Goal: Transaction & Acquisition: Purchase product/service

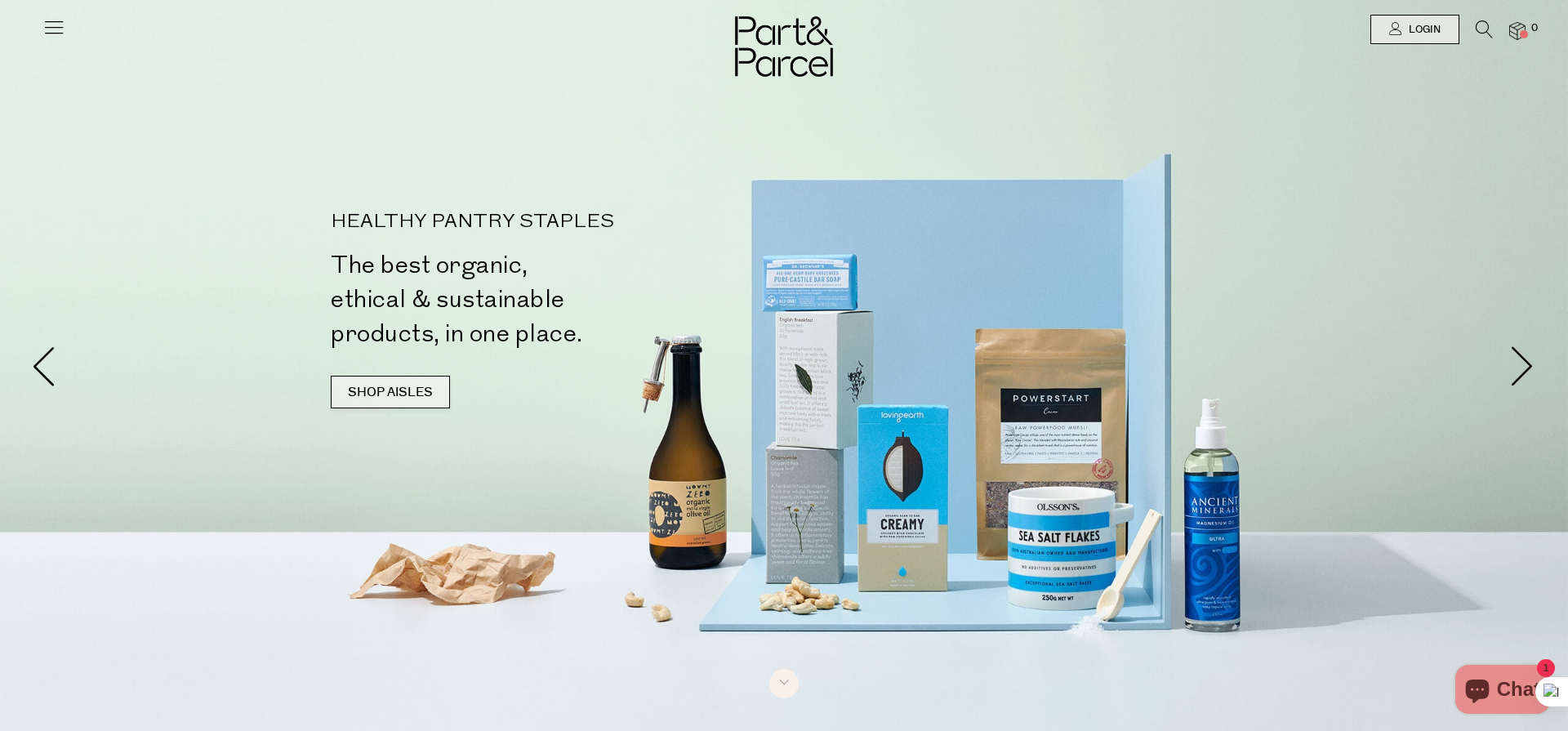
click at [382, 401] on link "SHOP AISLES" at bounding box center [390, 392] width 119 height 33
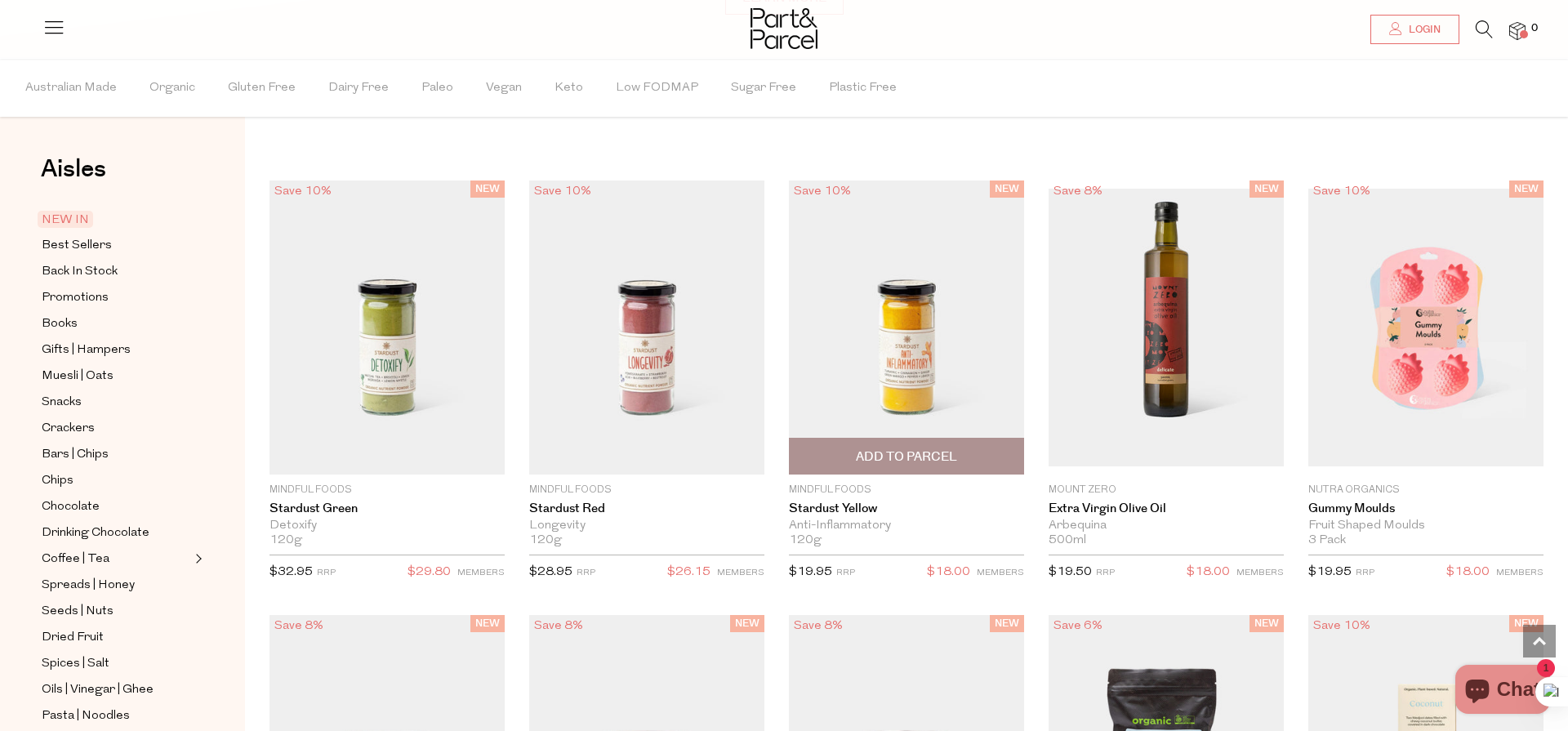
scroll to position [1382, 0]
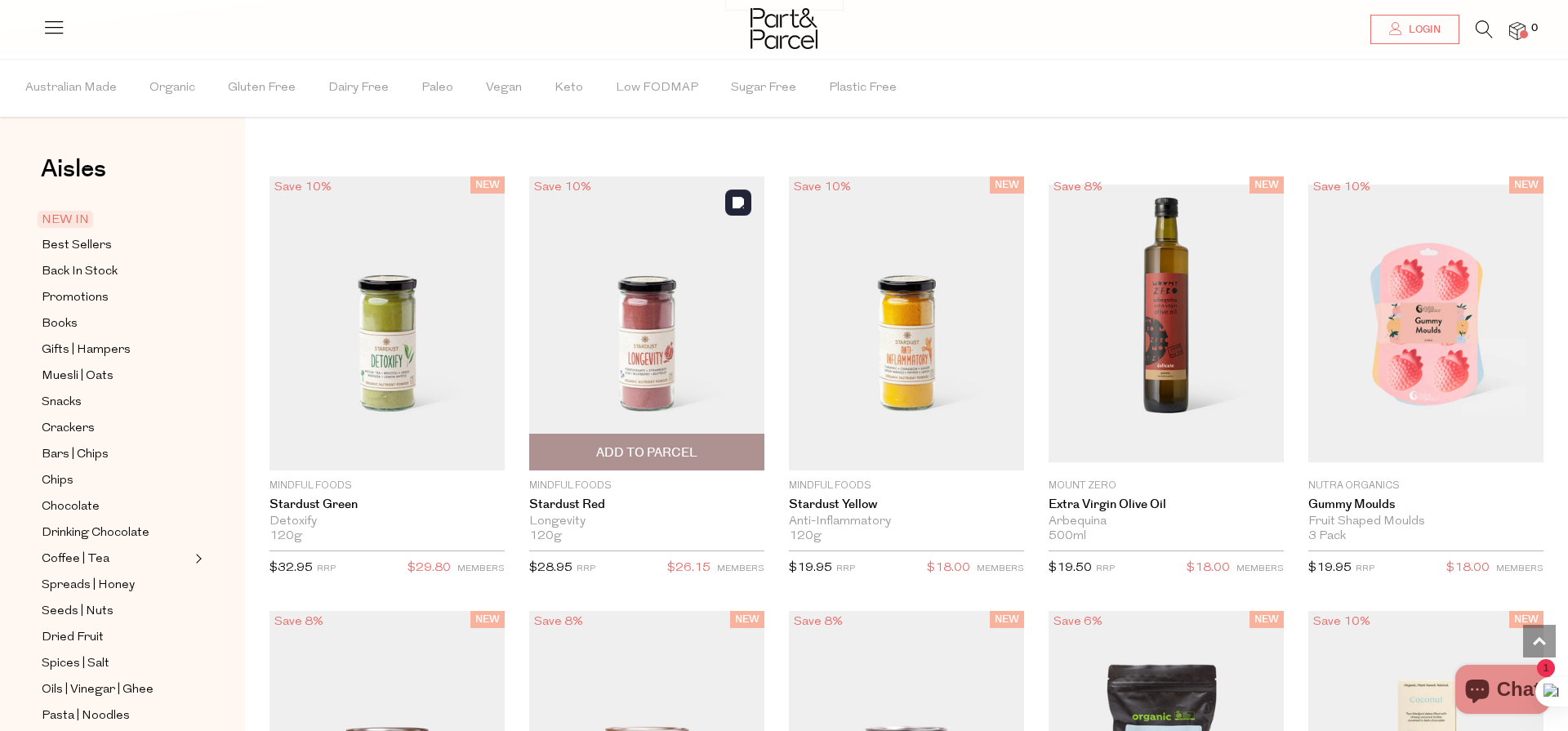
click at [644, 346] on img at bounding box center [646, 323] width 235 height 294
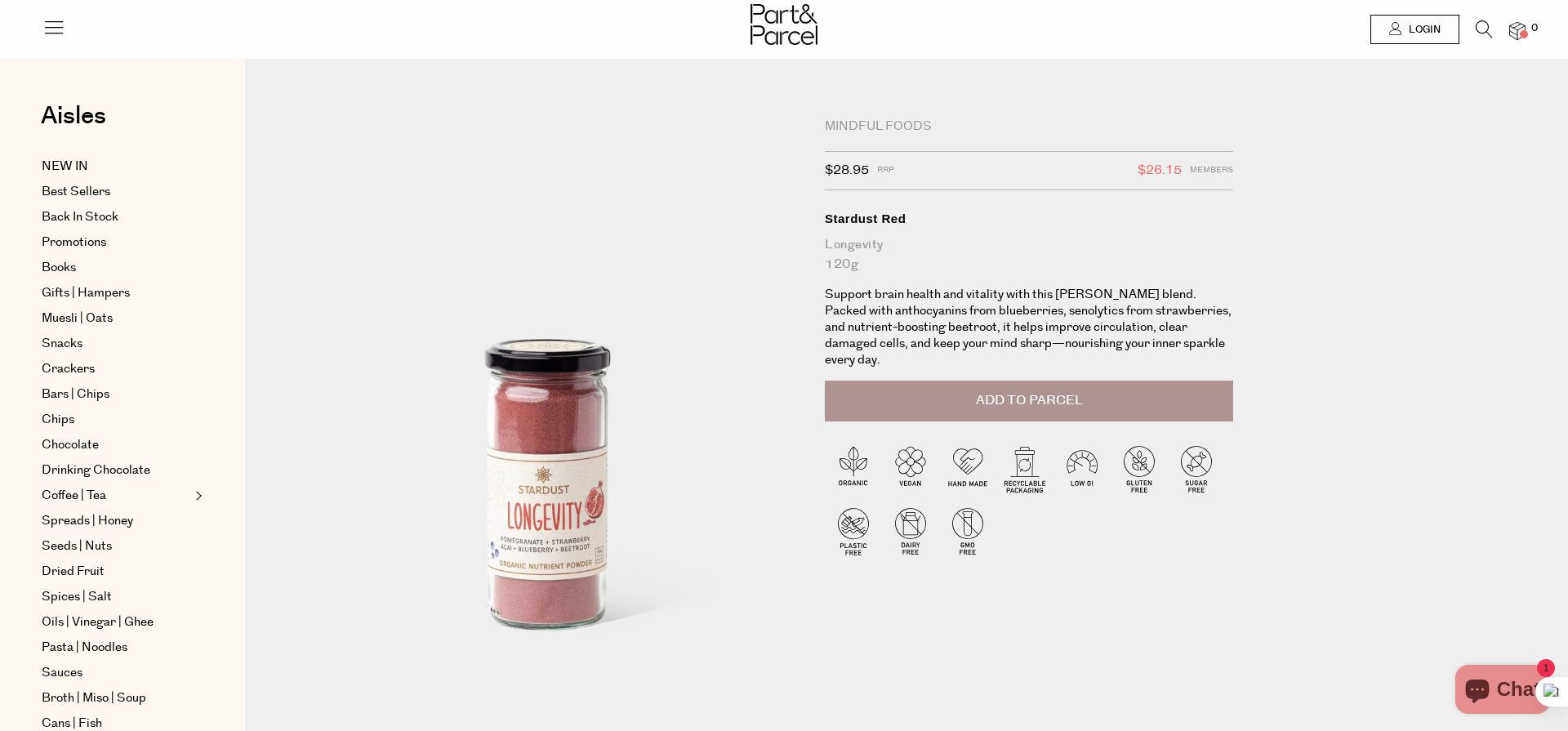
click at [1057, 311] on p "Support brain health and vitality with this berry-rich blend. Packed with antho…" at bounding box center [1029, 327] width 409 height 82
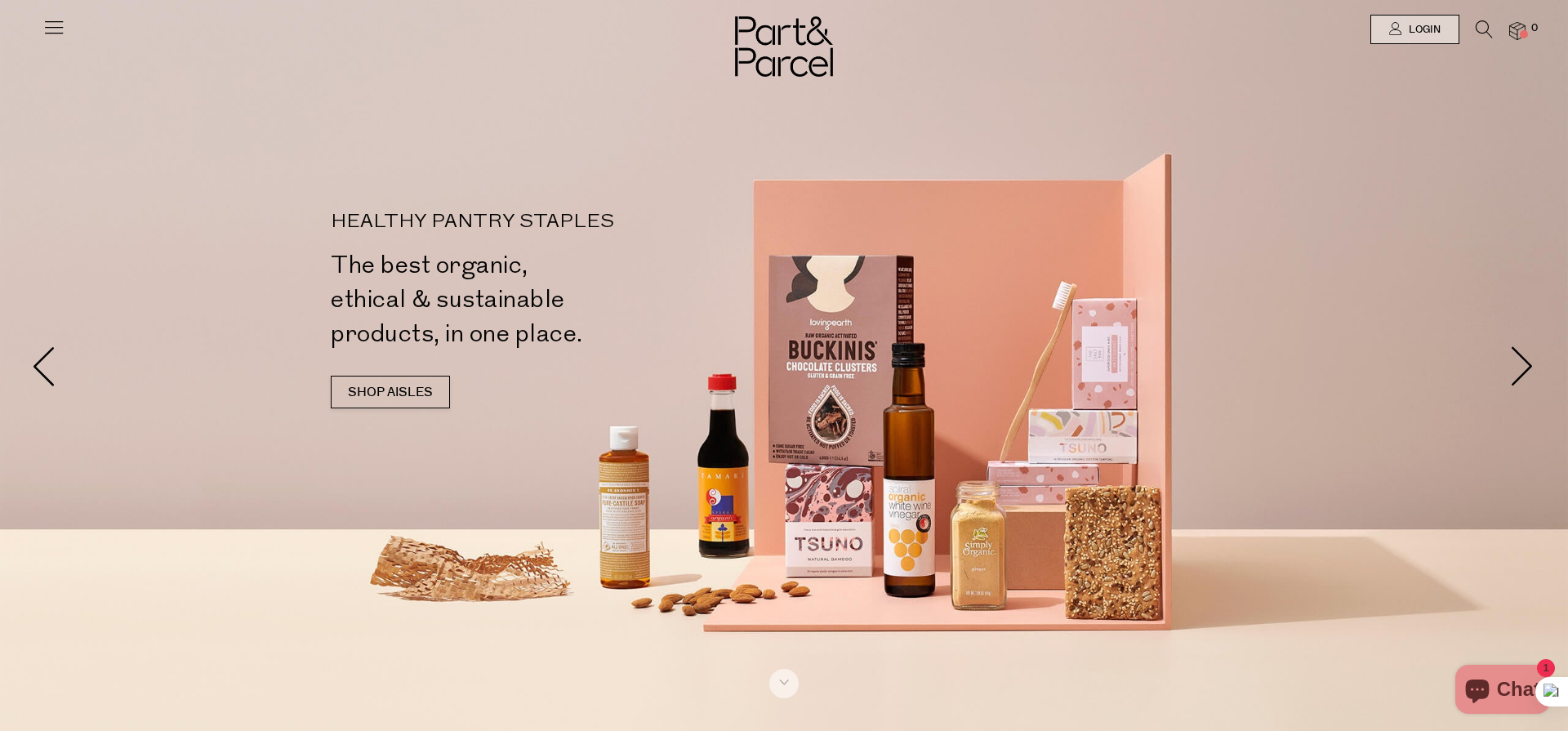
scroll to position [8, 0]
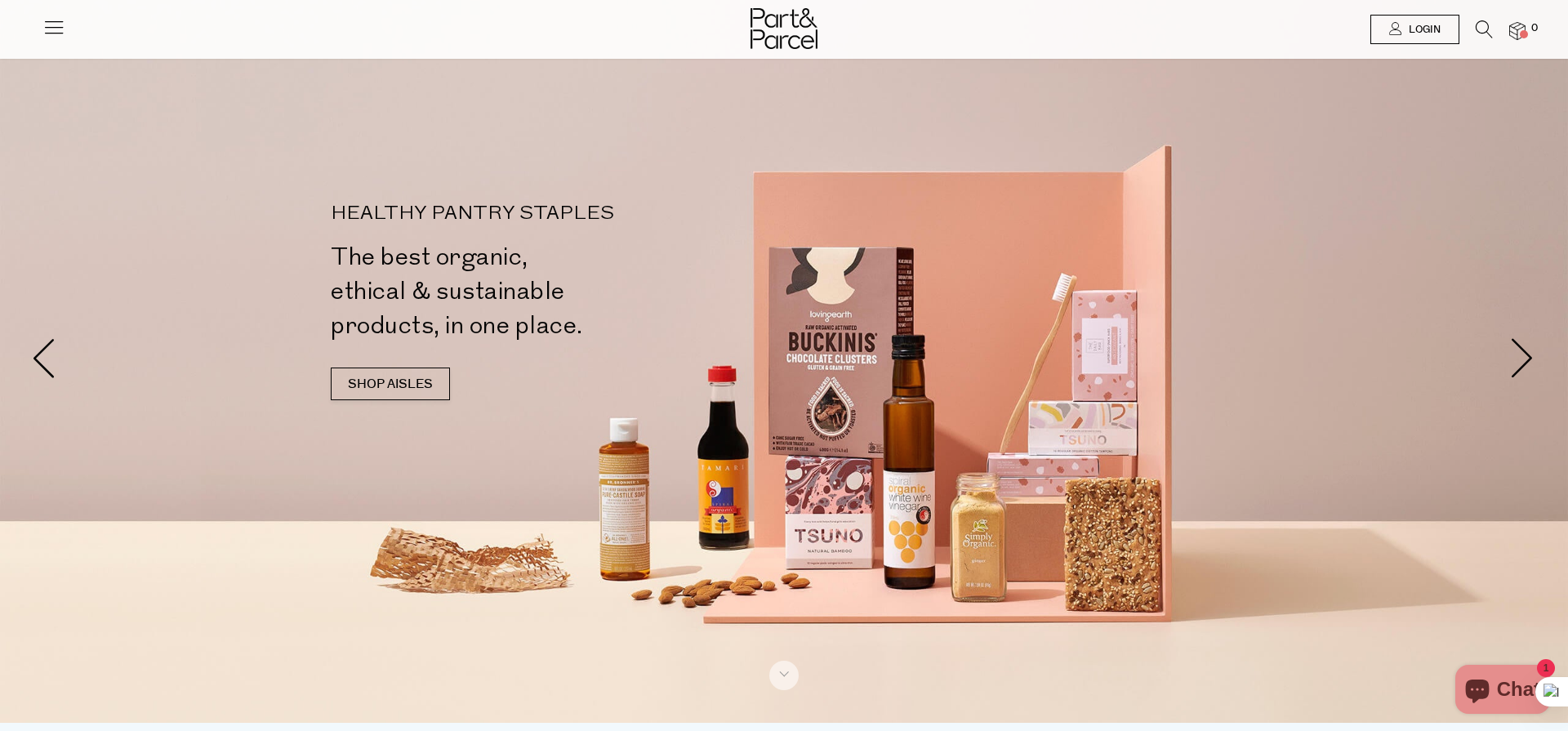
click at [1417, 32] on span "Login" at bounding box center [1422, 30] width 36 height 14
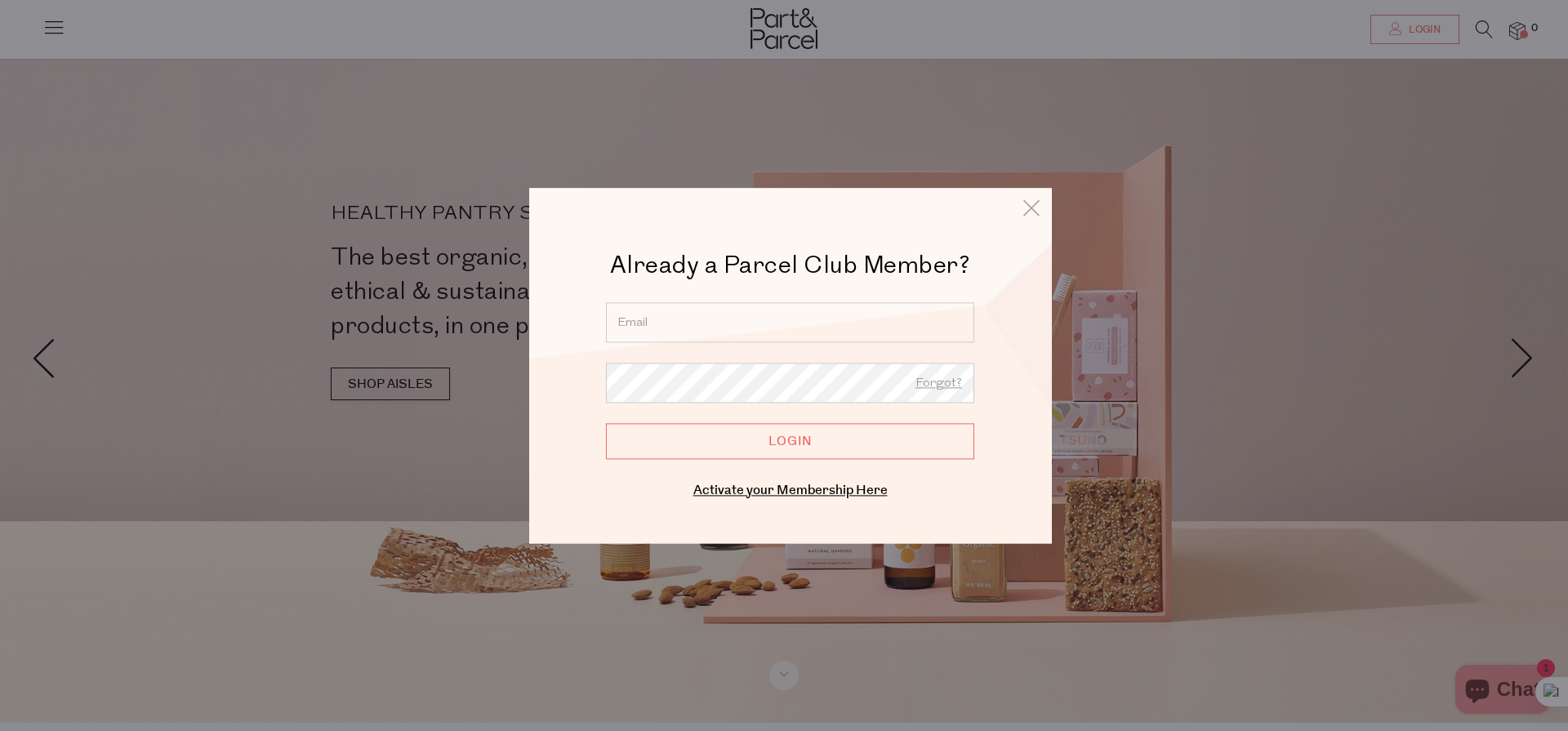
click at [695, 325] on input "email" at bounding box center [790, 322] width 368 height 40
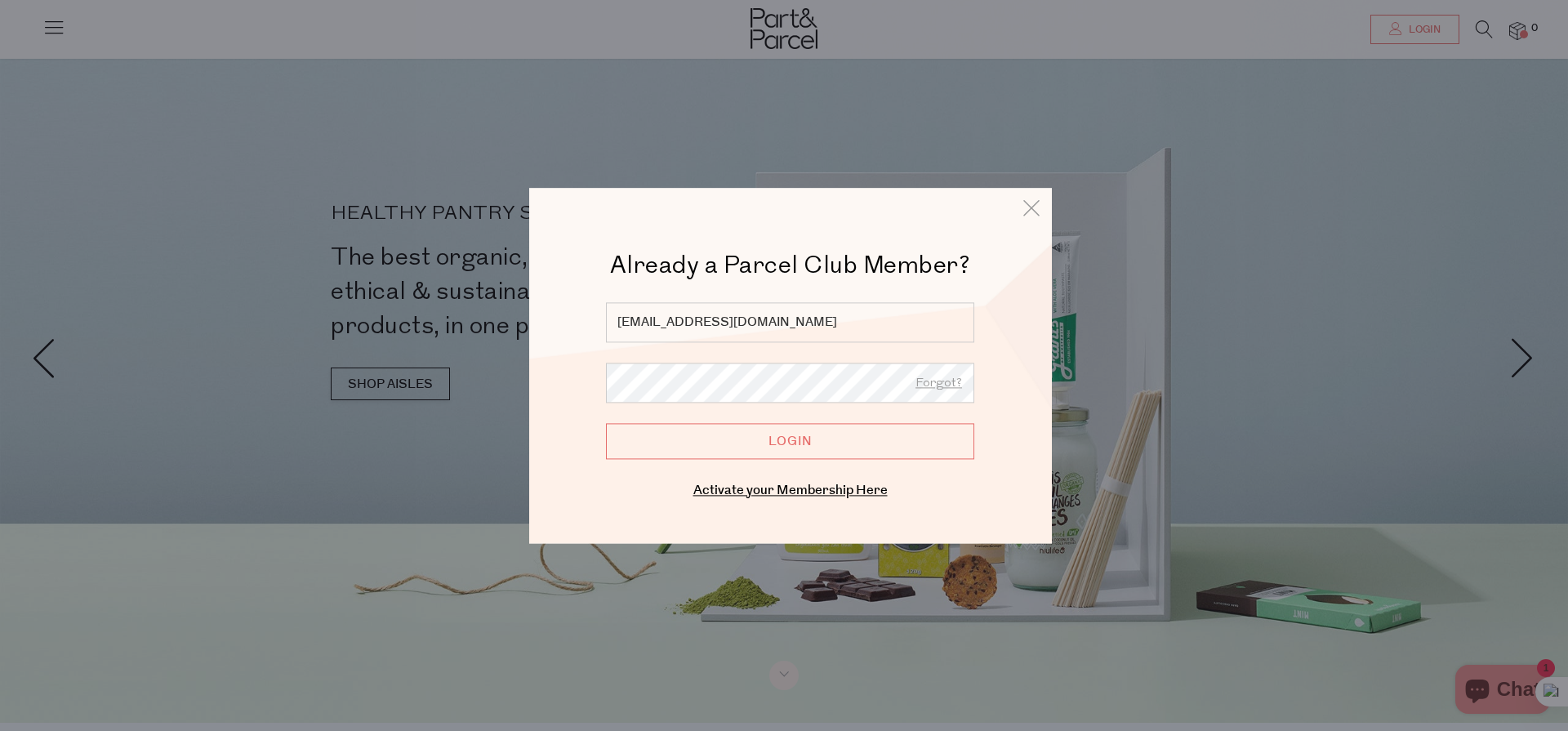
type input "sue.bolton0@gmail.com"
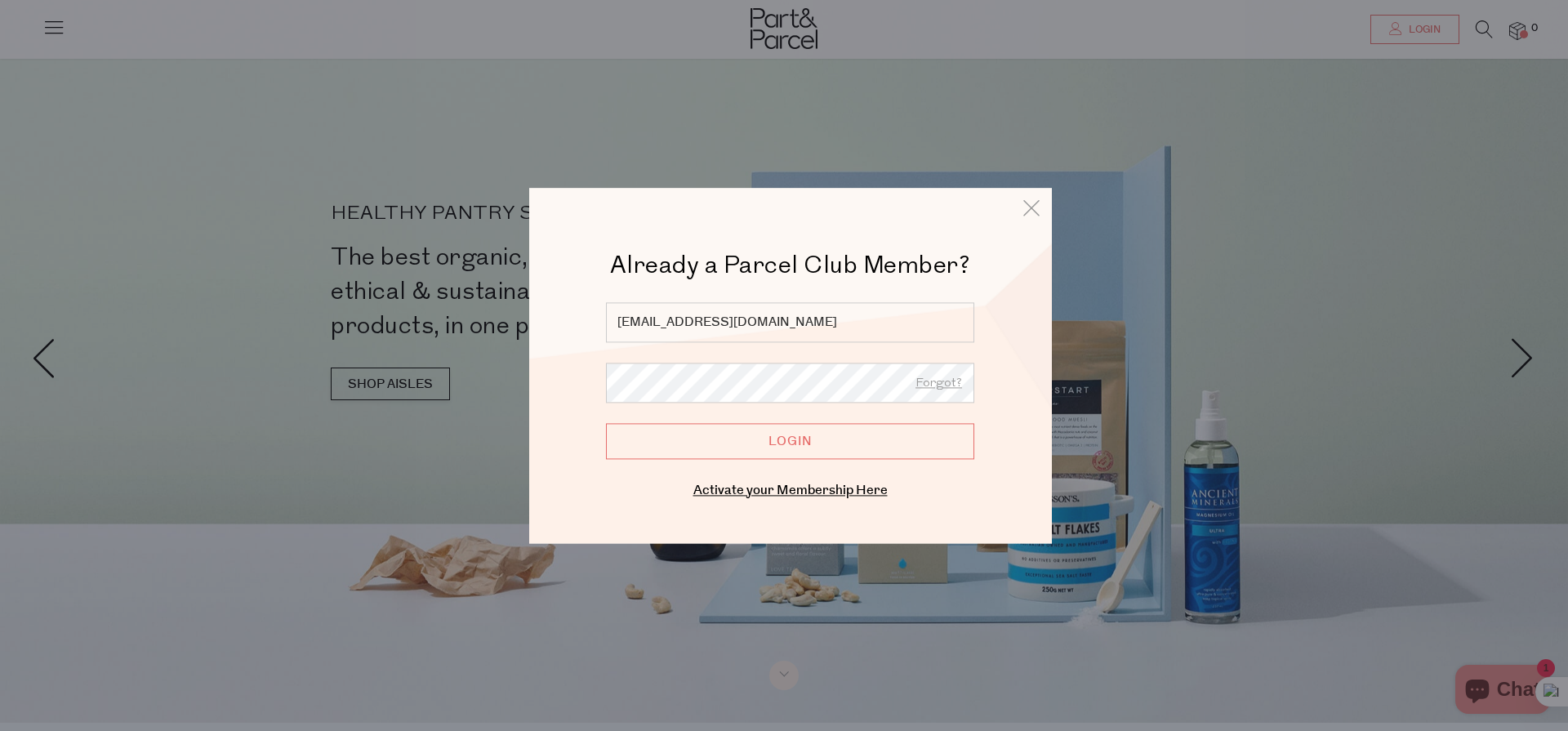
click at [799, 438] on input "Login" at bounding box center [790, 441] width 368 height 36
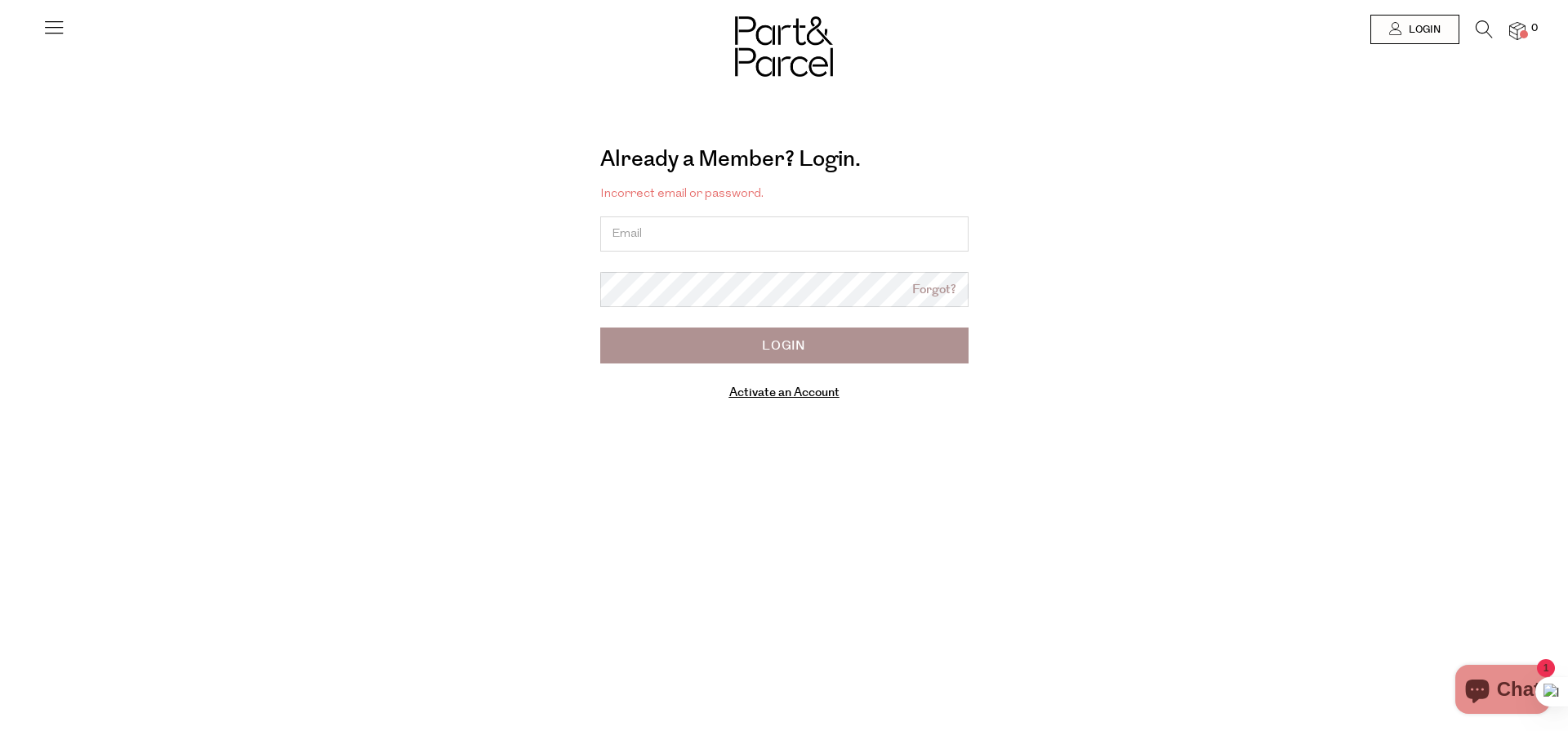
click at [800, 394] on link "Activate an Account" at bounding box center [784, 392] width 110 height 17
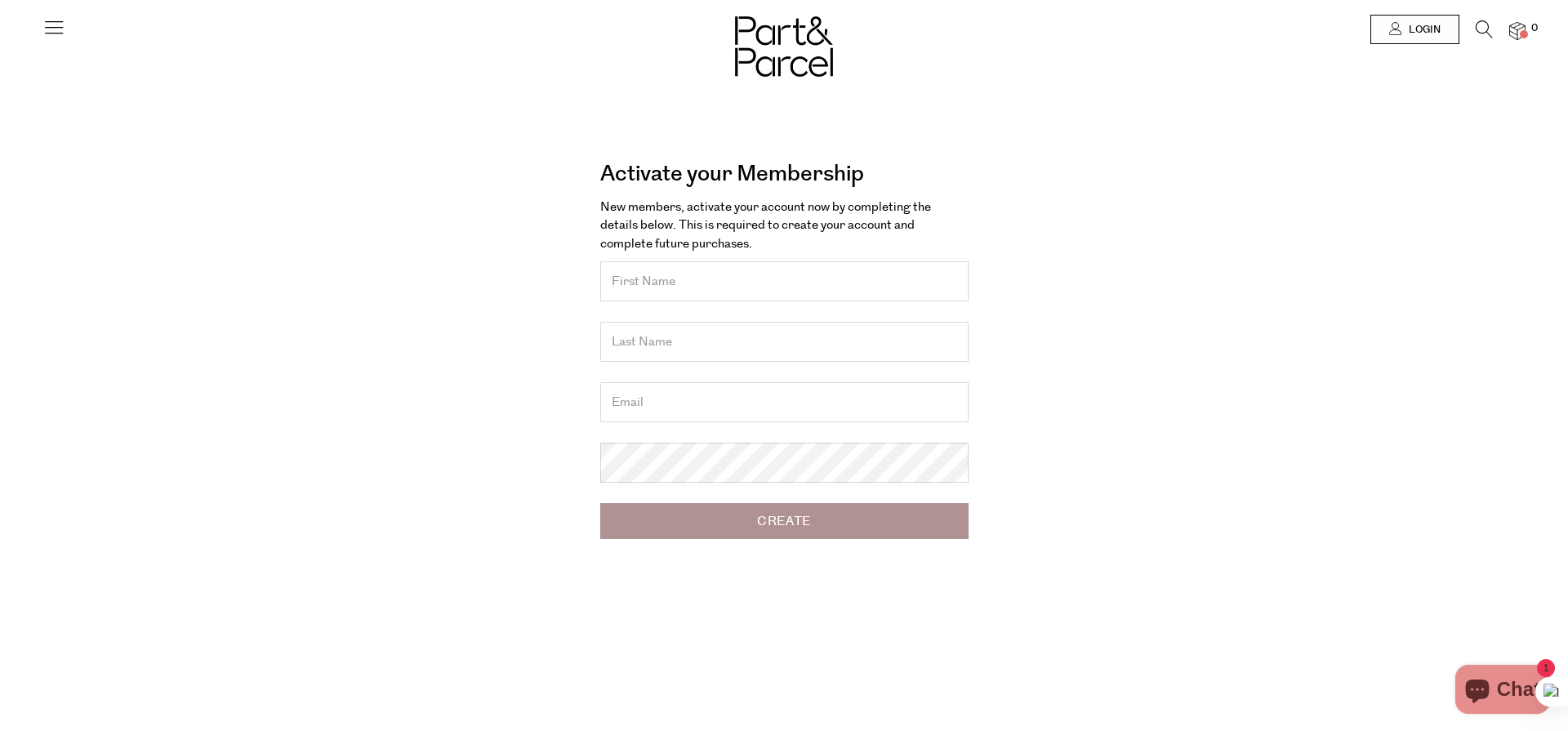
click at [757, 285] on input "text" at bounding box center [784, 281] width 368 height 40
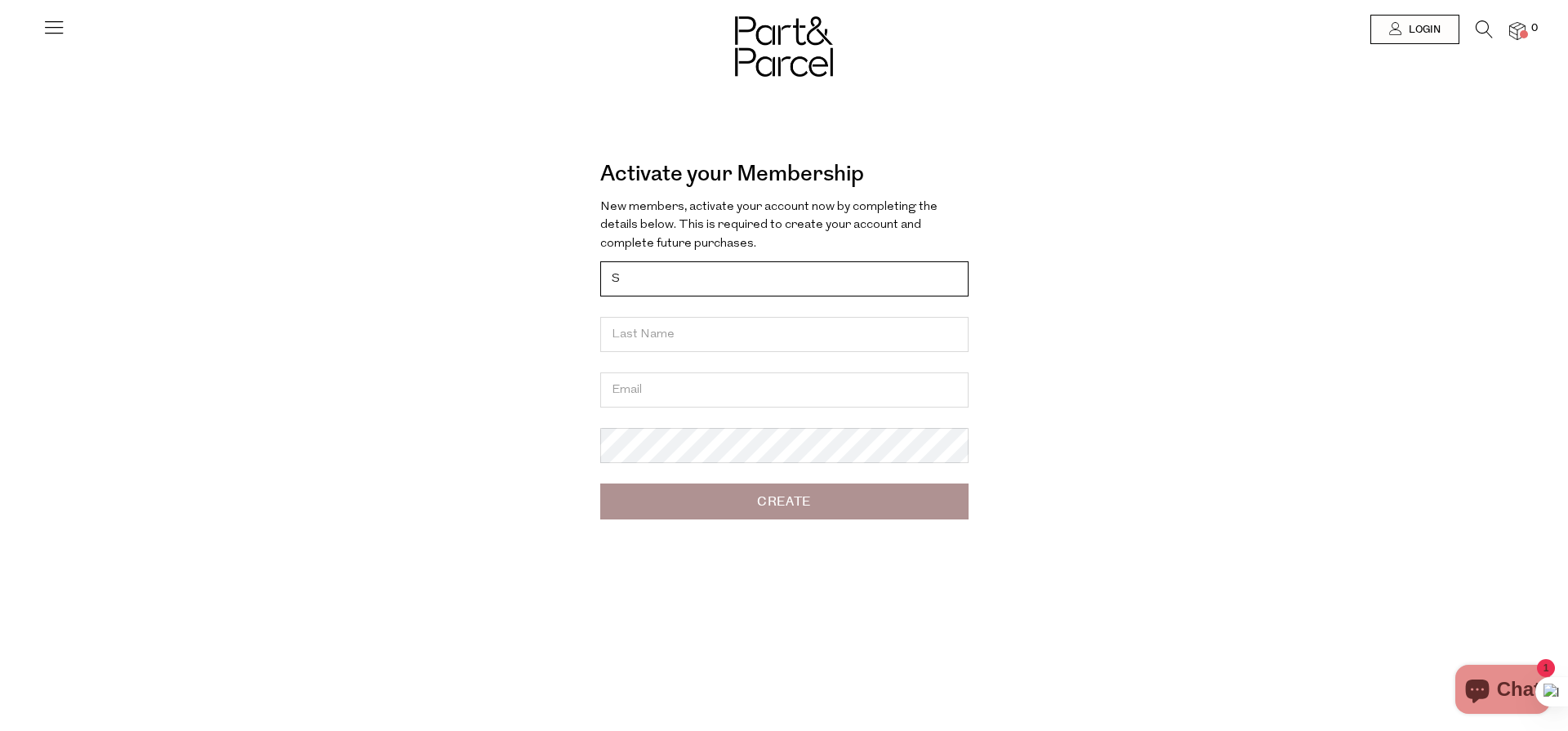
click at [737, 273] on input "S" at bounding box center [784, 279] width 368 height 35
type input "[PERSON_NAME]"
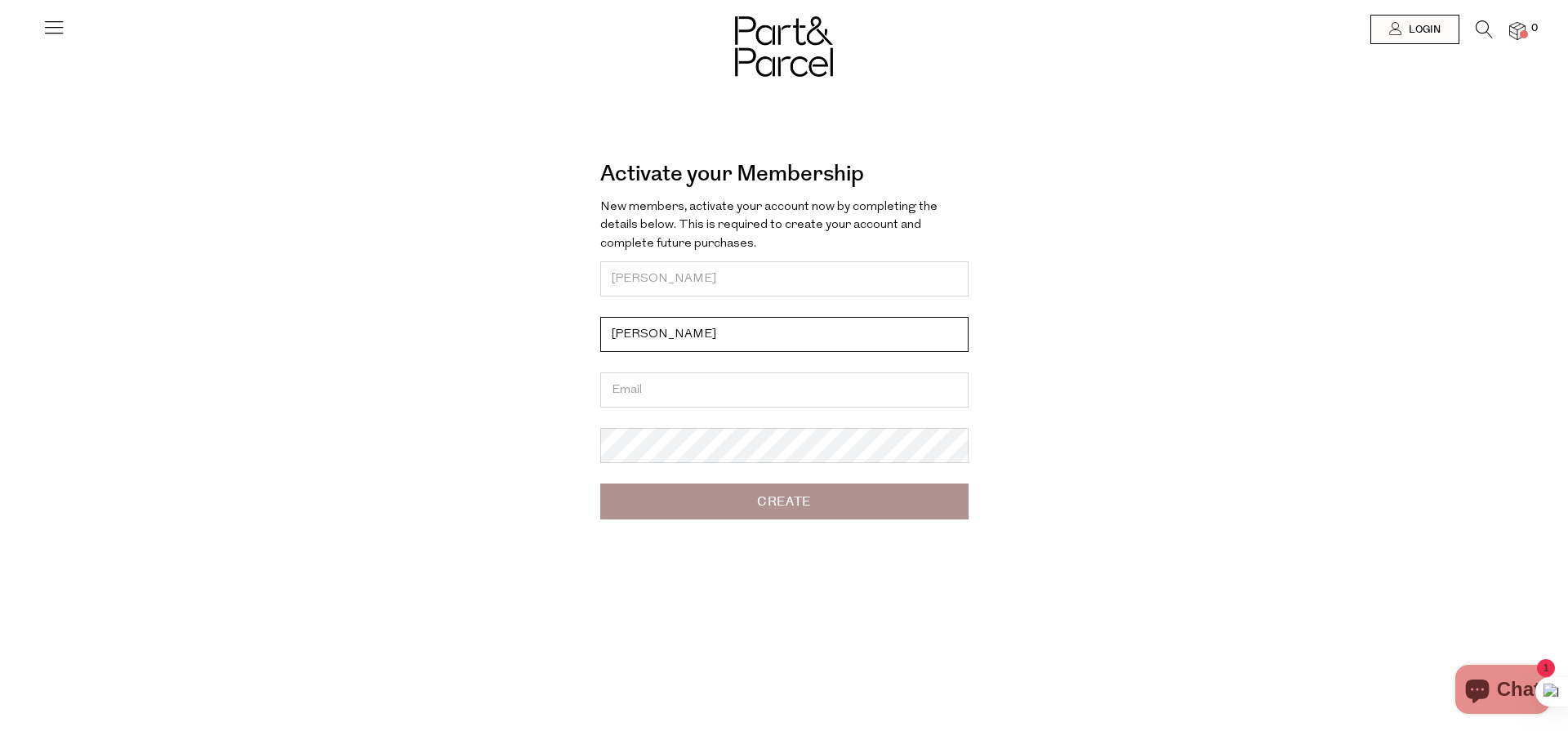
type input "Bolton"
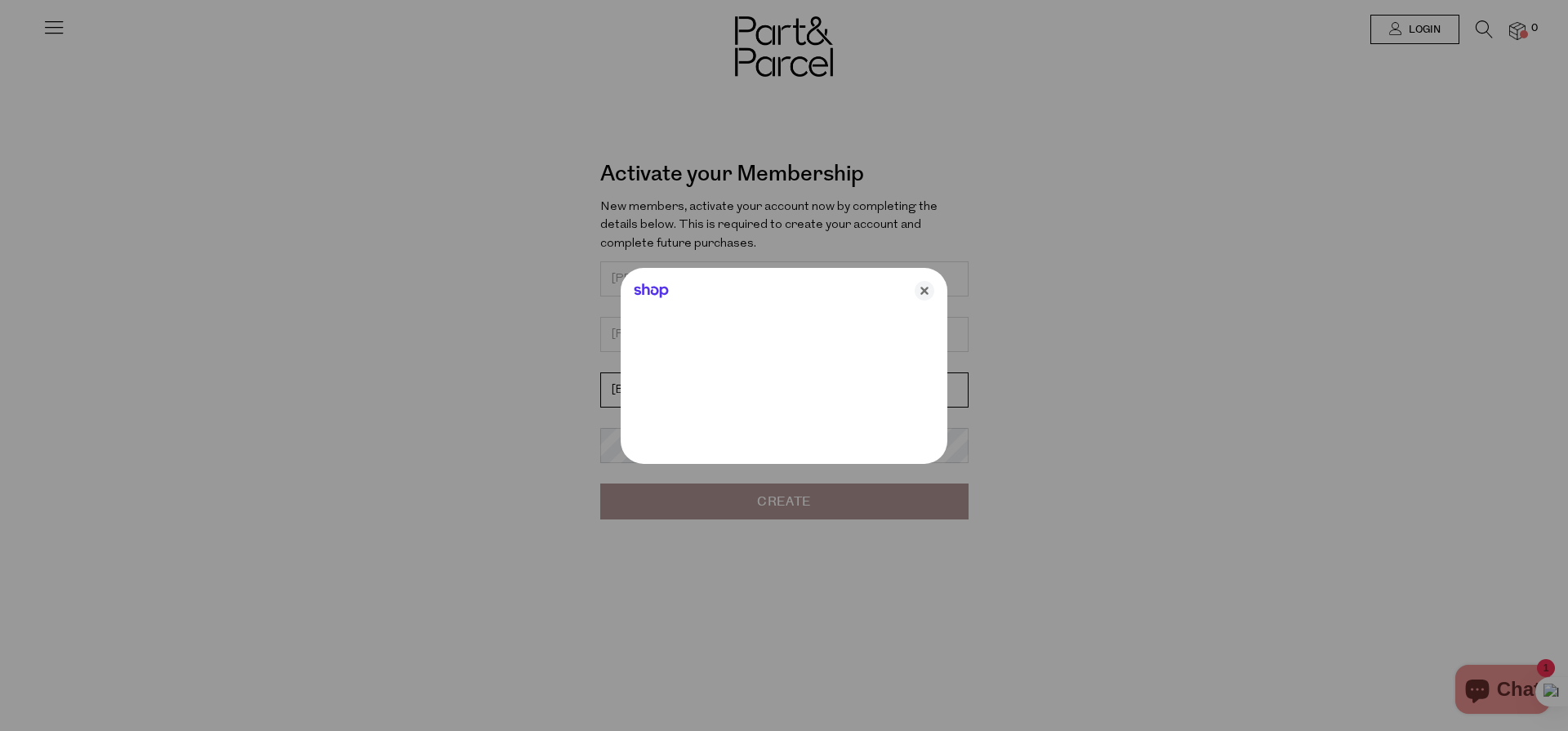
type input "sue.bolton0@gmail.com"
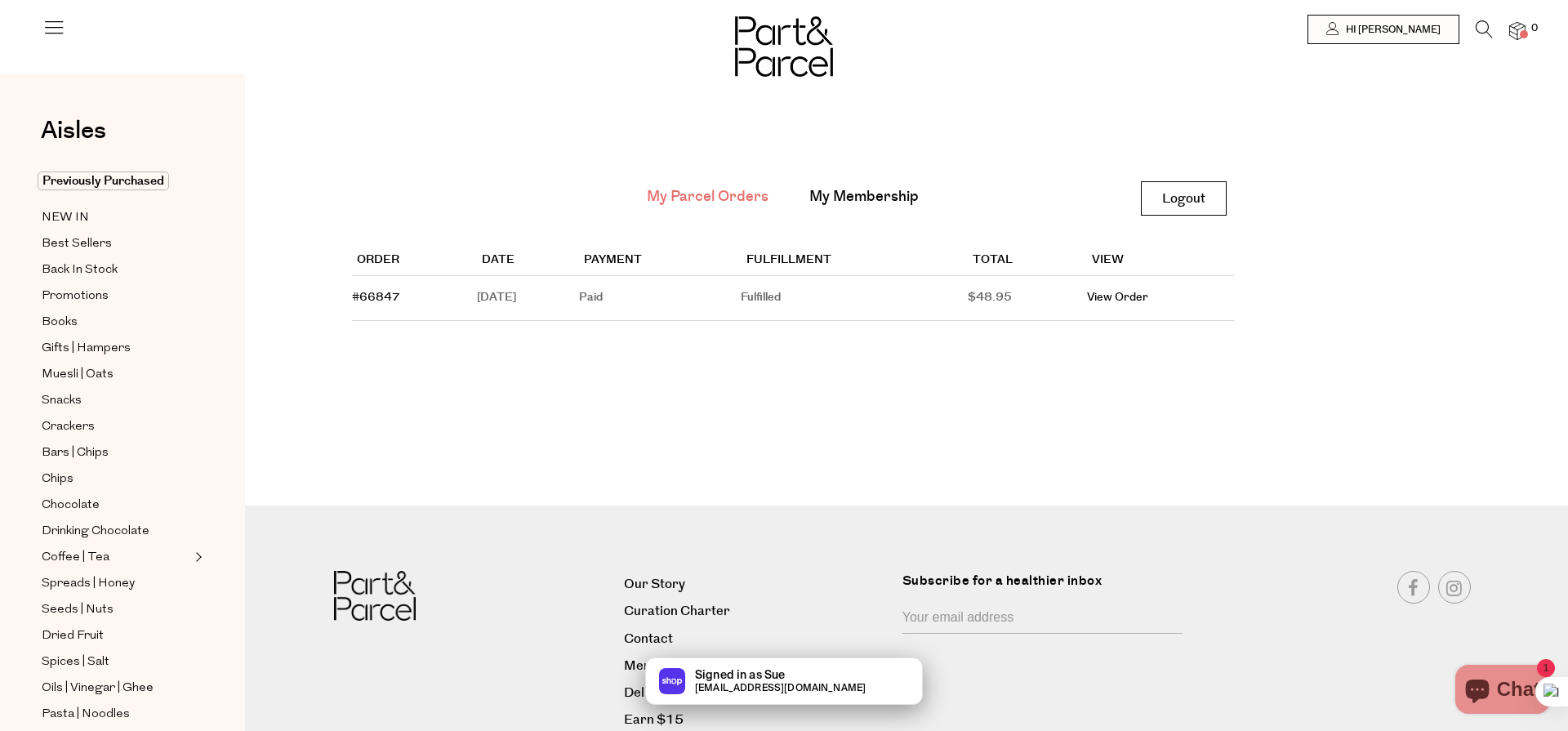
scroll to position [1, 0]
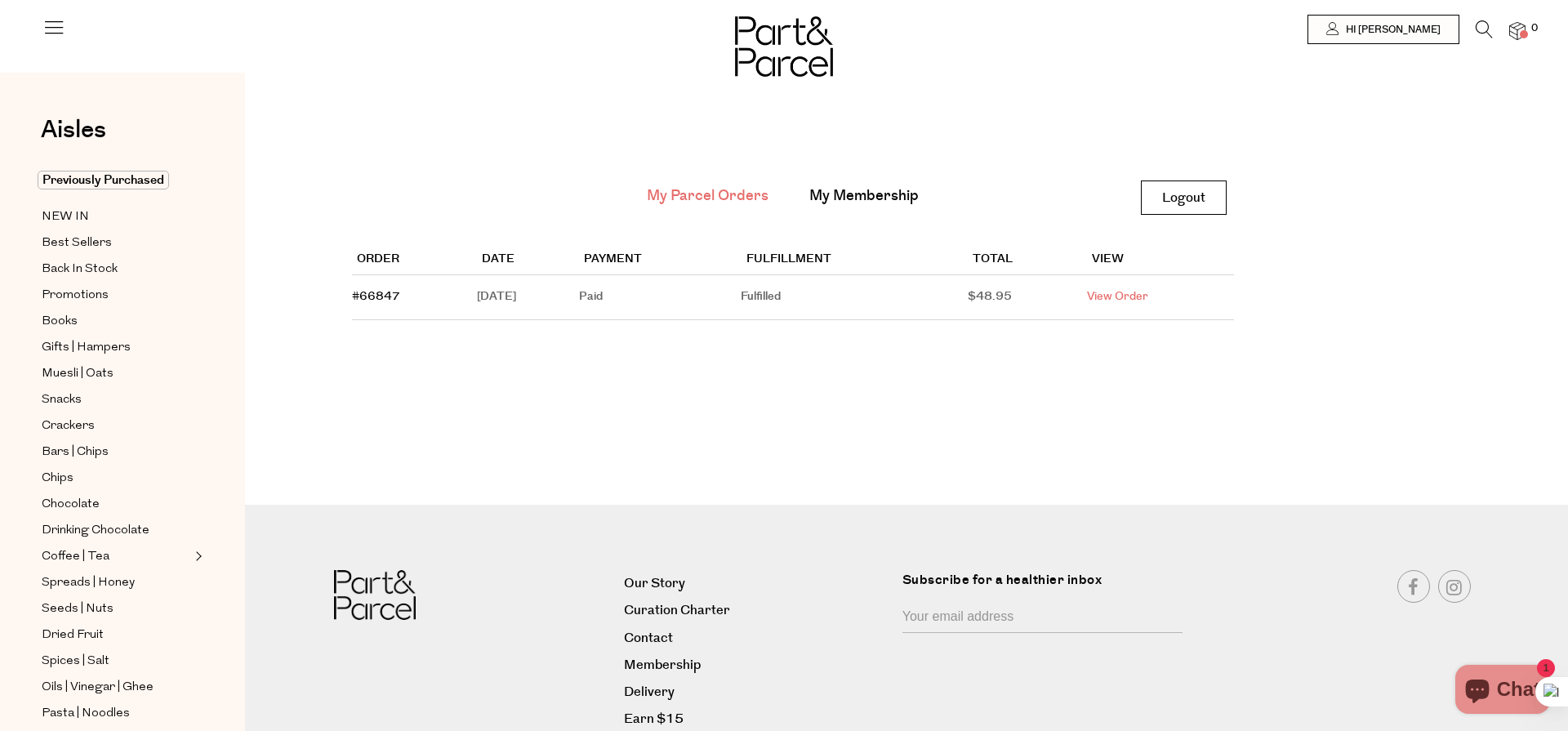
click at [1129, 293] on link "View Order" at bounding box center [1118, 296] width 62 height 16
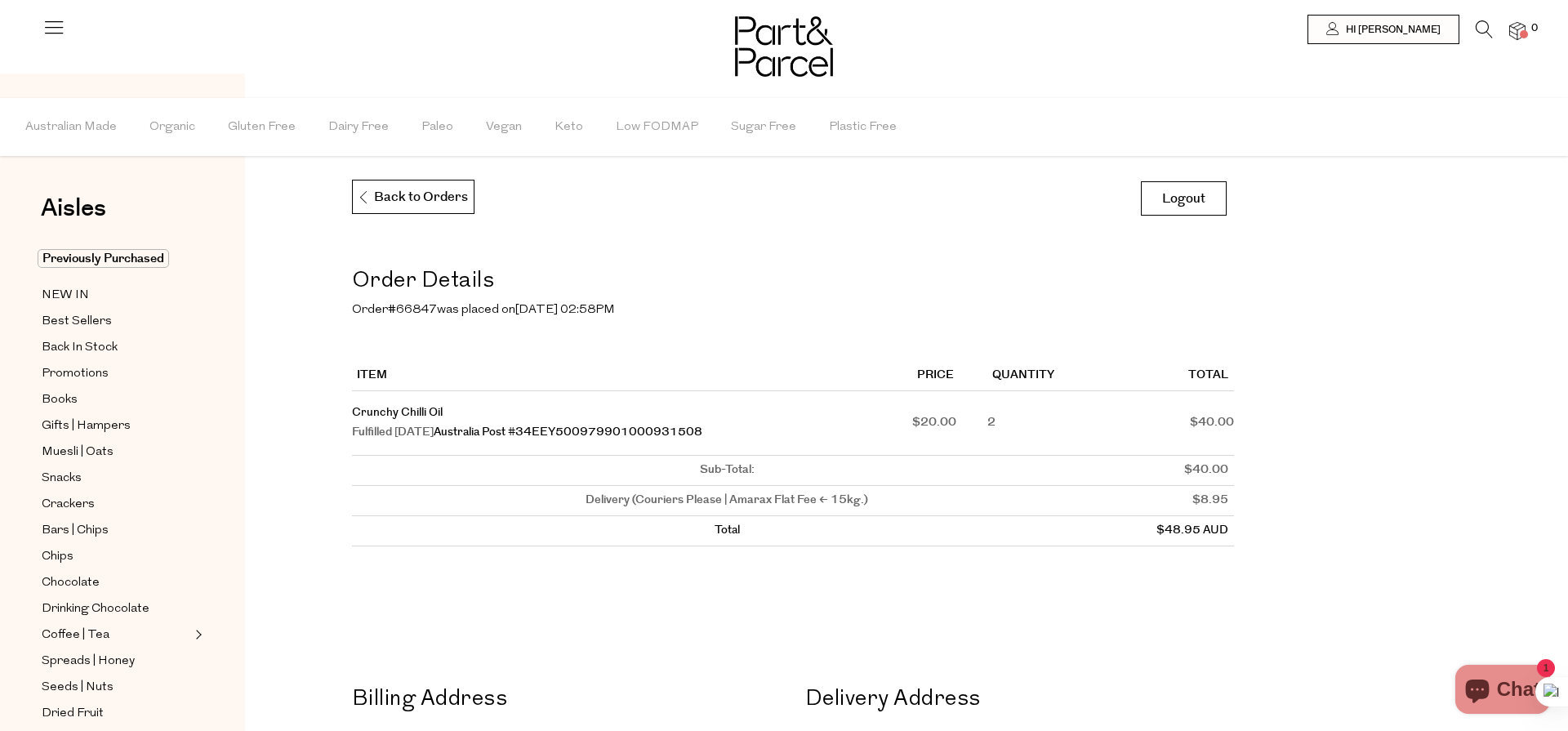
click at [449, 405] on td "Crunchy Chilli Oil Fulfilled July 14, 2025 Australia Post #34EEY500979901000931…" at bounding box center [633, 424] width 561 height 64
click at [426, 201] on p "Back to Orders" at bounding box center [412, 198] width 111 height 35
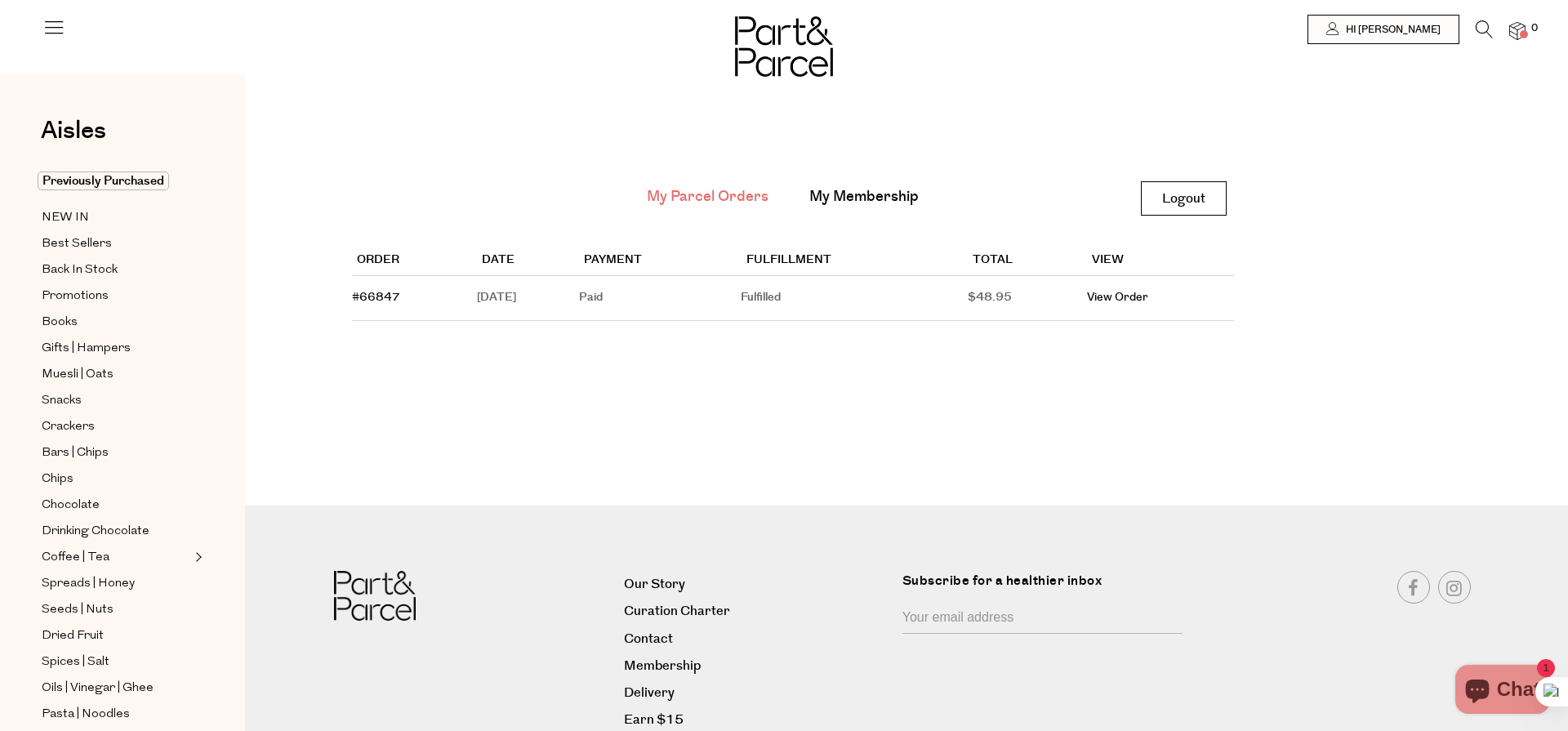
click at [725, 191] on link "My Parcel Orders" at bounding box center [707, 197] width 121 height 21
click at [124, 175] on span "Previously Purchased" at bounding box center [103, 181] width 132 height 19
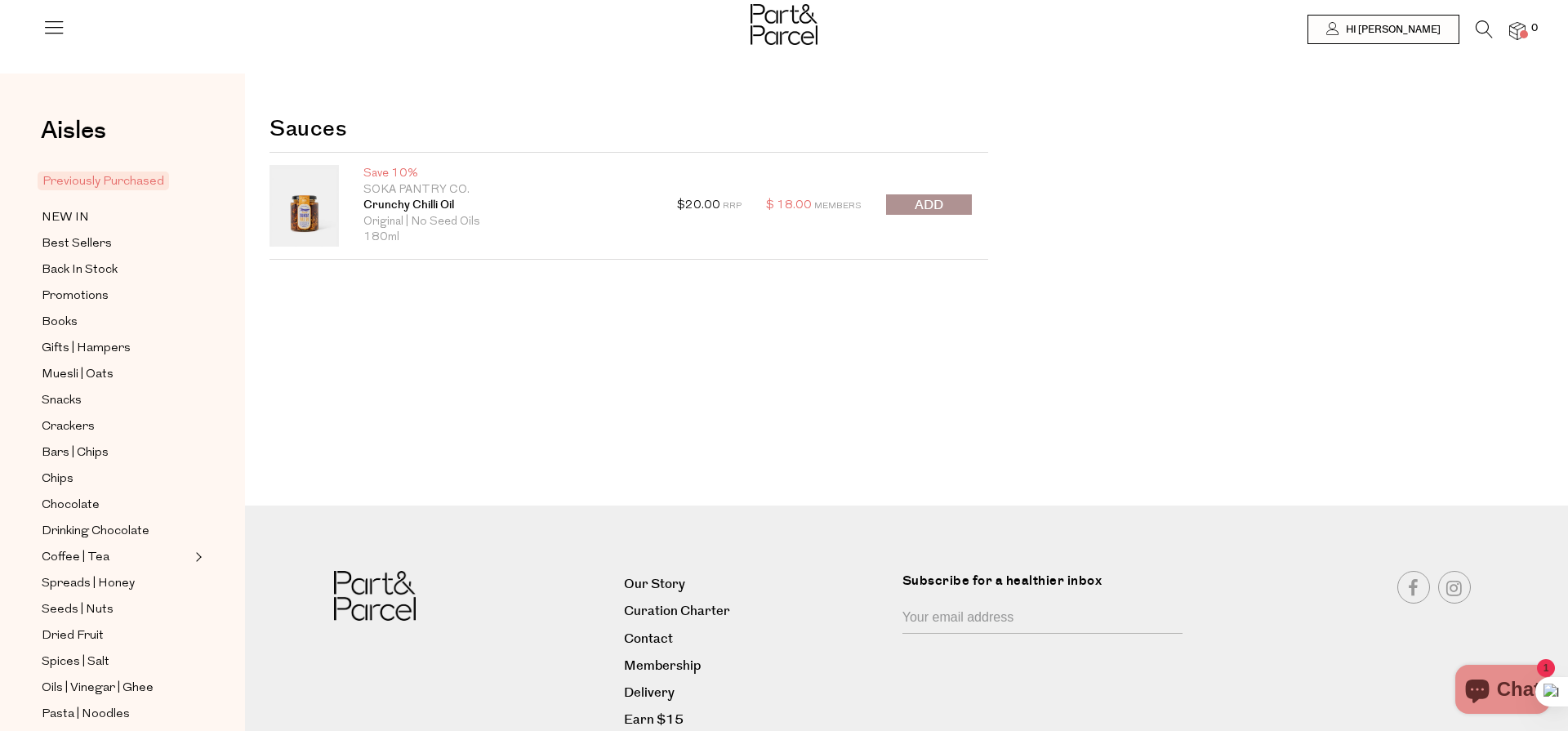
click at [931, 208] on span "submit" at bounding box center [928, 206] width 29 height 19
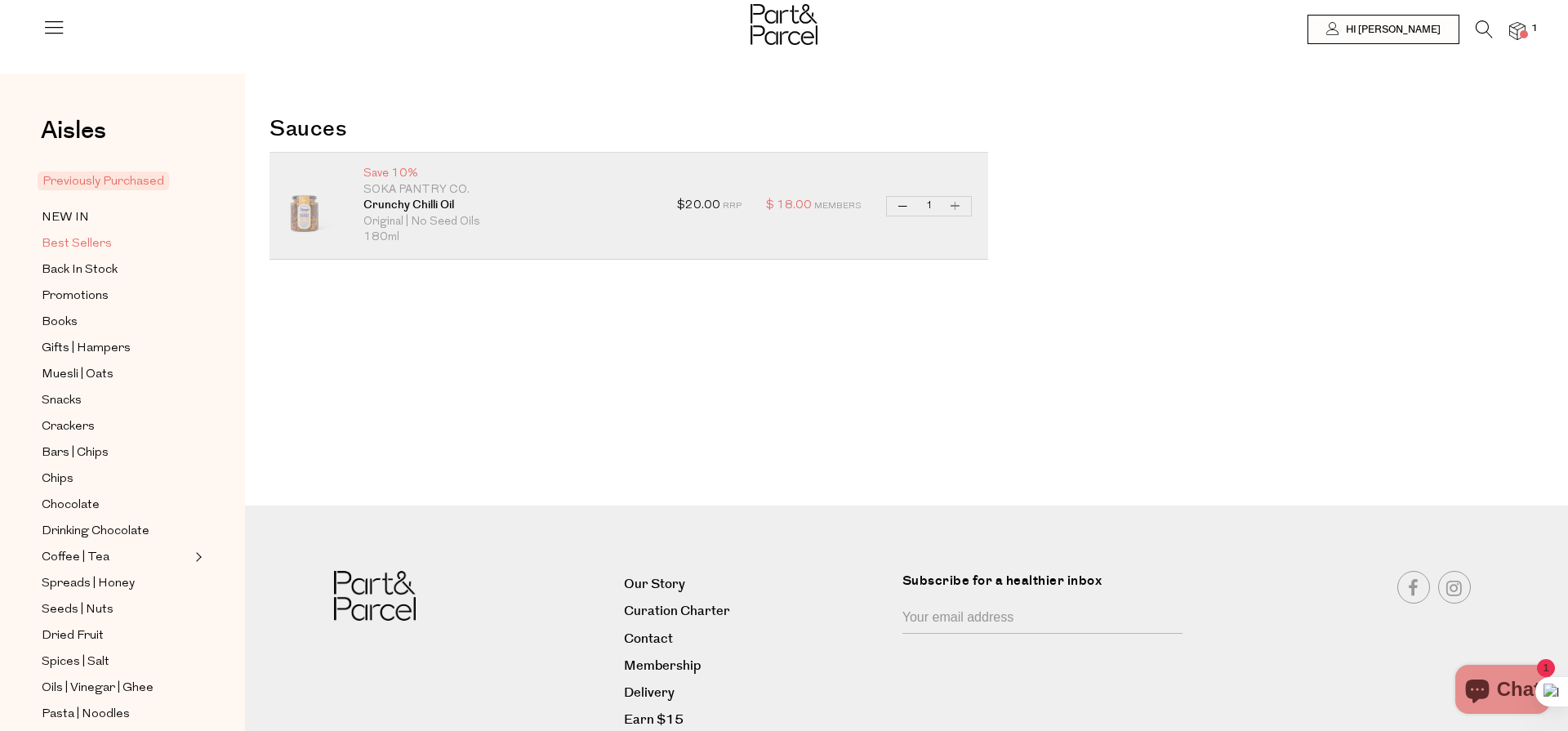
click at [82, 241] on span "Best Sellers" at bounding box center [76, 244] width 70 height 20
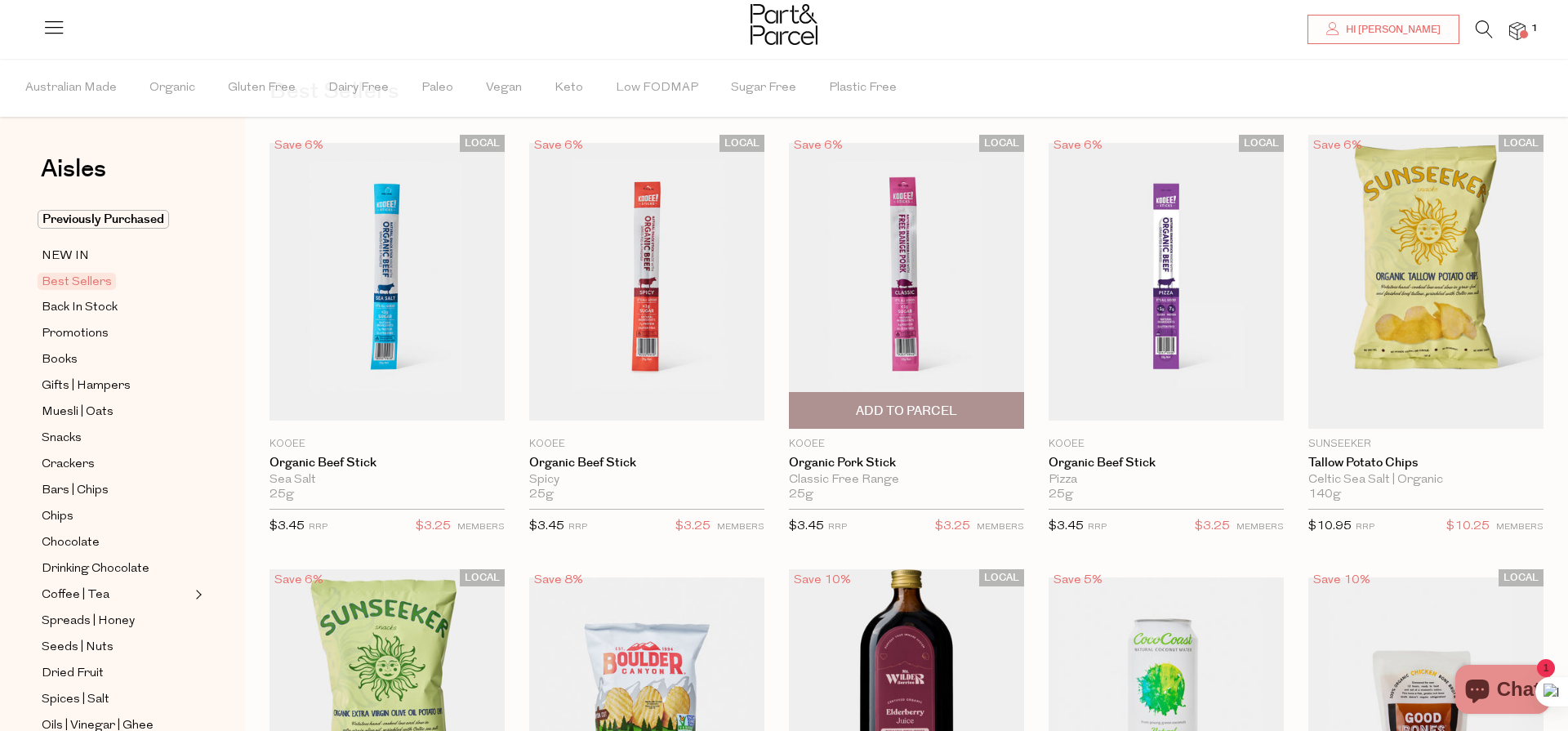
scroll to position [157, 0]
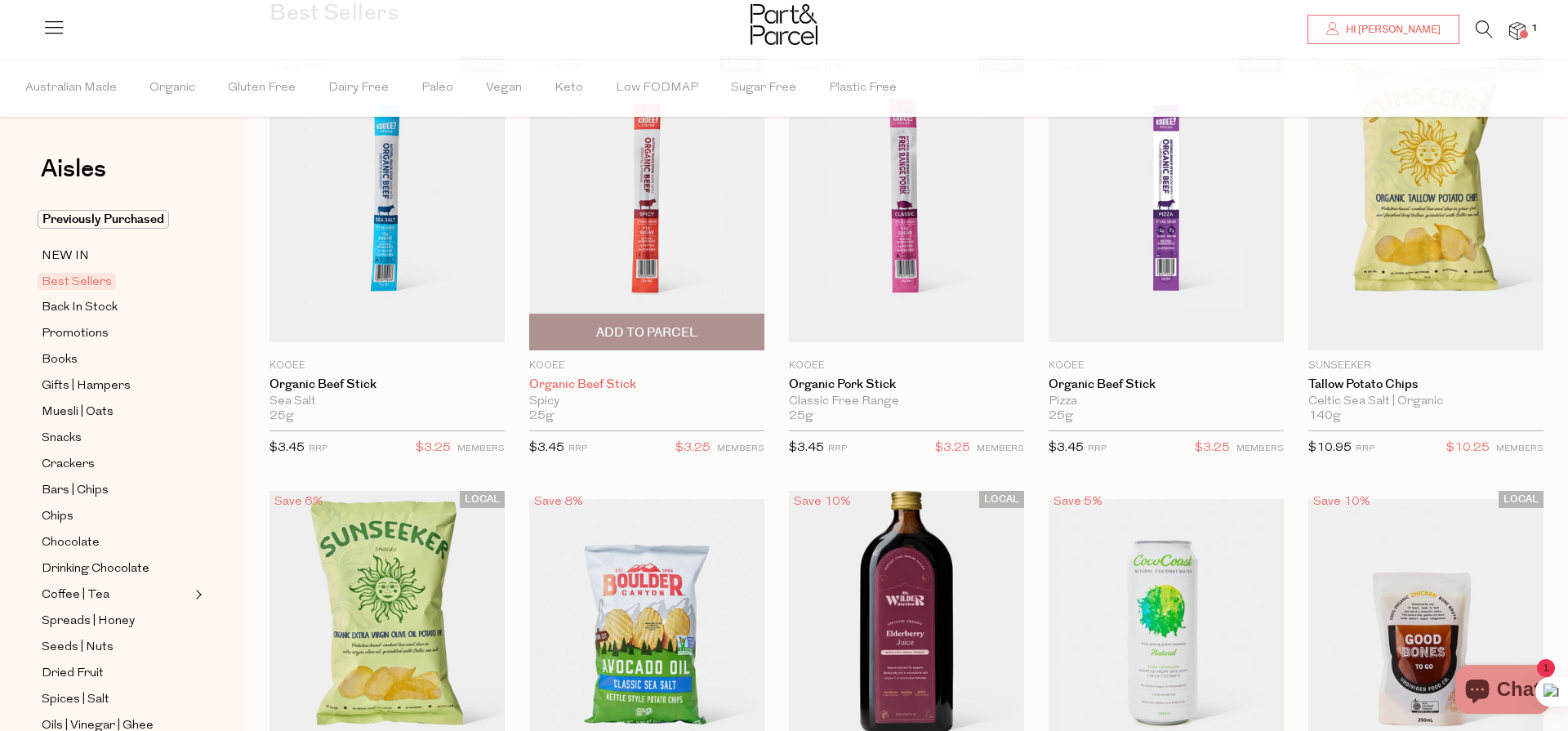
click at [583, 382] on link "Organic Beef Stick" at bounding box center [646, 385] width 235 height 15
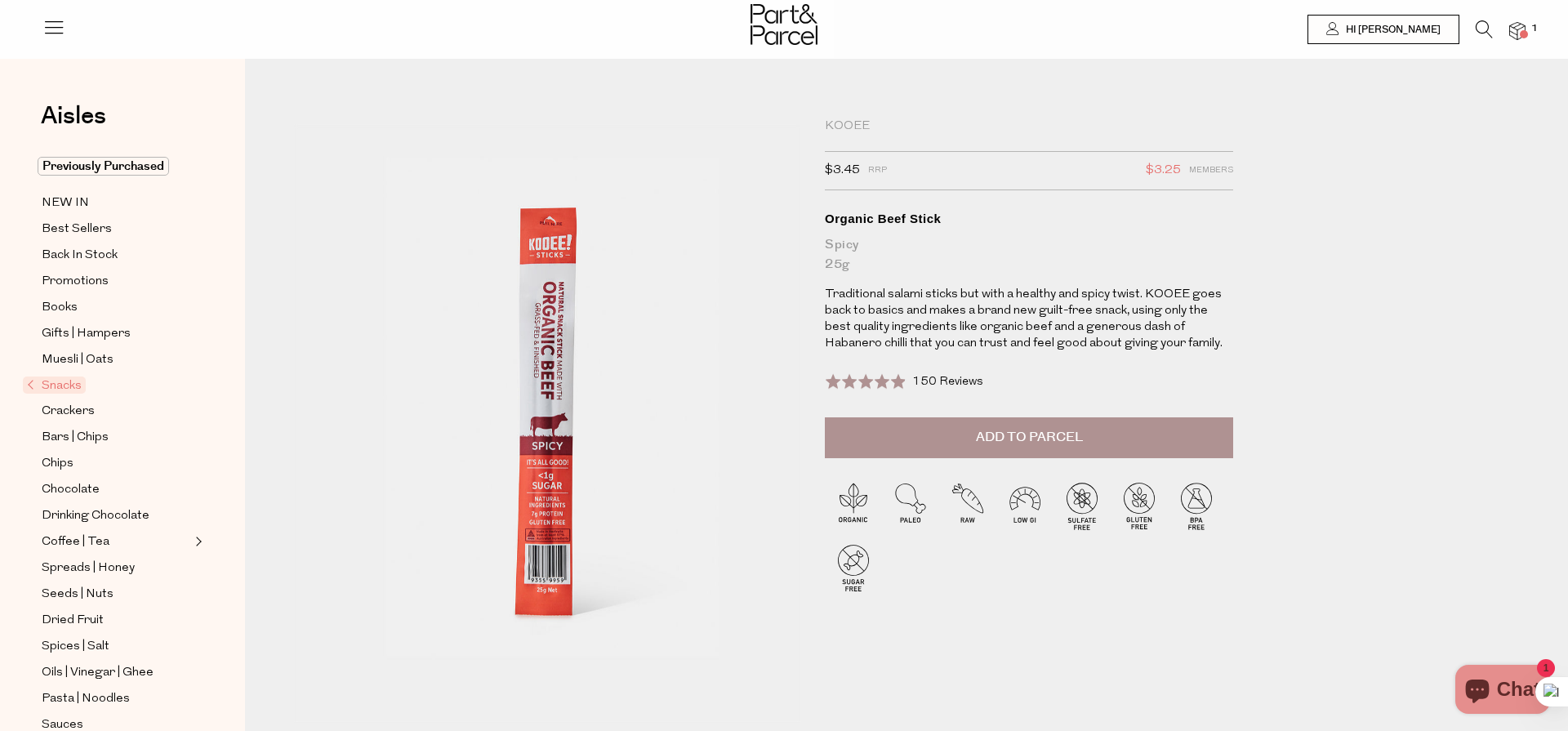
click at [1017, 439] on span "Add to Parcel" at bounding box center [1029, 438] width 107 height 19
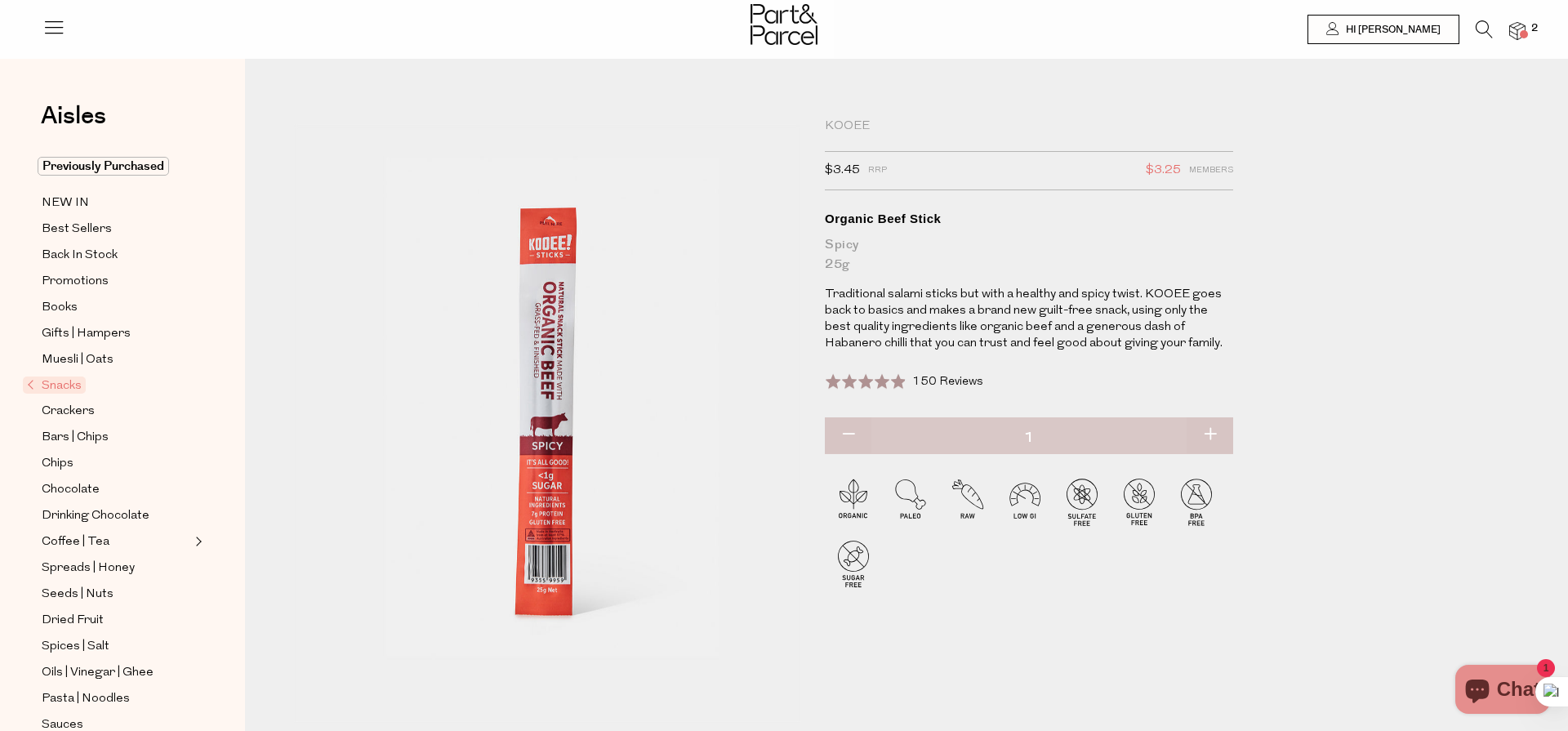
click at [1221, 434] on button "button" at bounding box center [1210, 435] width 47 height 36
type input "2"
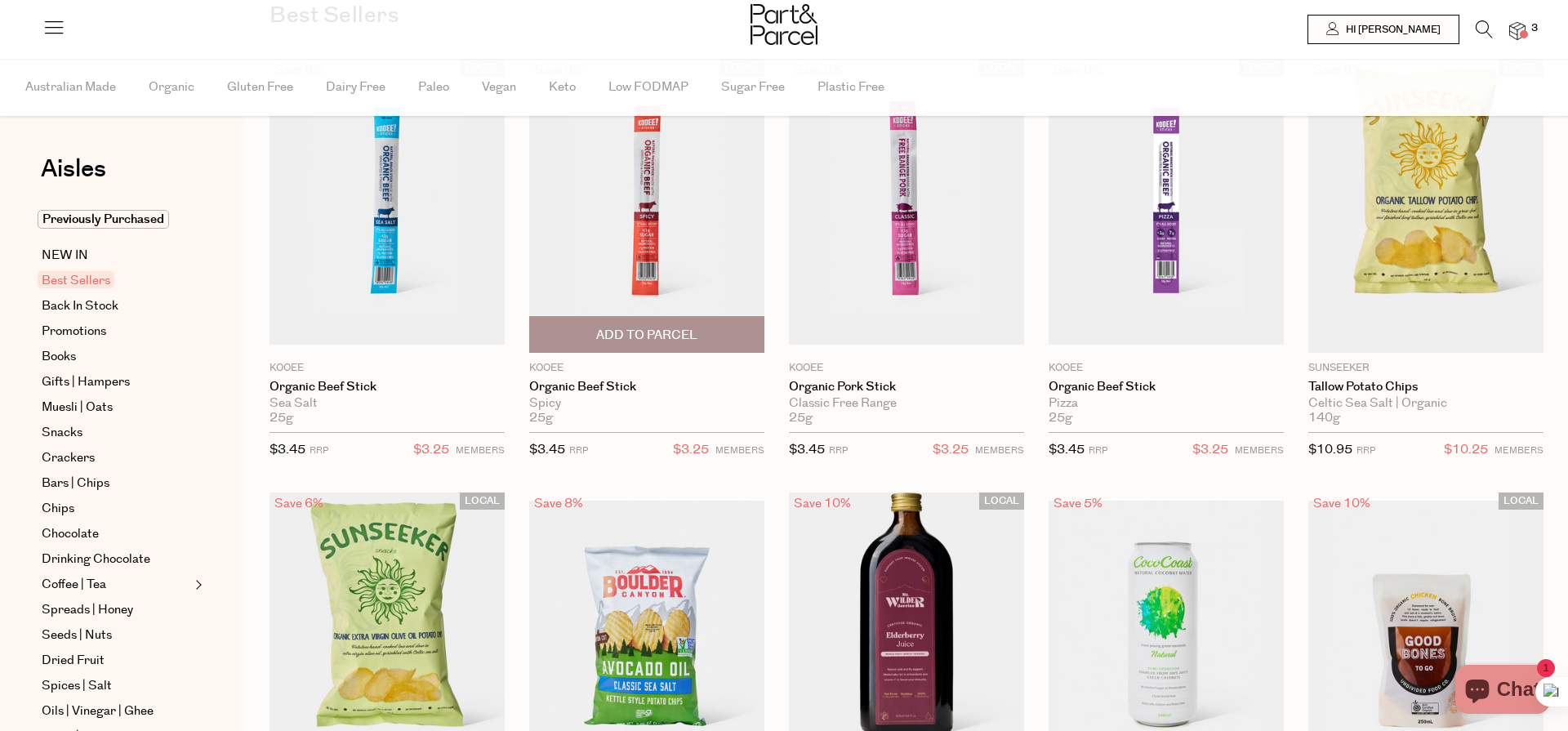
type input "2"
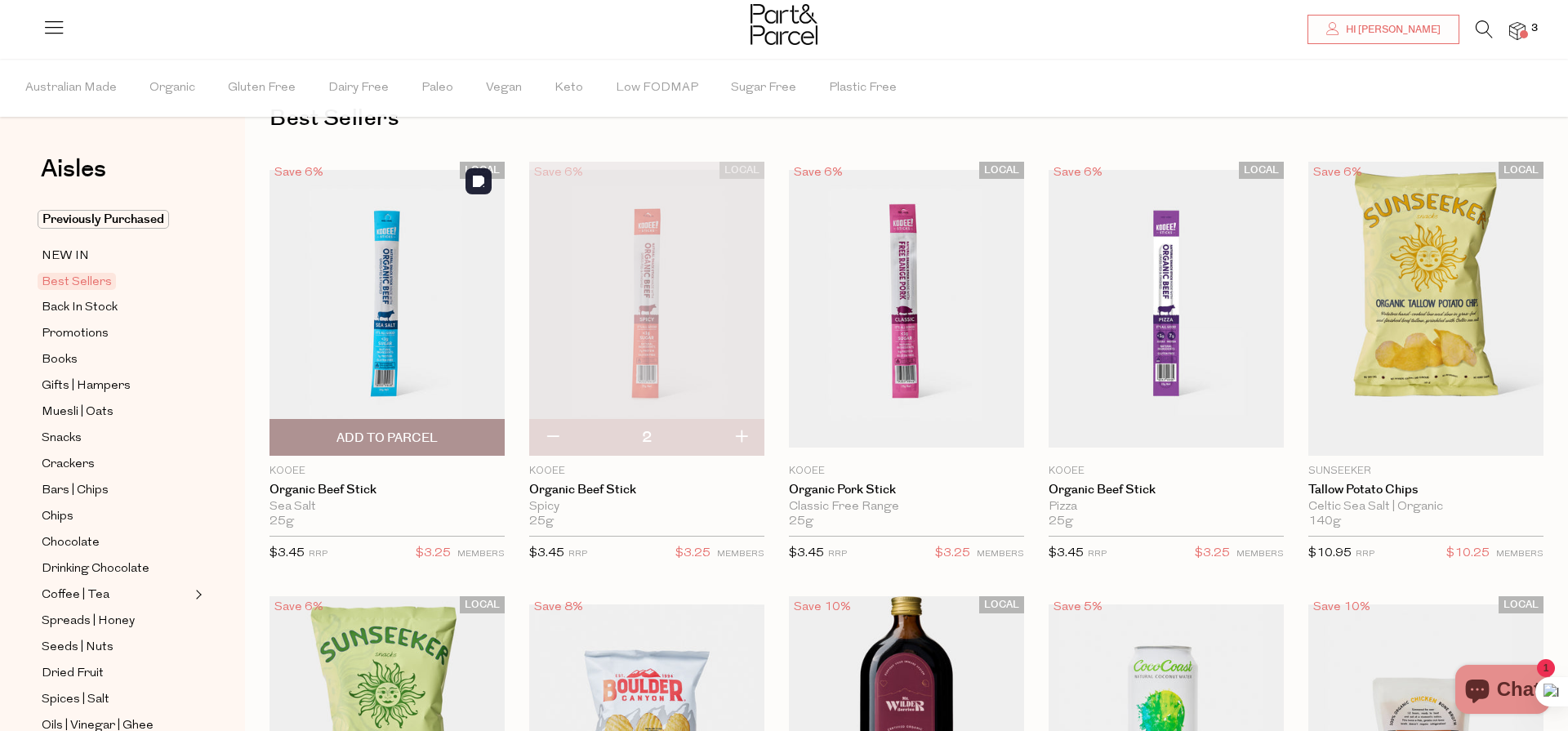
scroll to position [48, 0]
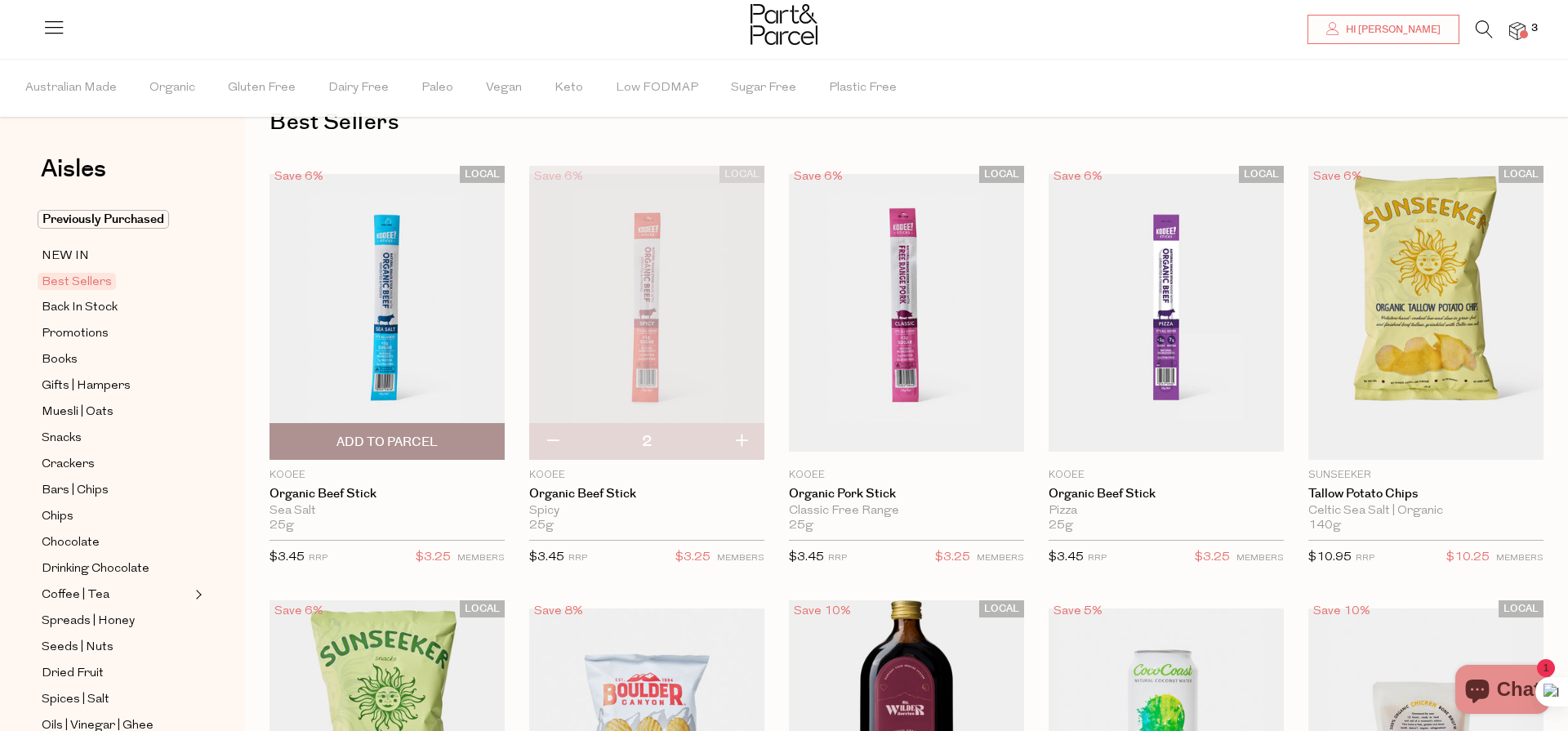
click at [381, 437] on span "Add To Parcel" at bounding box center [387, 443] width 102 height 17
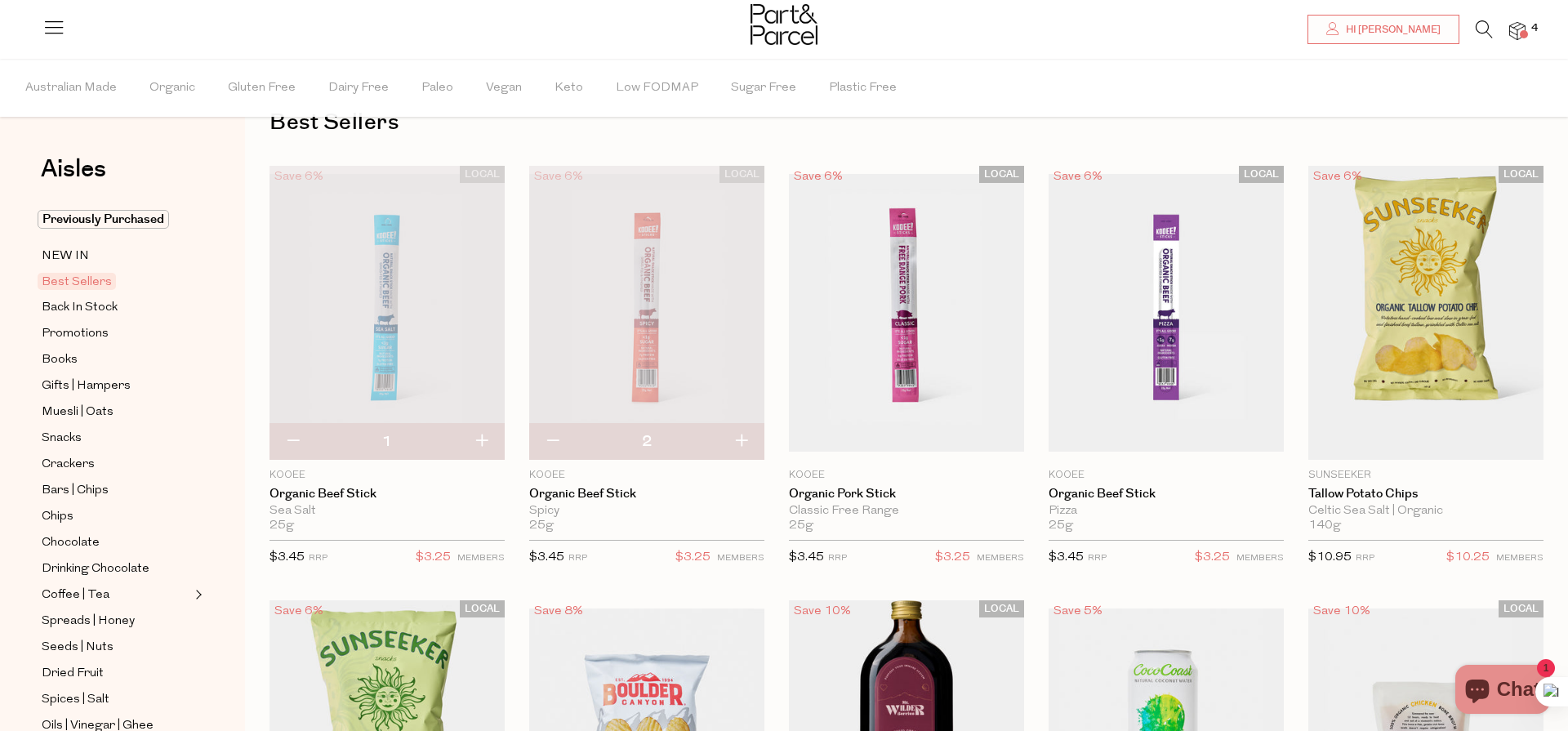
click at [483, 439] on button "button" at bounding box center [482, 441] width 47 height 36
type input "2"
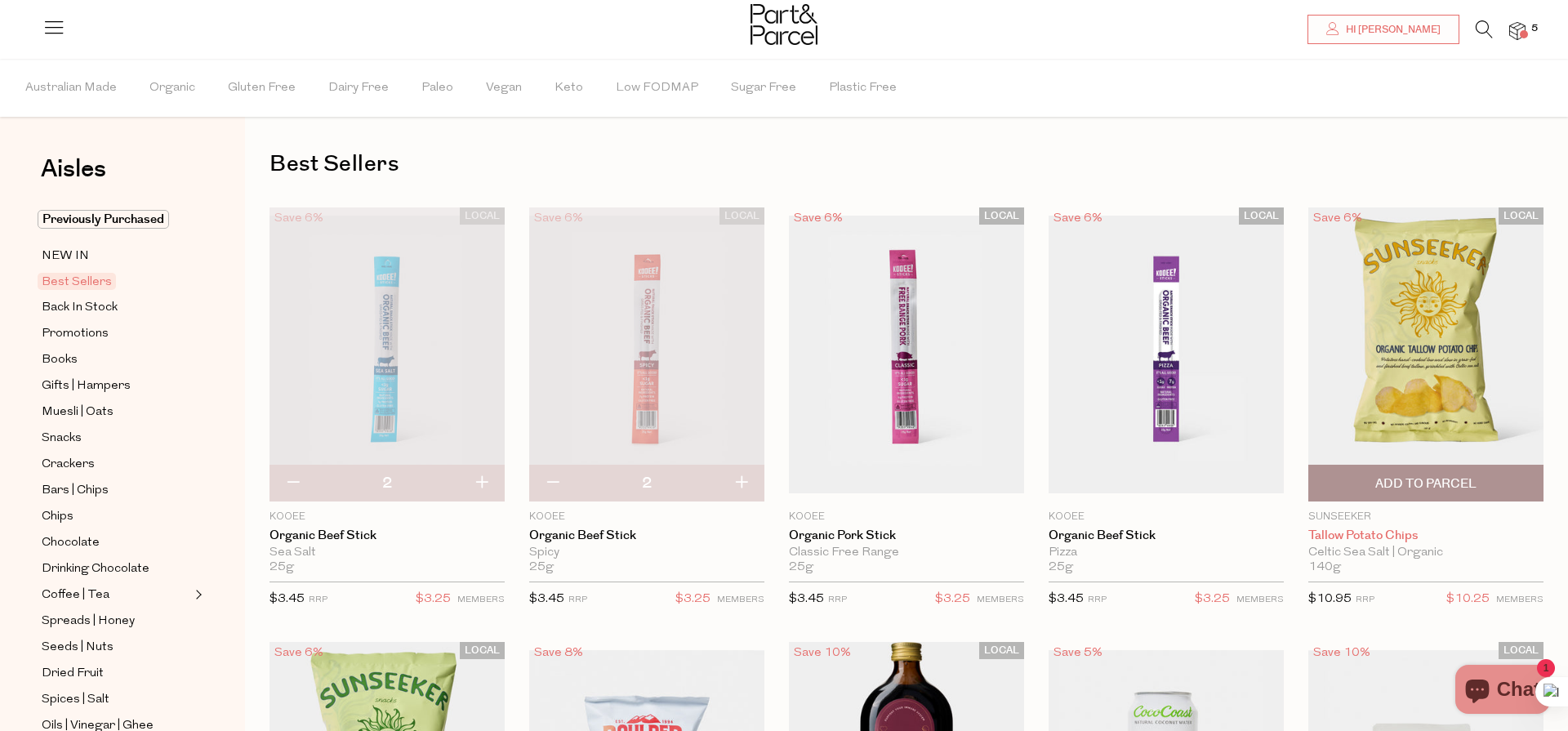
scroll to position [7, 0]
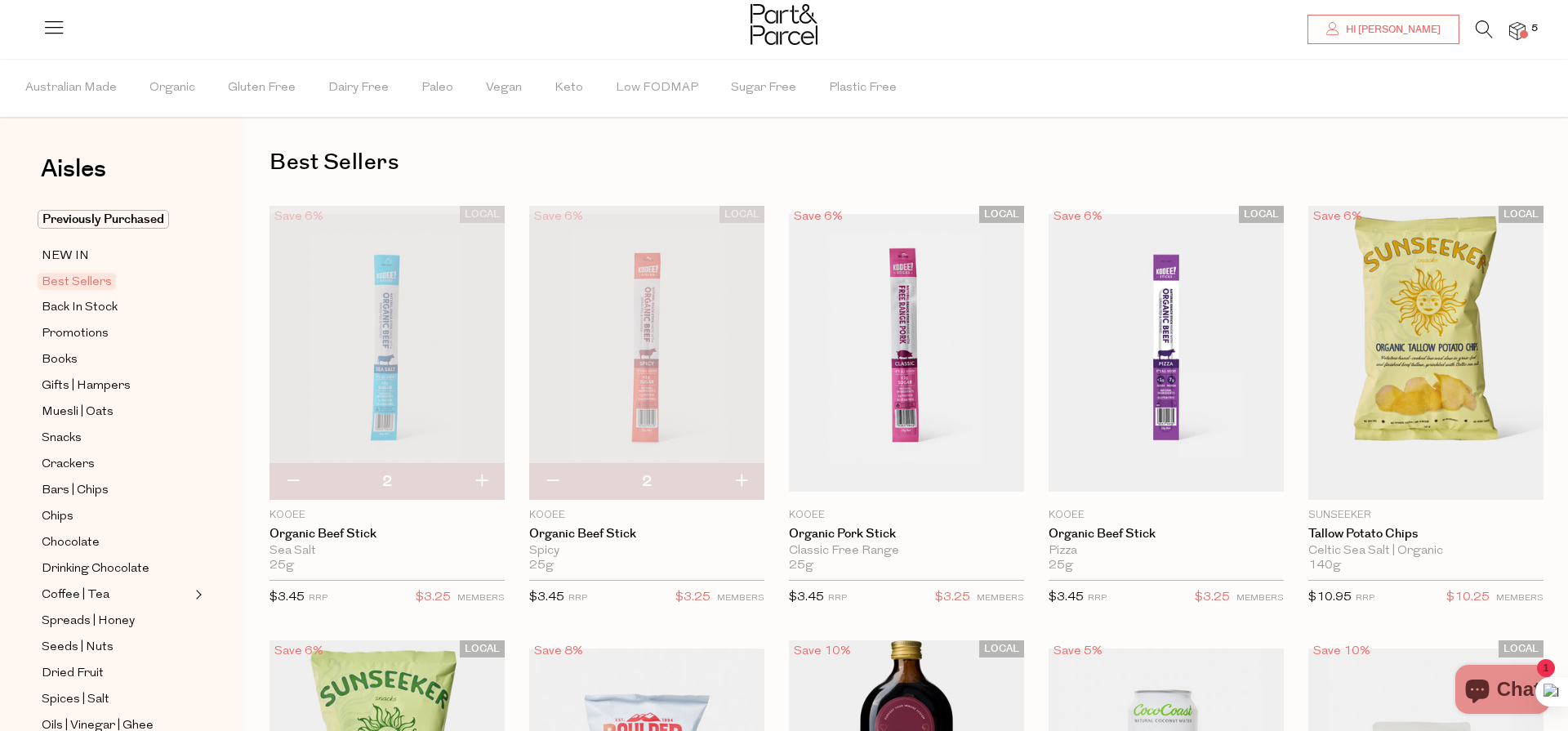
click at [1483, 15] on div at bounding box center [784, 26] width 1568 height 53
click at [1484, 30] on icon at bounding box center [1485, 30] width 17 height 18
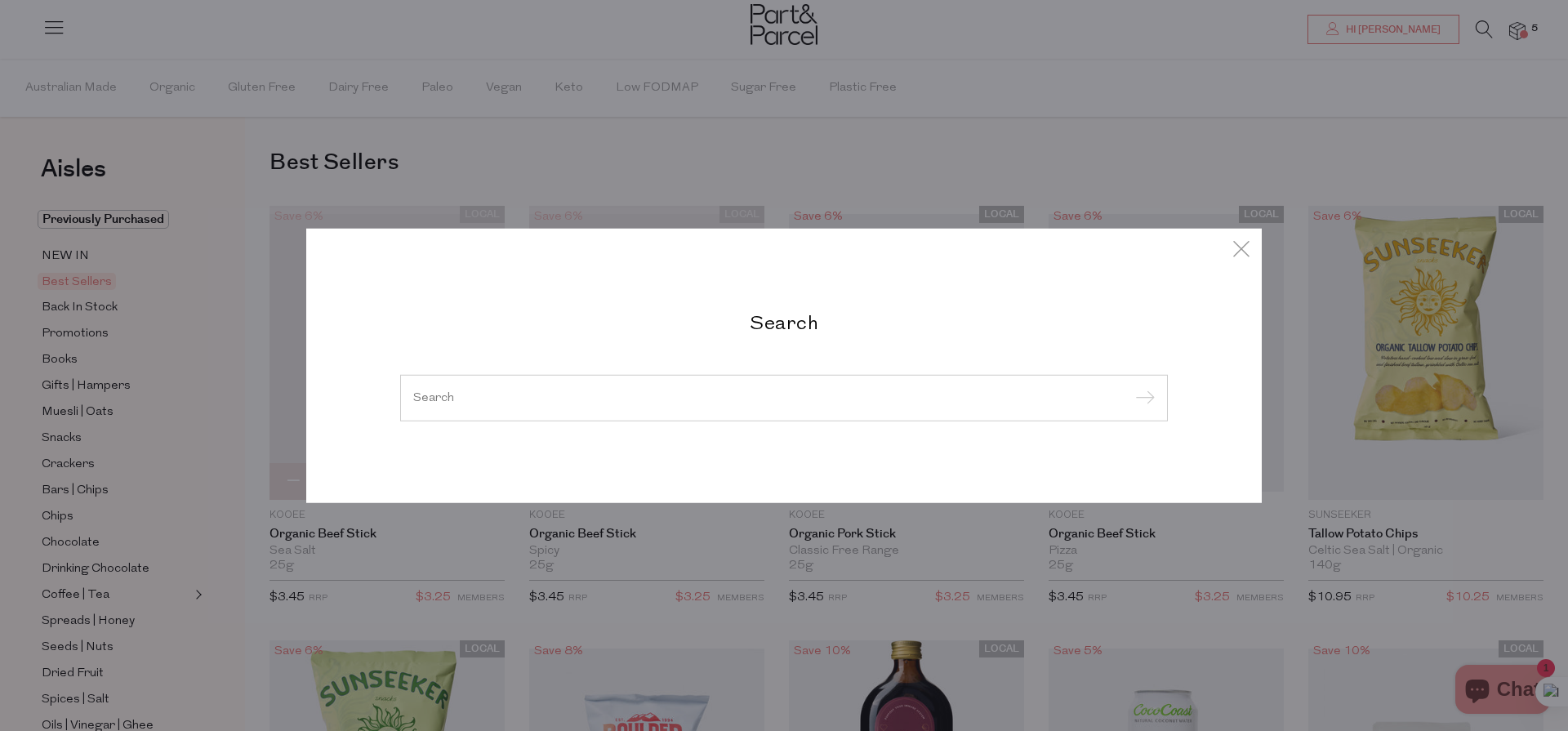
click at [718, 395] on input "search" at bounding box center [784, 398] width 742 height 12
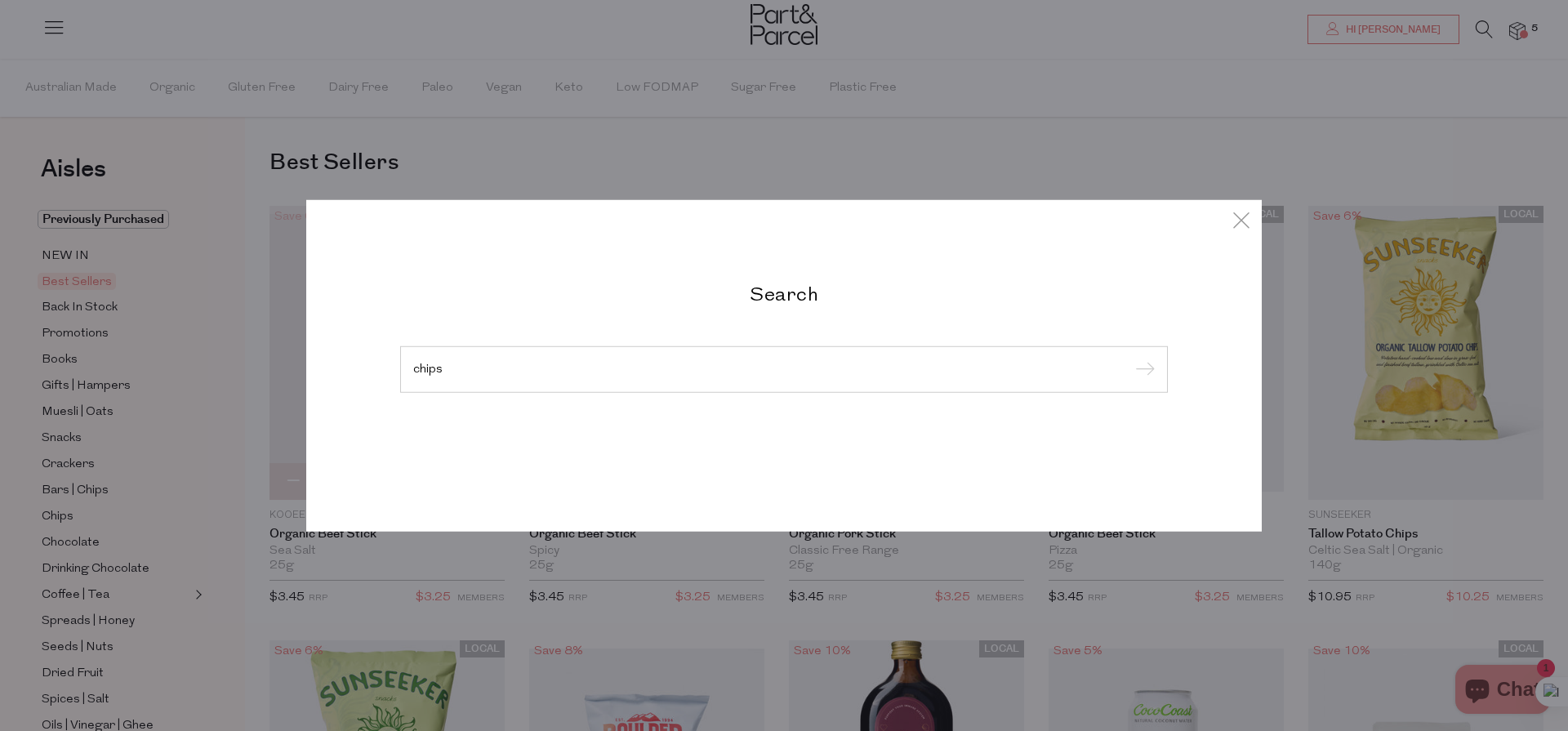
type input "chips"
click at [1131, 358] on input "submit" at bounding box center [1143, 370] width 24 height 24
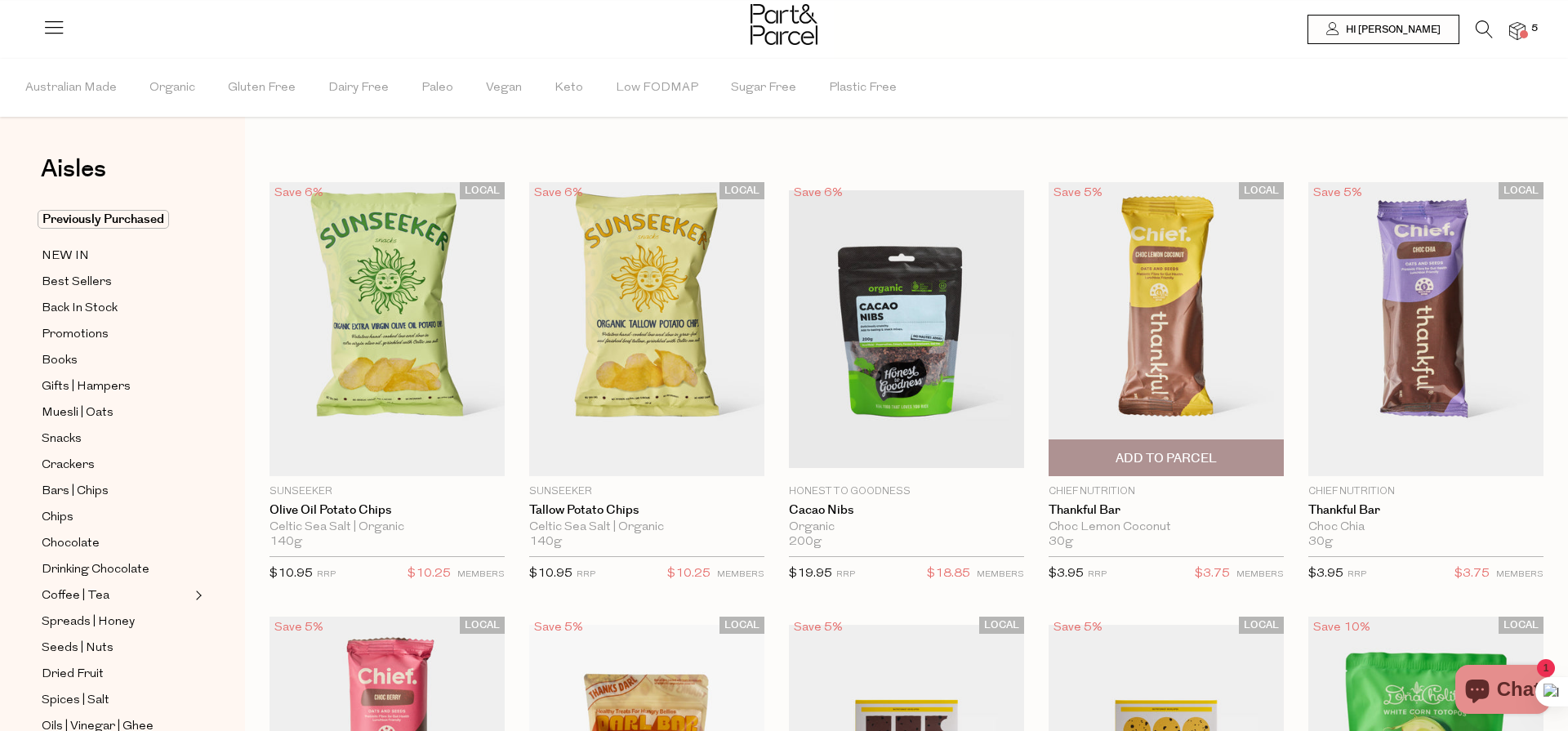
click at [1165, 352] on img at bounding box center [1165, 329] width 235 height 294
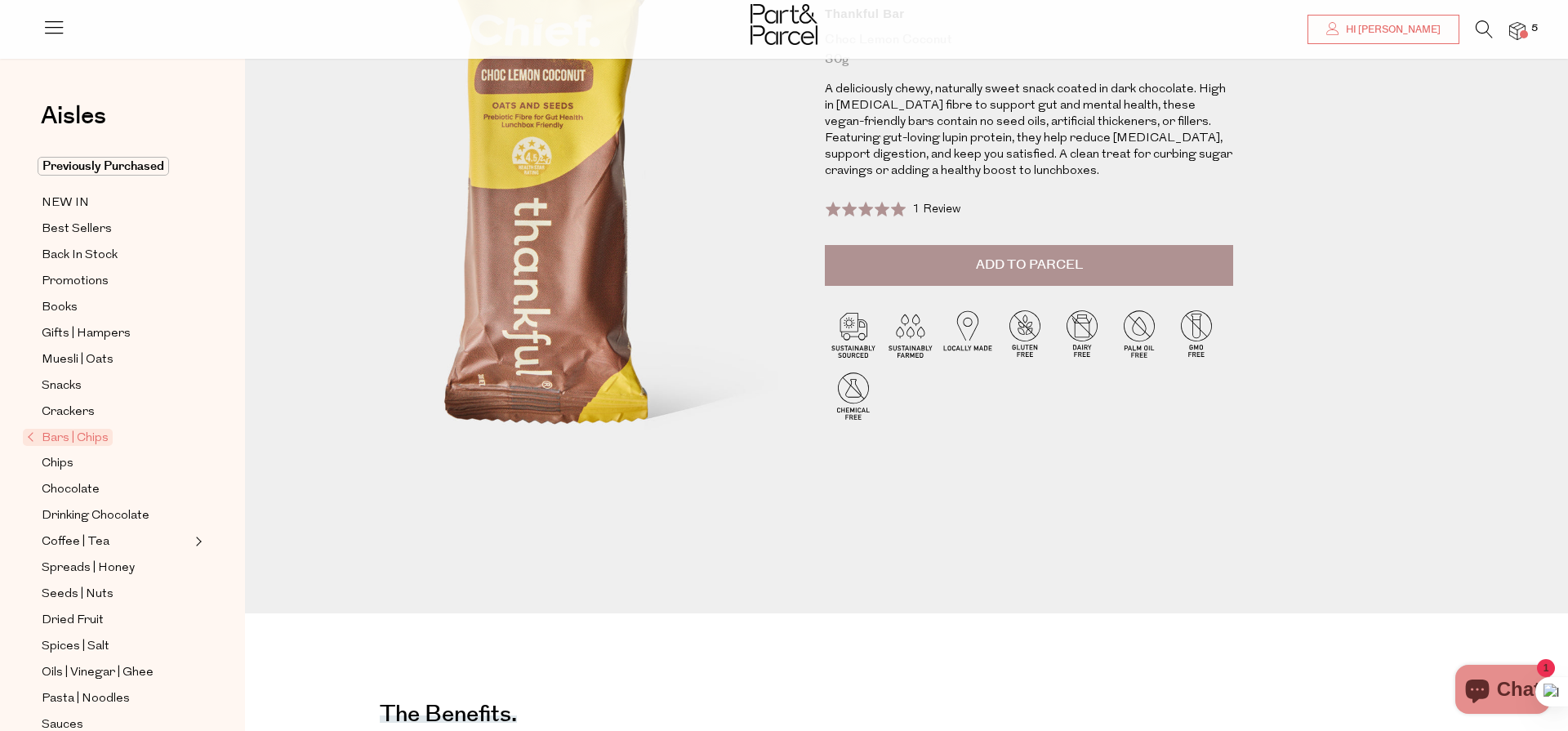
scroll to position [181, 0]
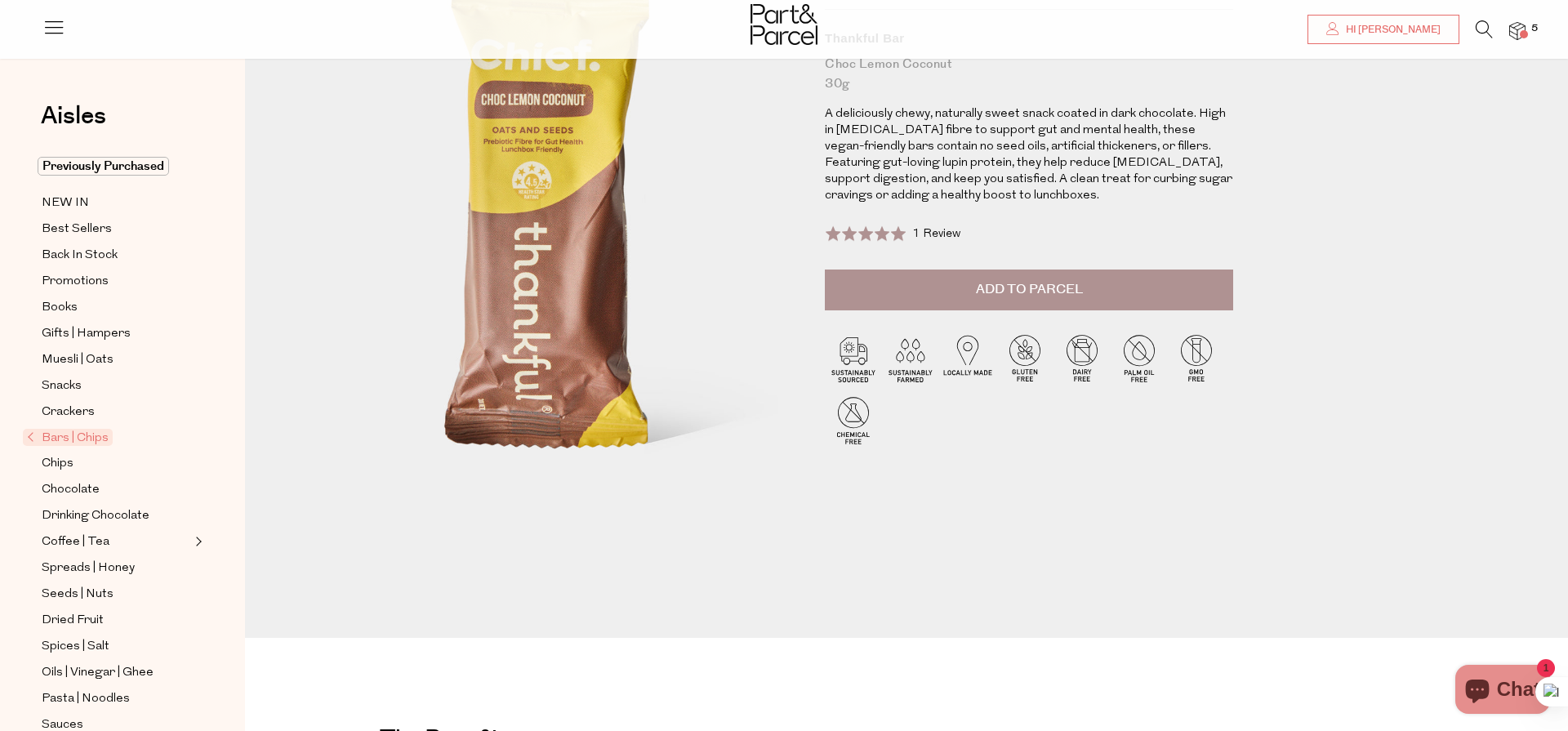
click at [1050, 283] on span "Add to Parcel" at bounding box center [1029, 290] width 107 height 19
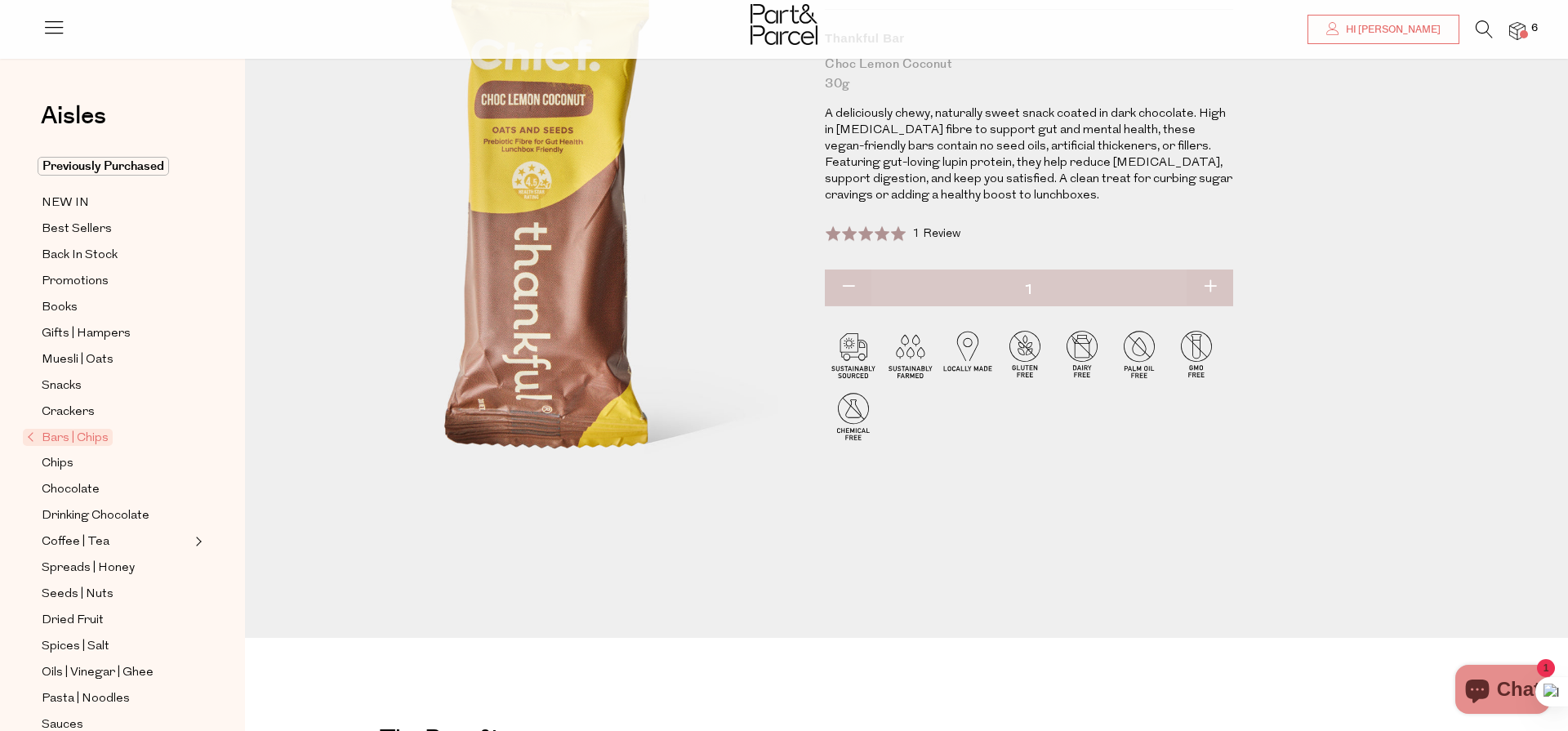
click at [1215, 284] on button "button" at bounding box center [1210, 287] width 47 height 36
type input "2"
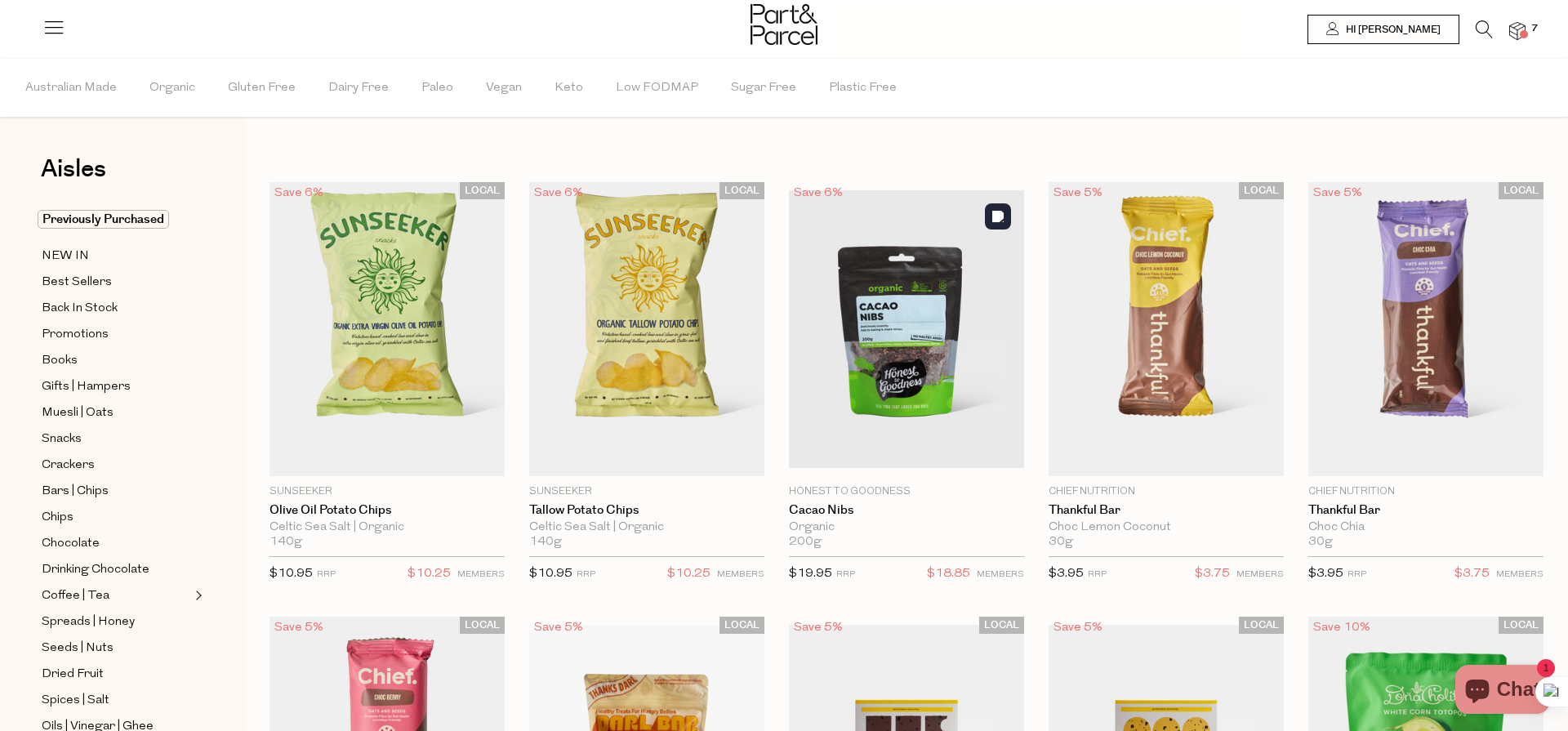
type input "2"
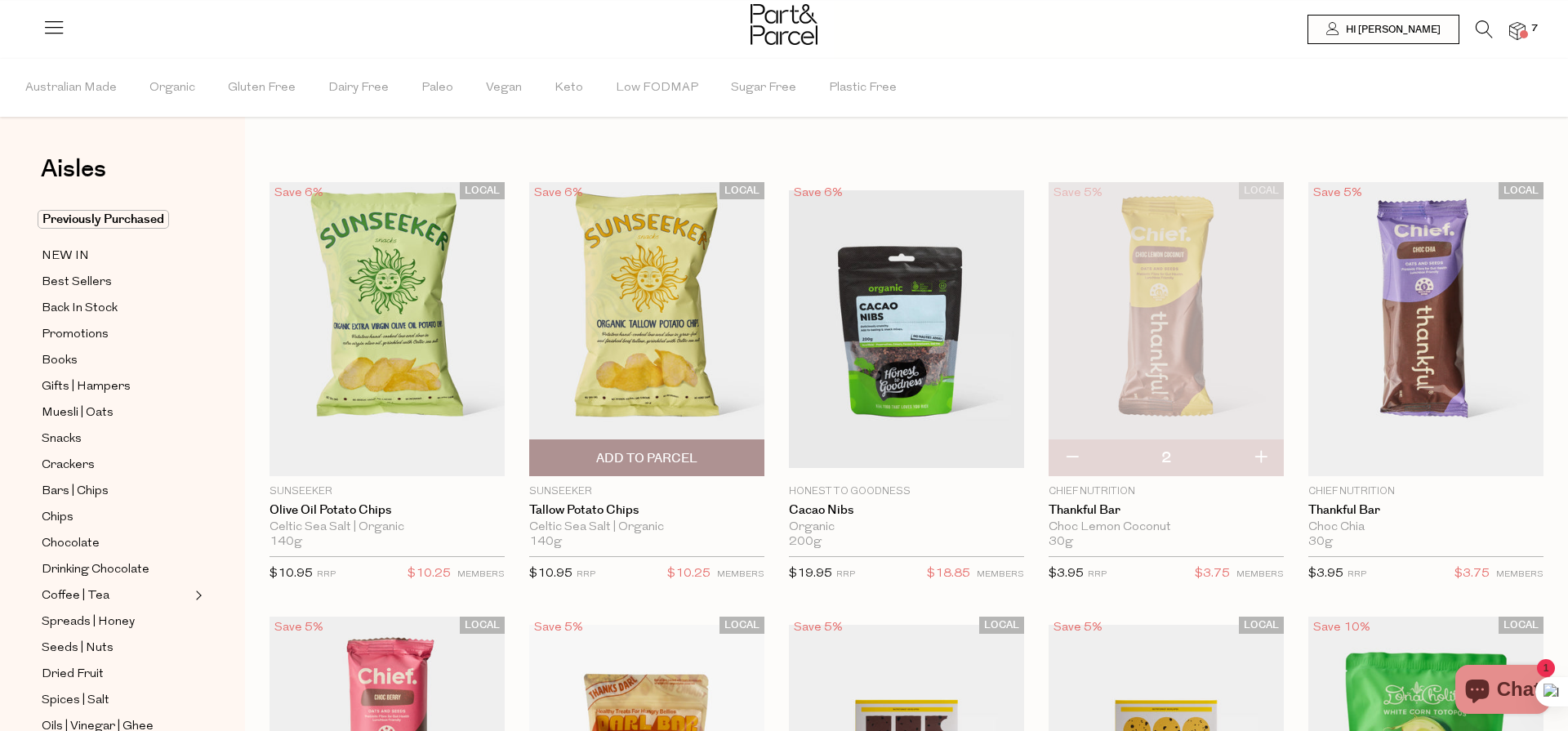
click at [642, 461] on span "Add To Parcel" at bounding box center [646, 459] width 102 height 17
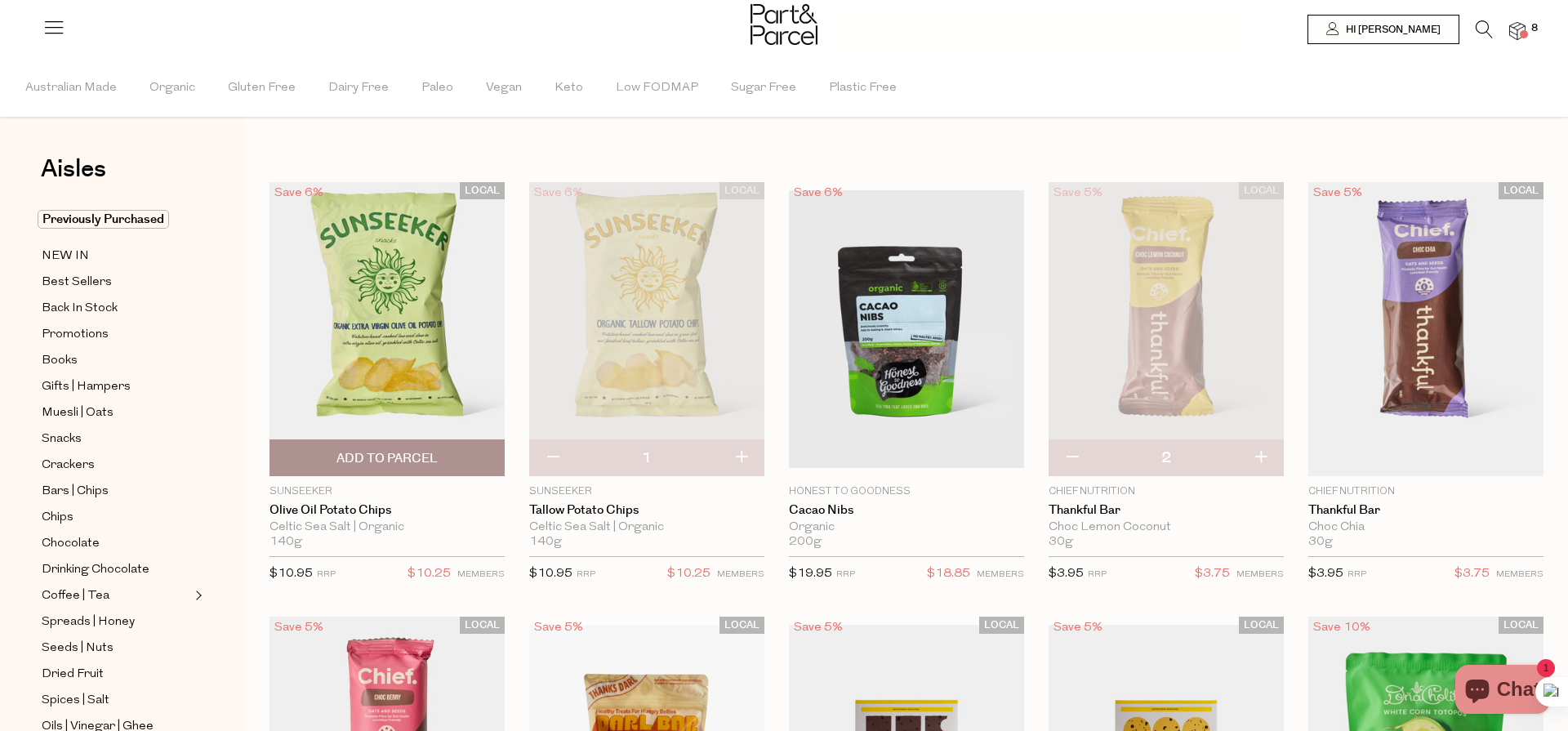
click at [400, 456] on span "Add To Parcel" at bounding box center [387, 459] width 102 height 17
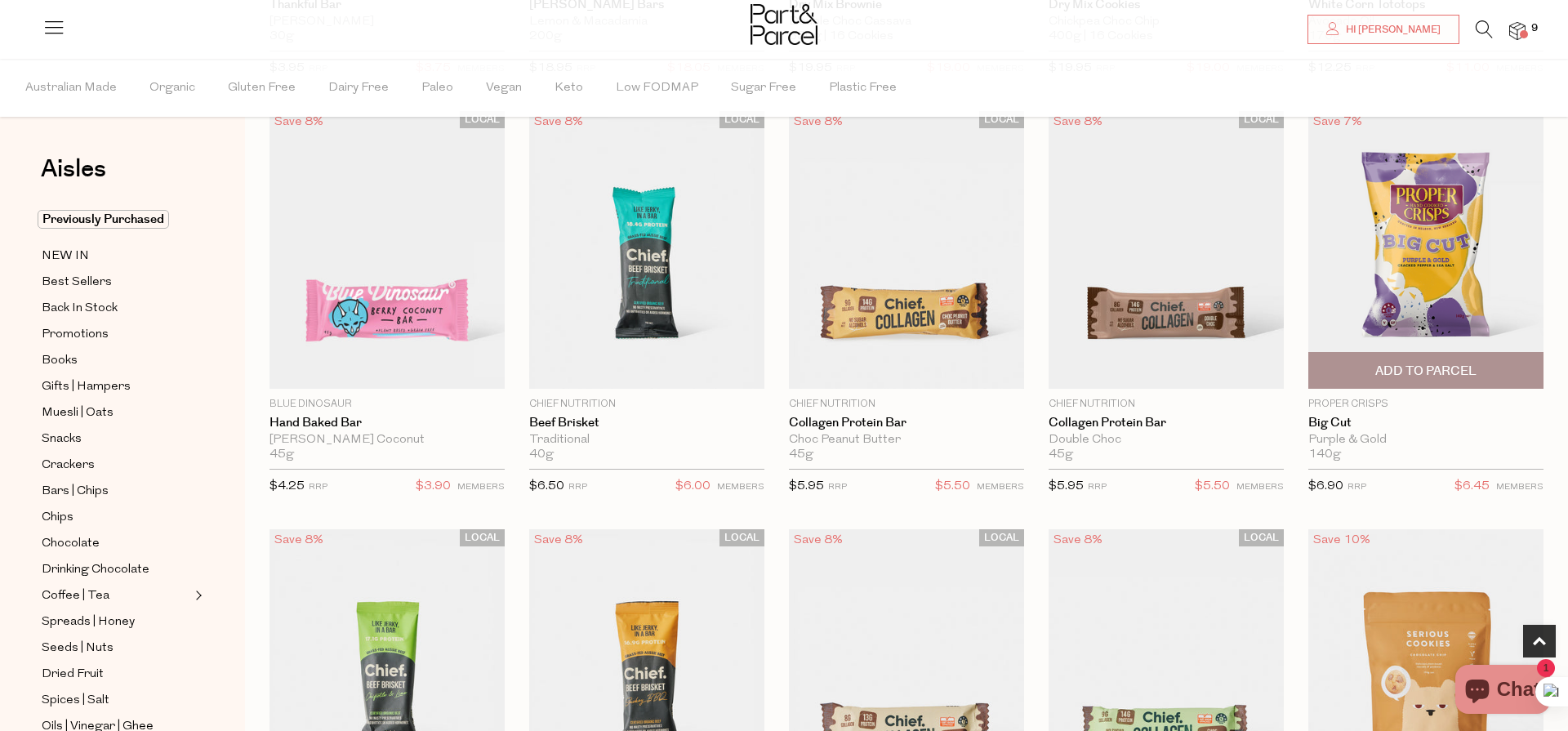
scroll to position [959, 0]
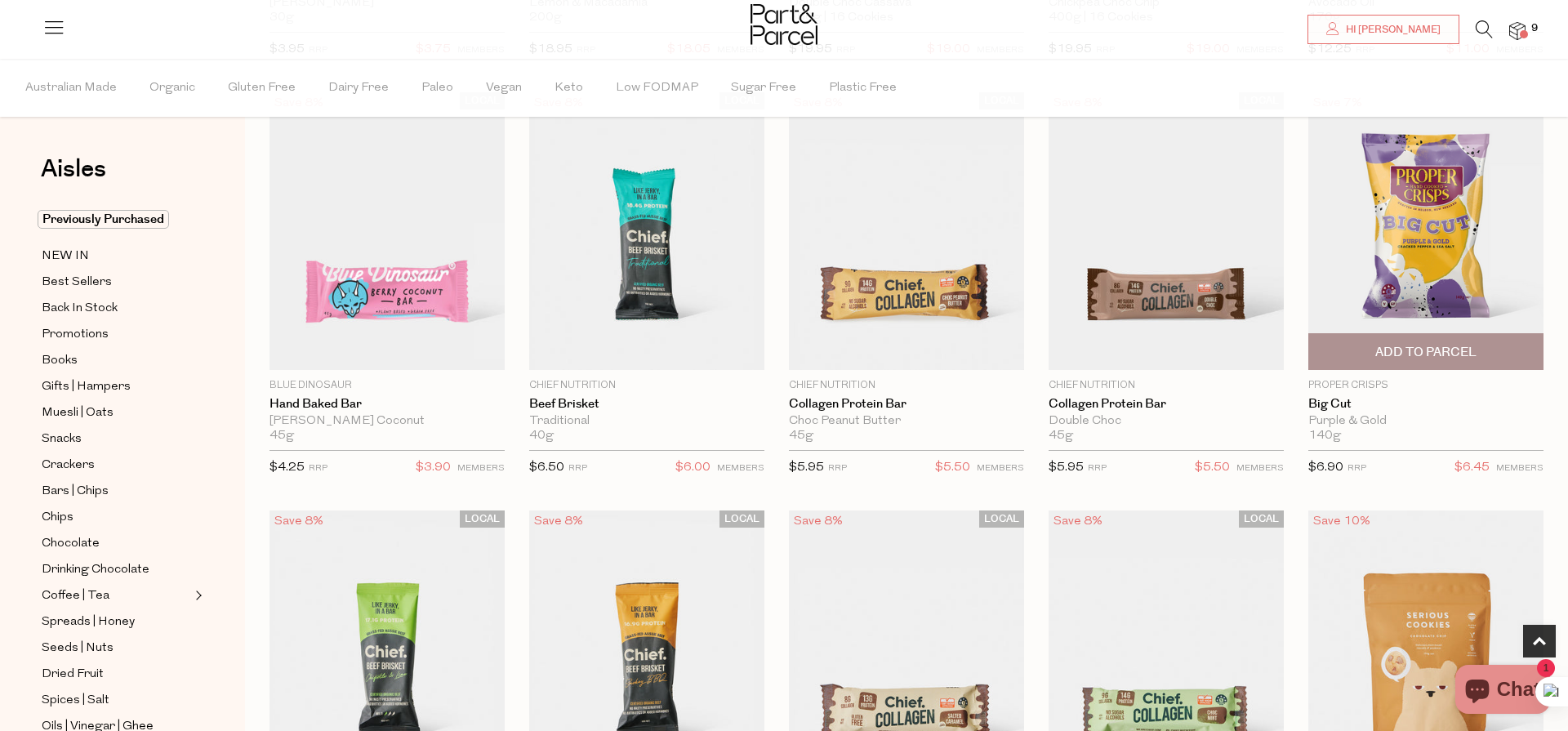
click at [1491, 350] on span "Add To Parcel" at bounding box center [1426, 352] width 226 height 35
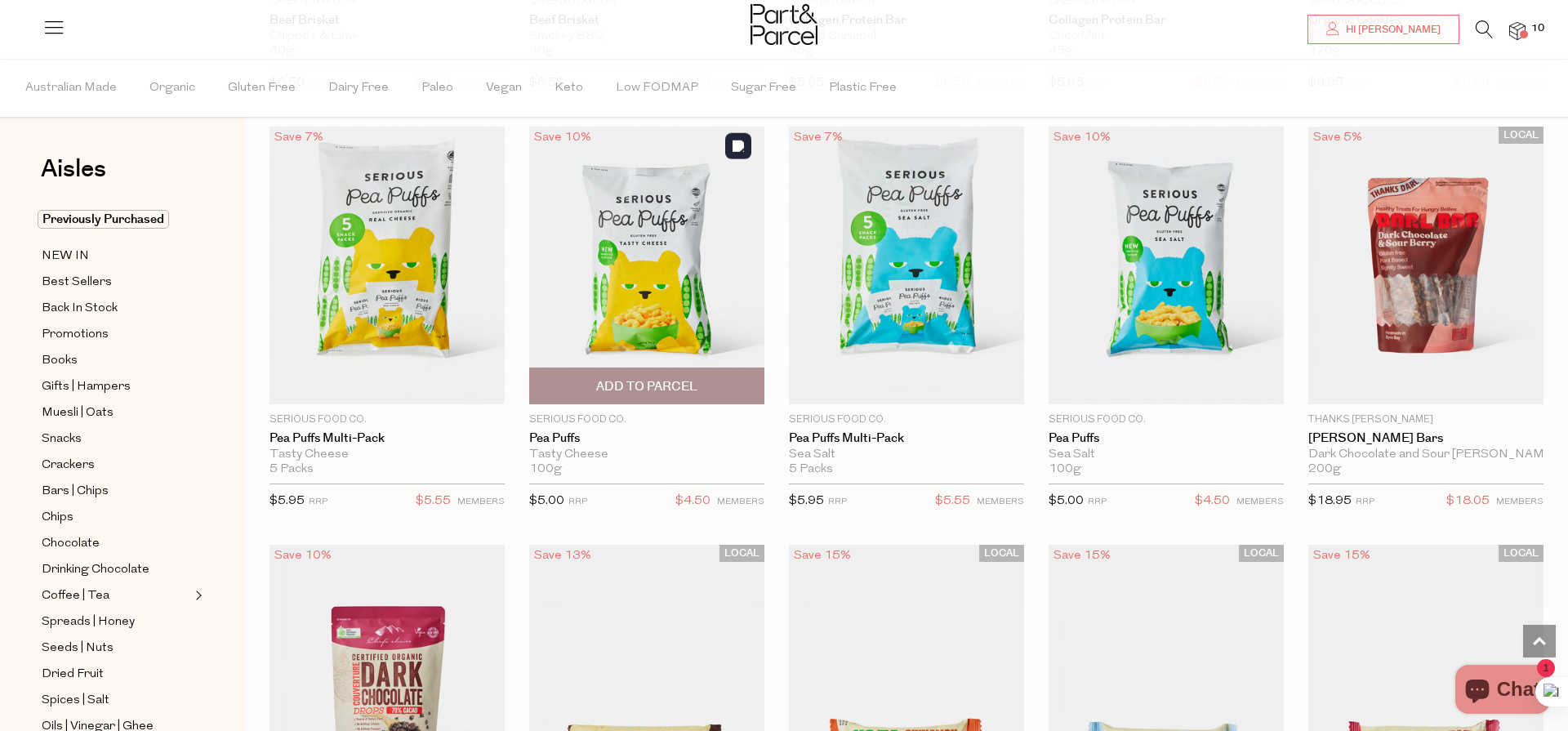
scroll to position [1771, 0]
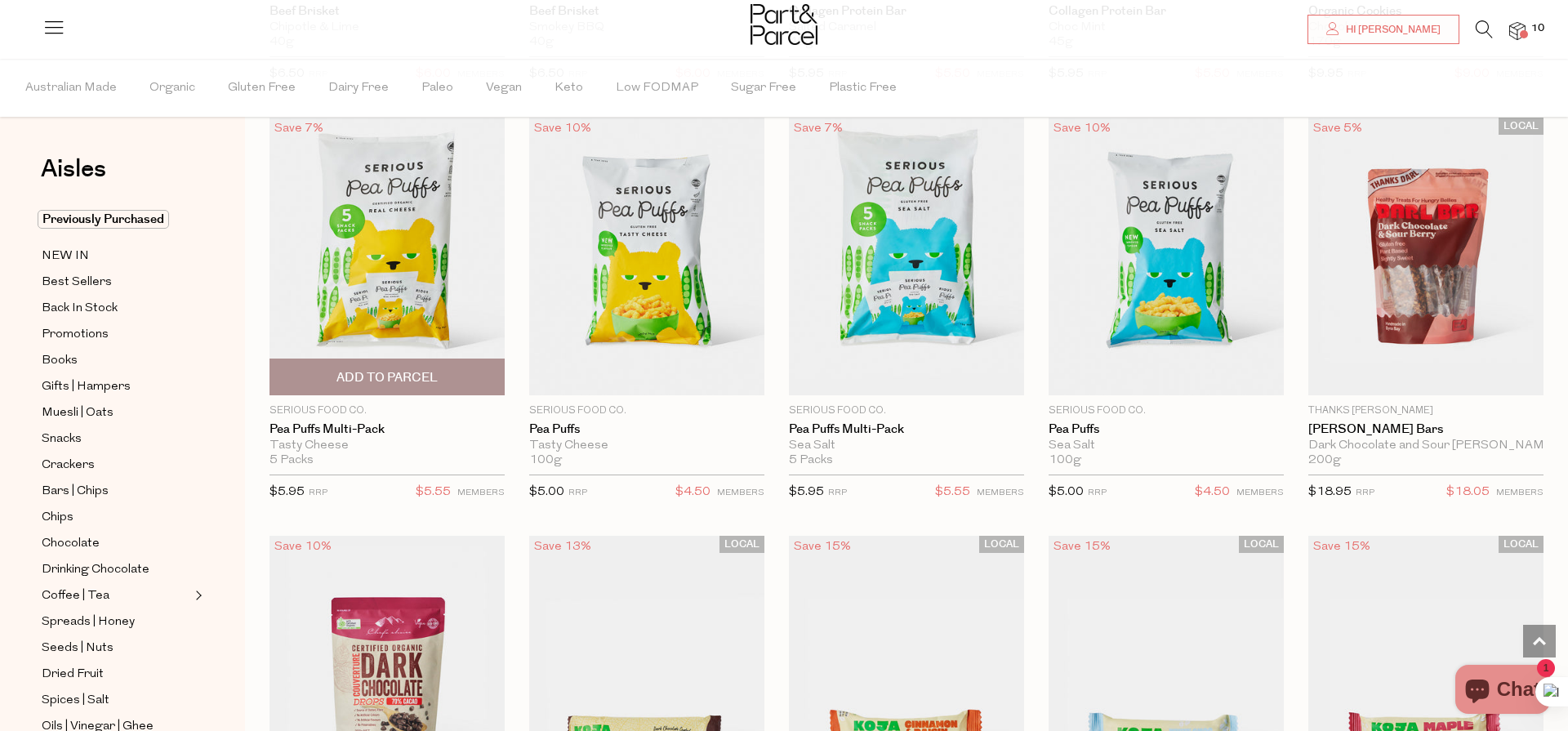
click at [409, 372] on span "Add To Parcel" at bounding box center [387, 378] width 102 height 17
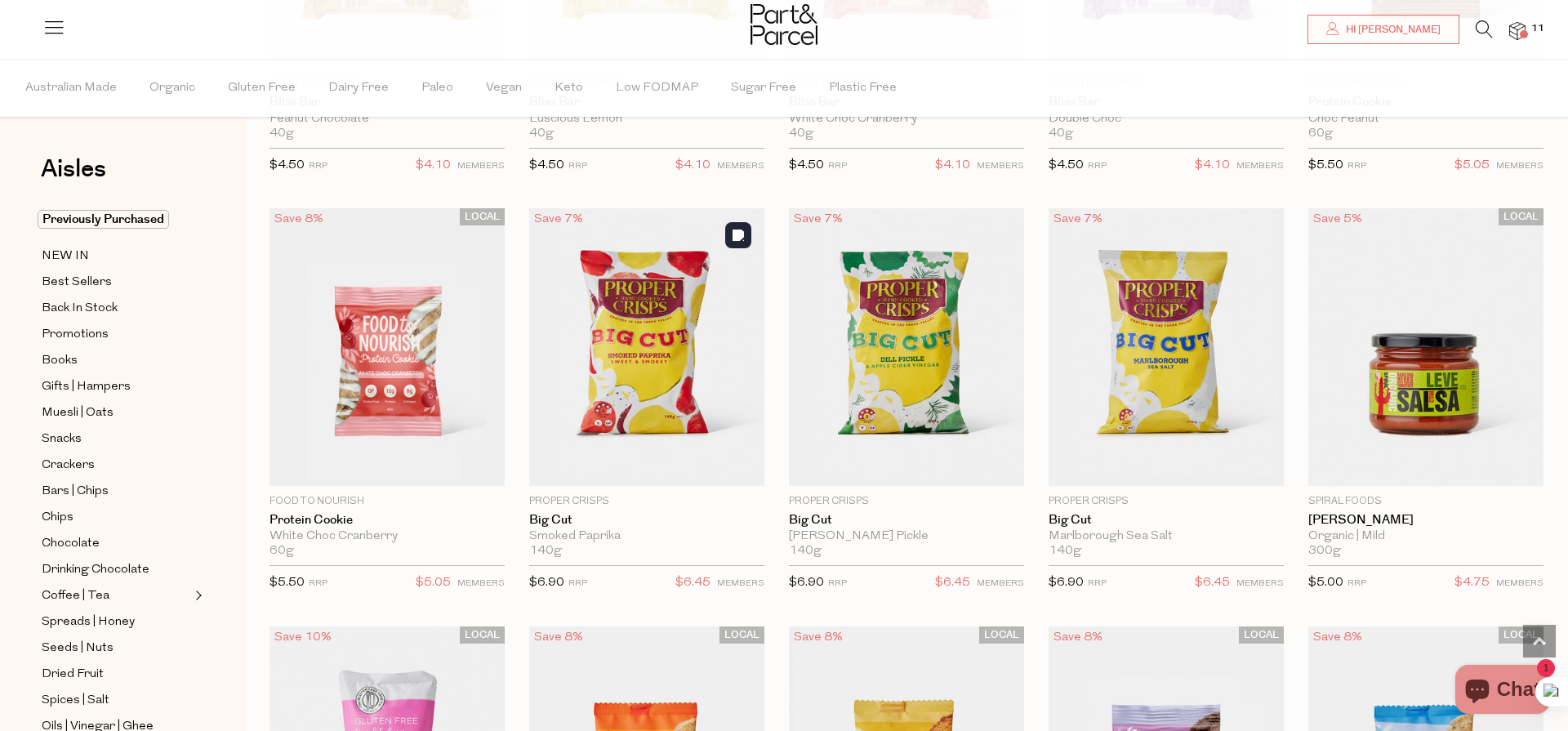
scroll to position [3355, 0]
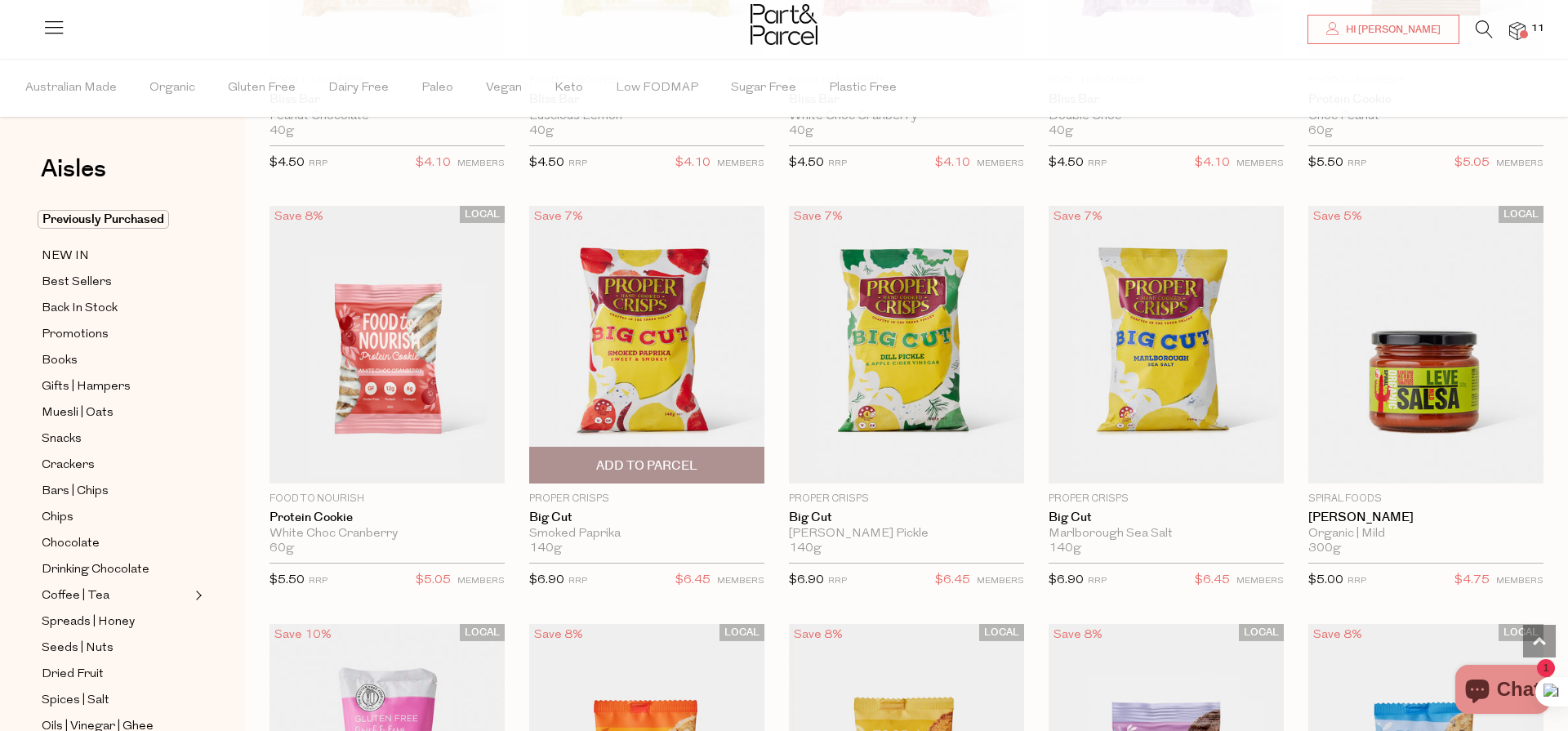
click at [679, 466] on span "Add To Parcel" at bounding box center [646, 466] width 102 height 17
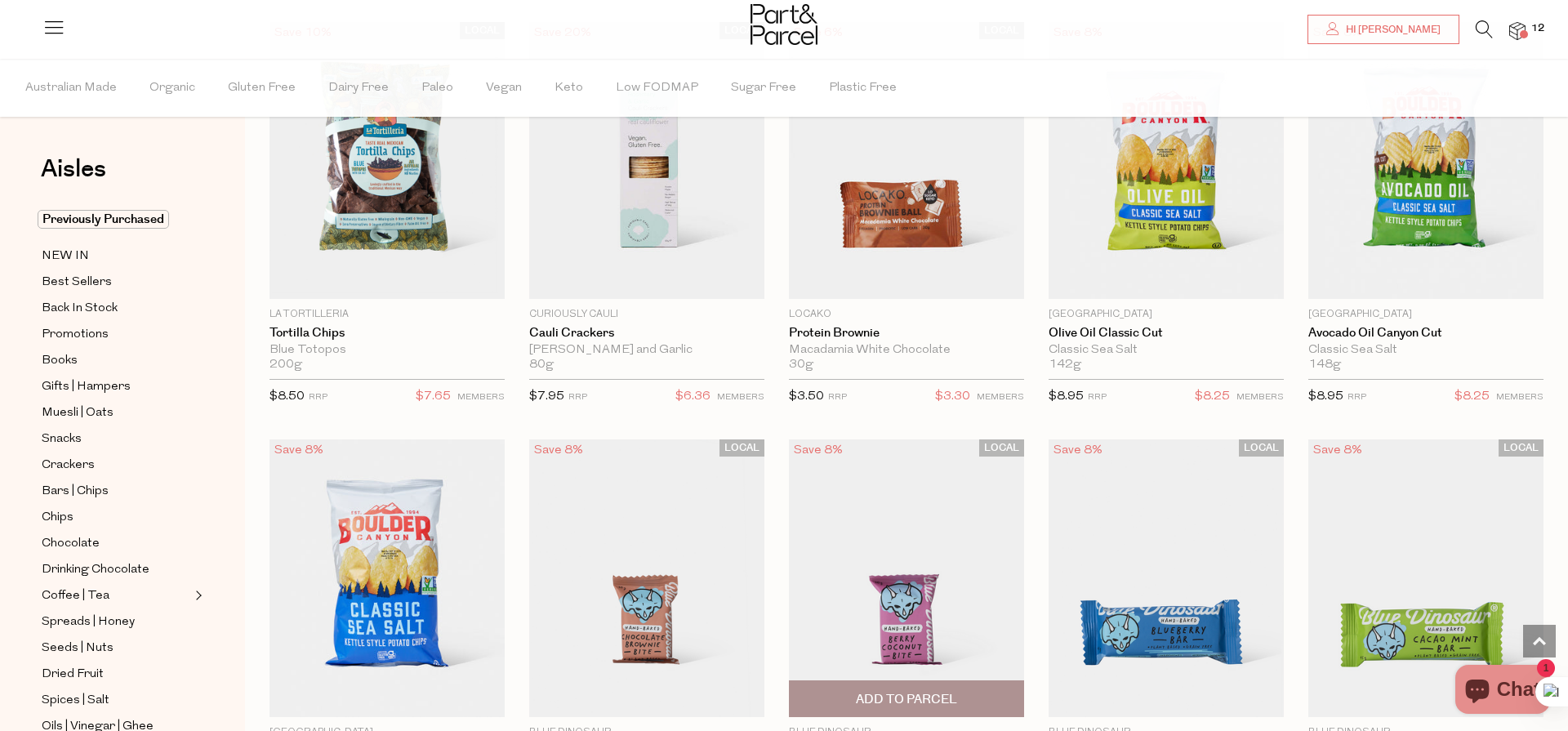
scroll to position [6080, 0]
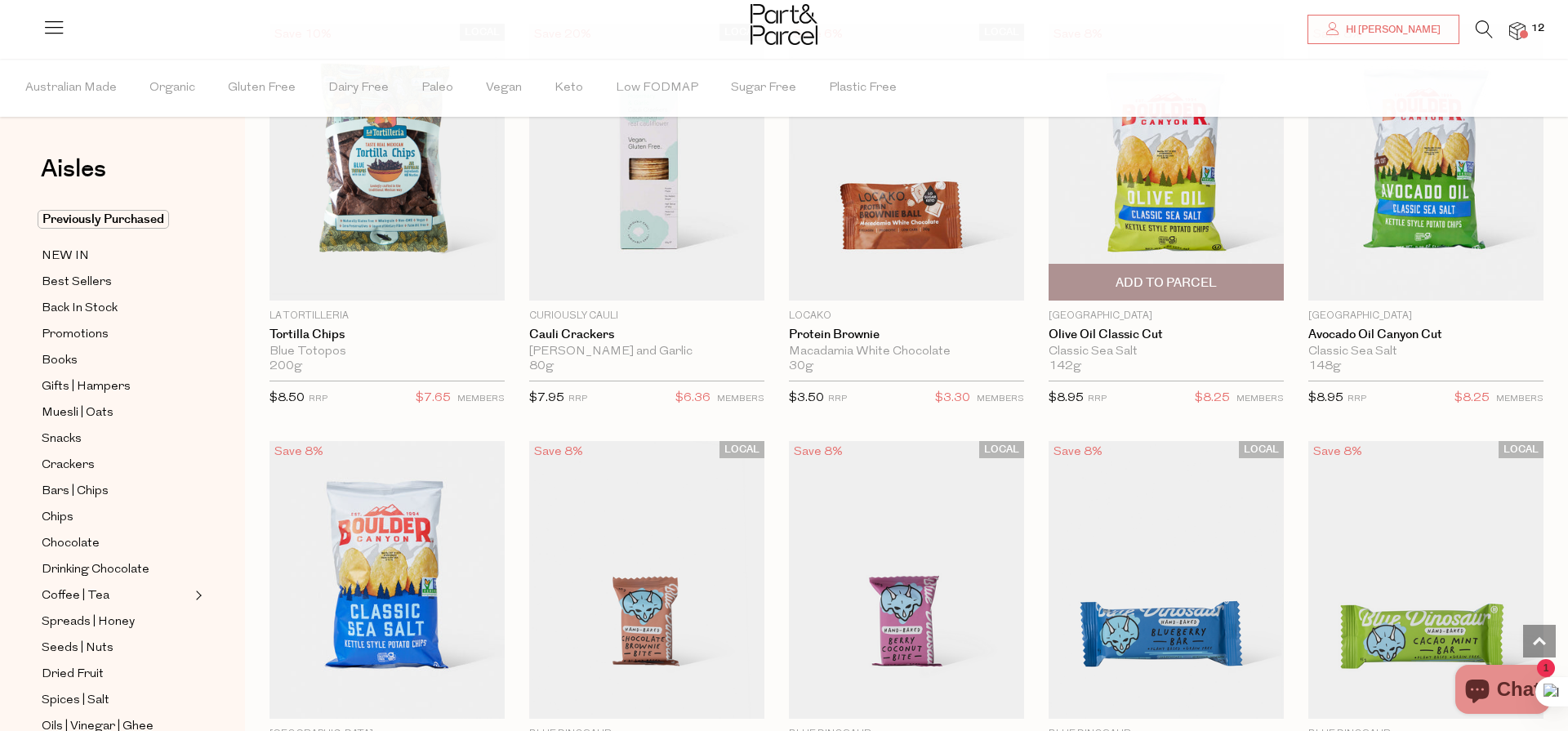
click at [1180, 281] on span "Add To Parcel" at bounding box center [1166, 283] width 102 height 17
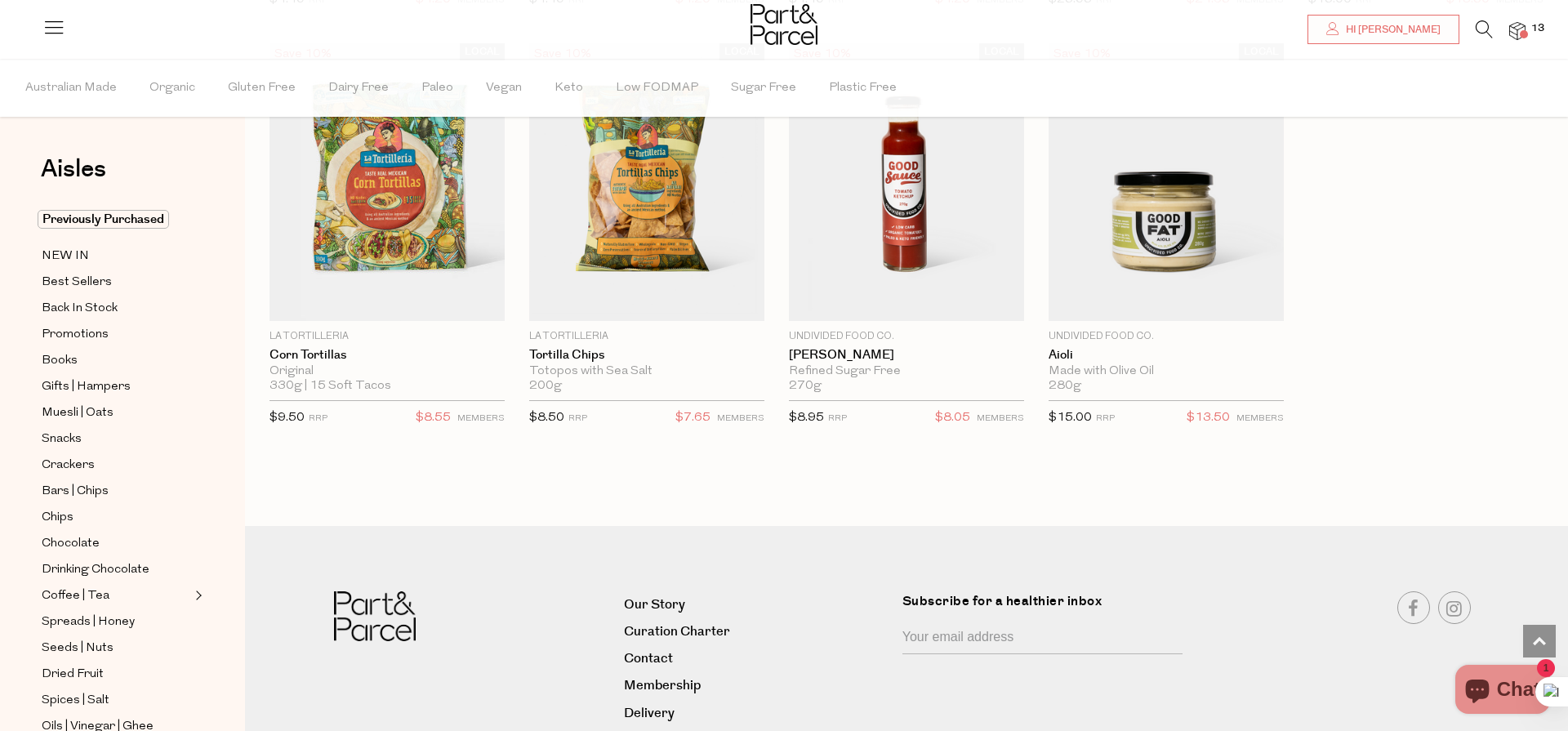
scroll to position [8245, 0]
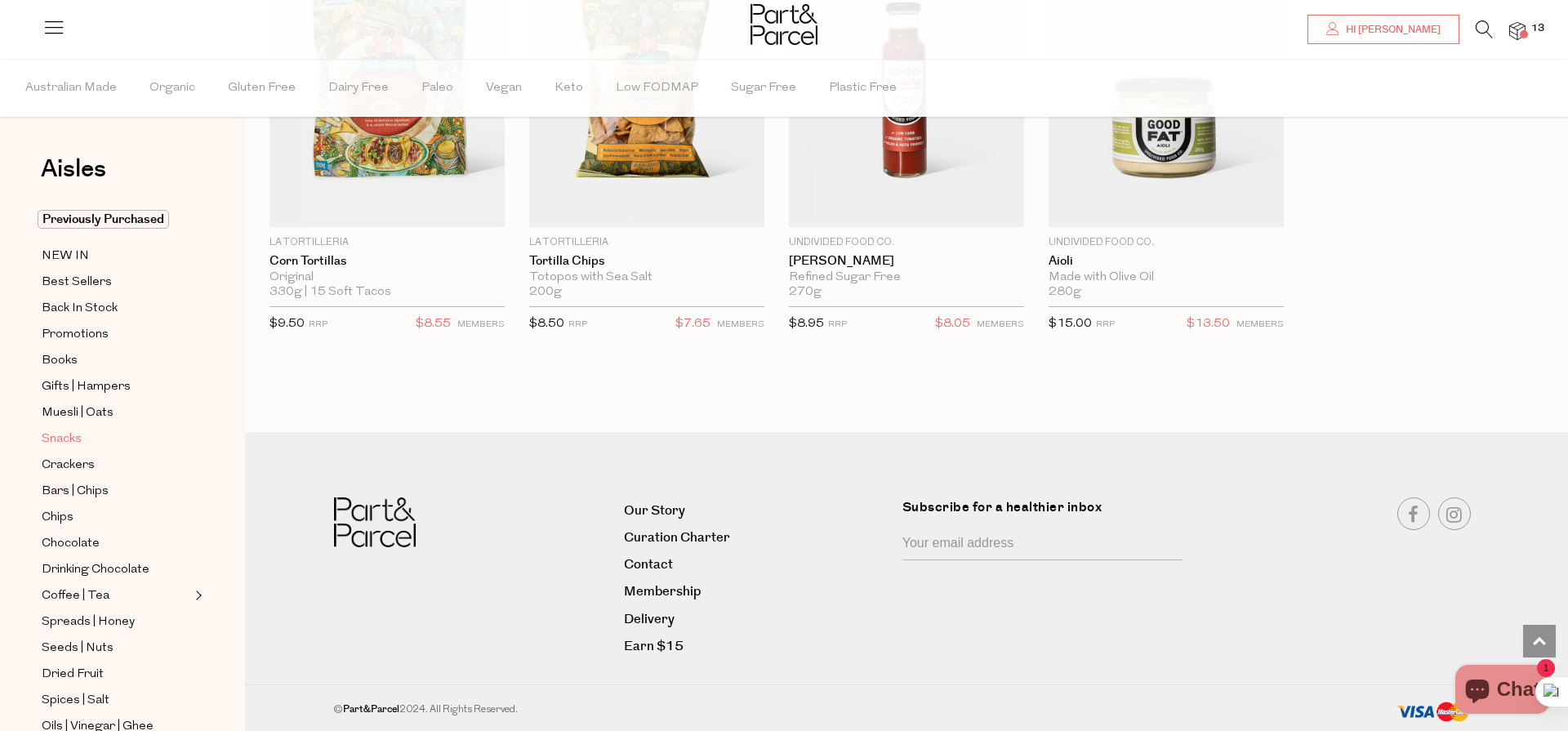
click at [53, 440] on span "Snacks" at bounding box center [62, 439] width 40 height 20
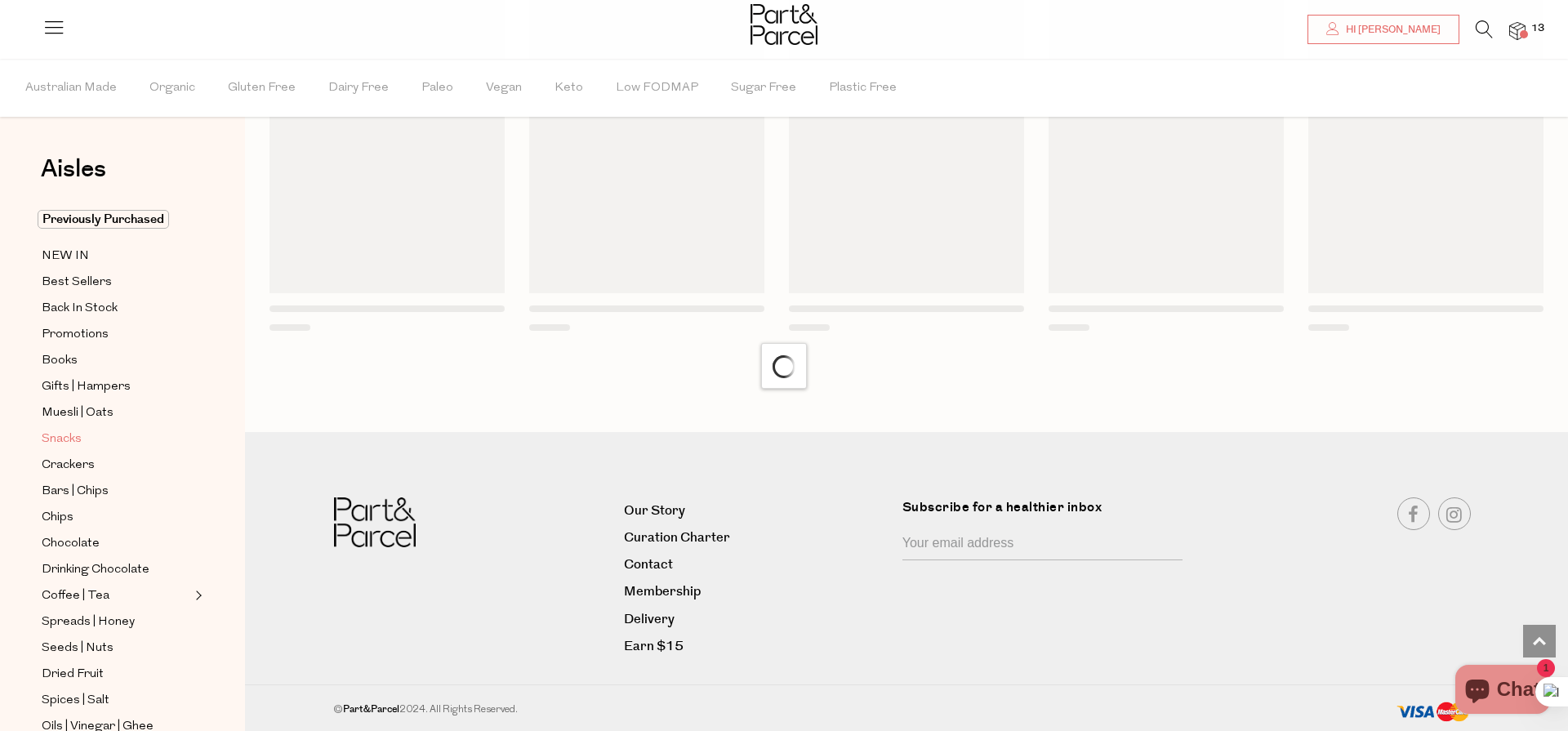
scroll to position [1024, 0]
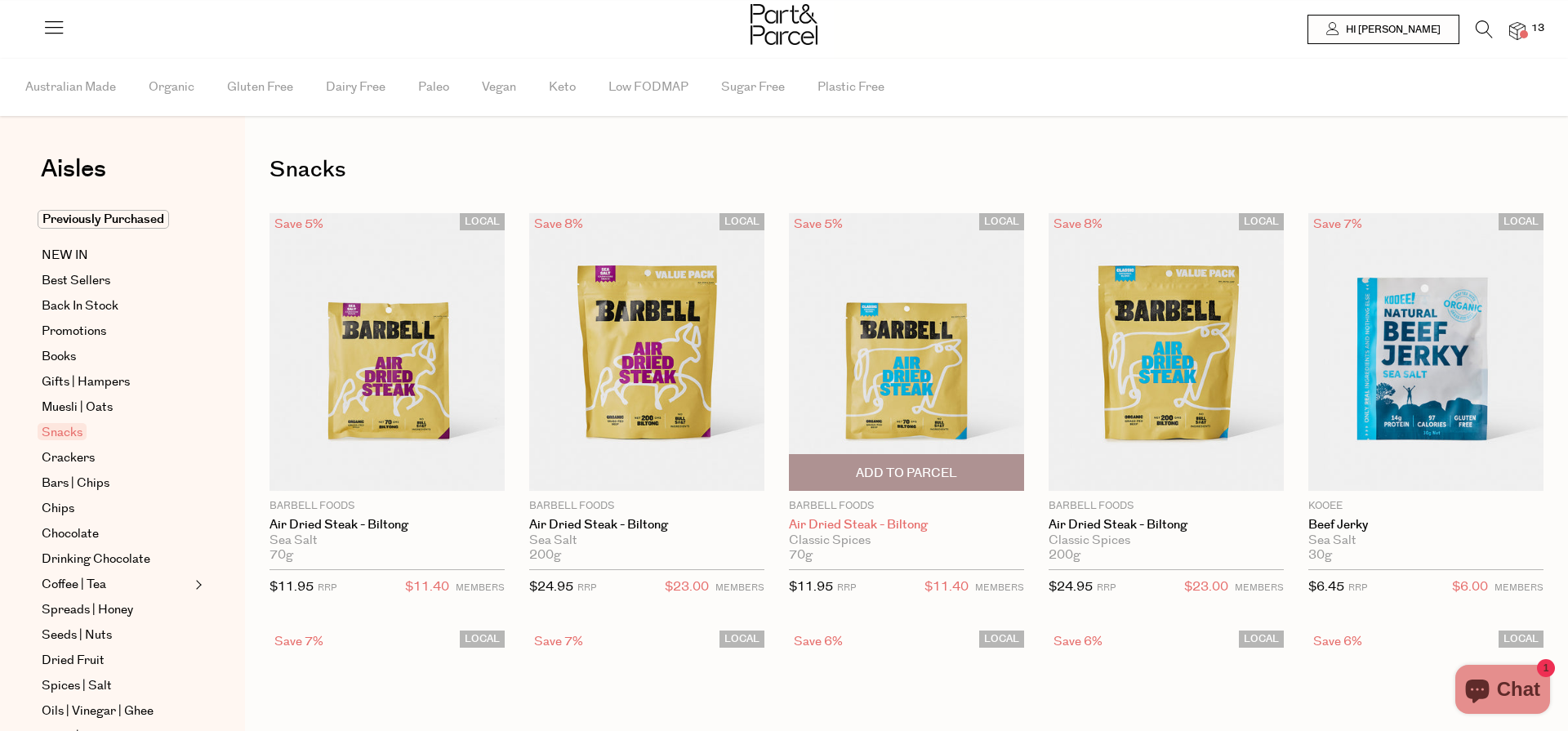
type input "2"
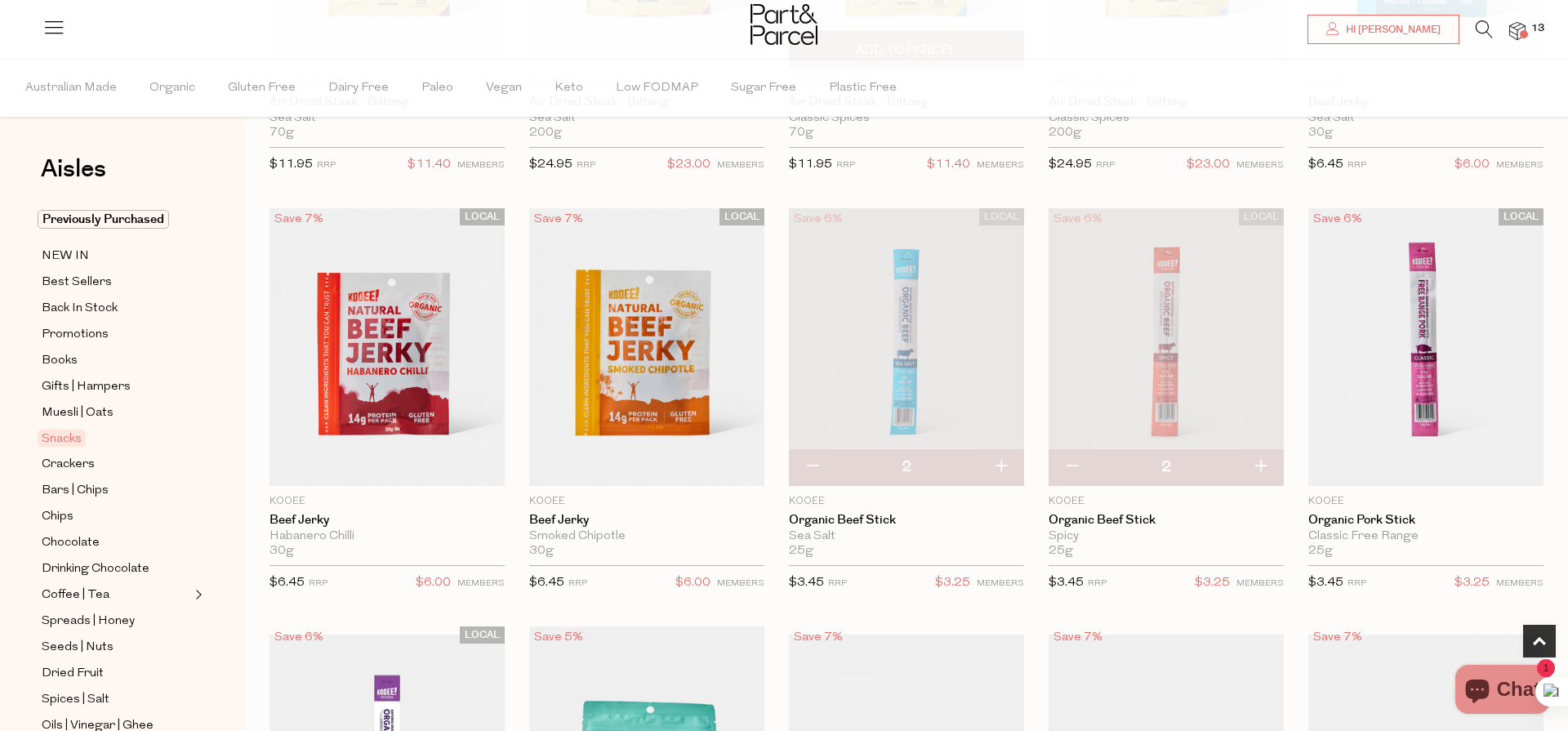
scroll to position [424, 0]
click at [675, 465] on span "Add To Parcel" at bounding box center [646, 468] width 102 height 17
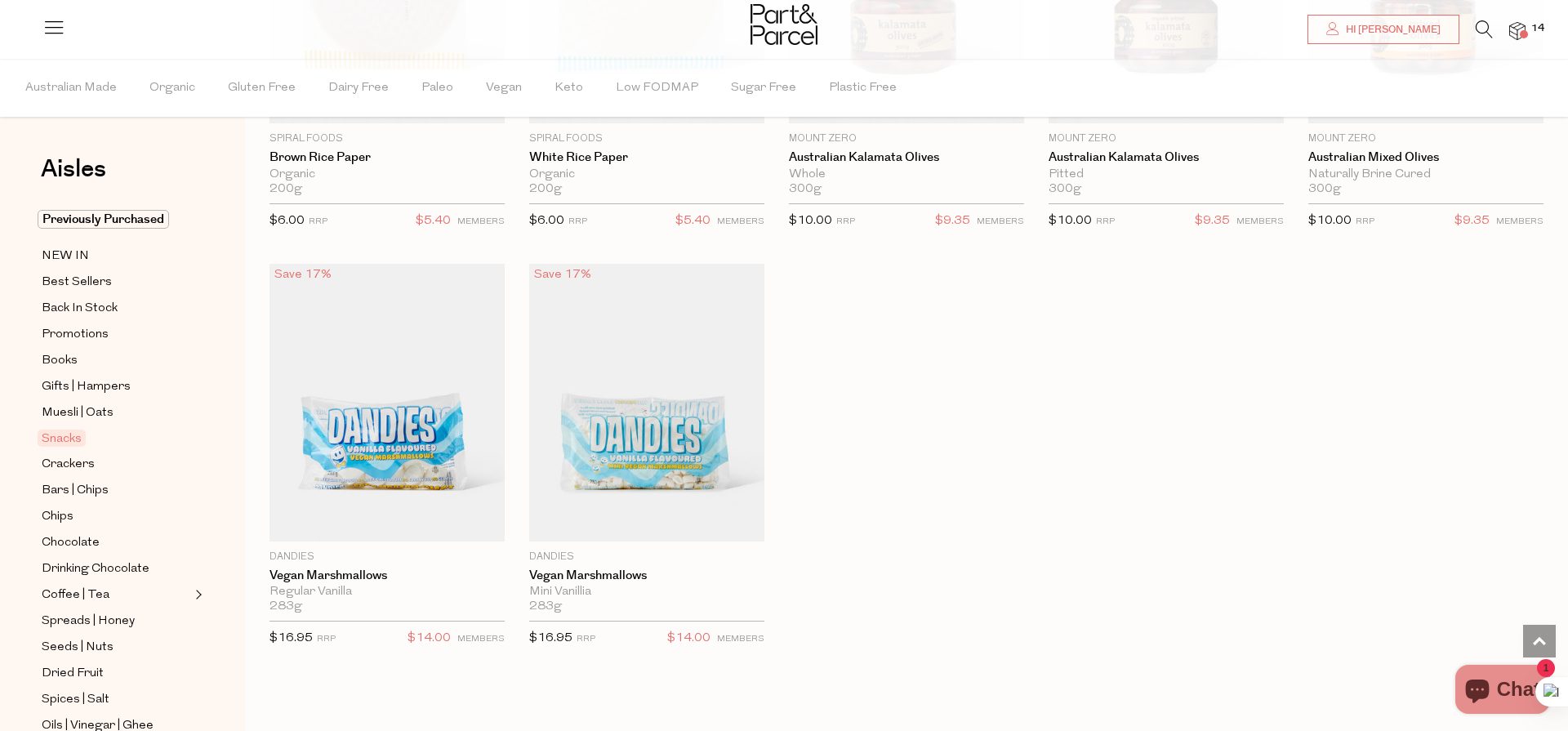
scroll to position [5435, 0]
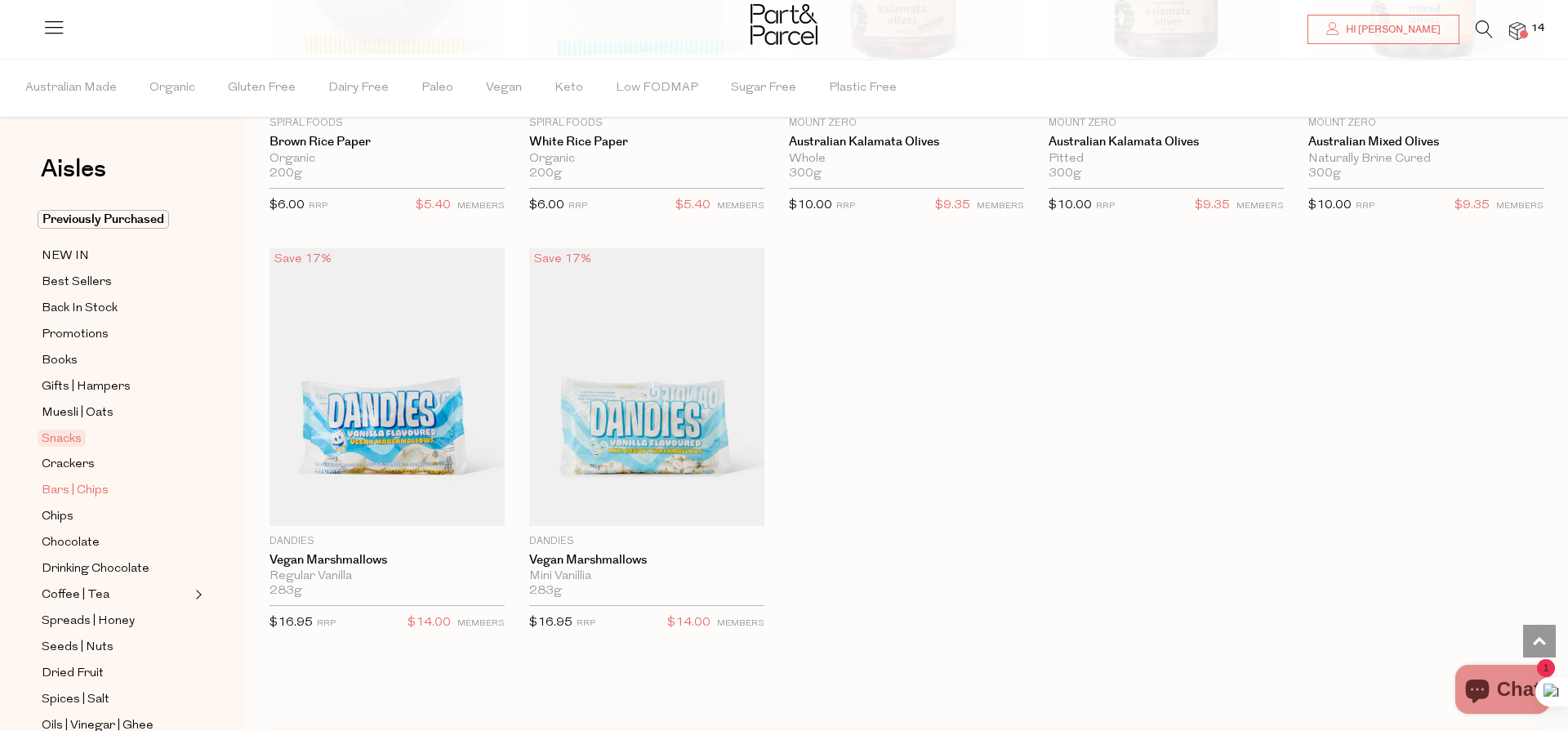
click at [99, 488] on span "Bars | Chips" at bounding box center [75, 491] width 67 height 20
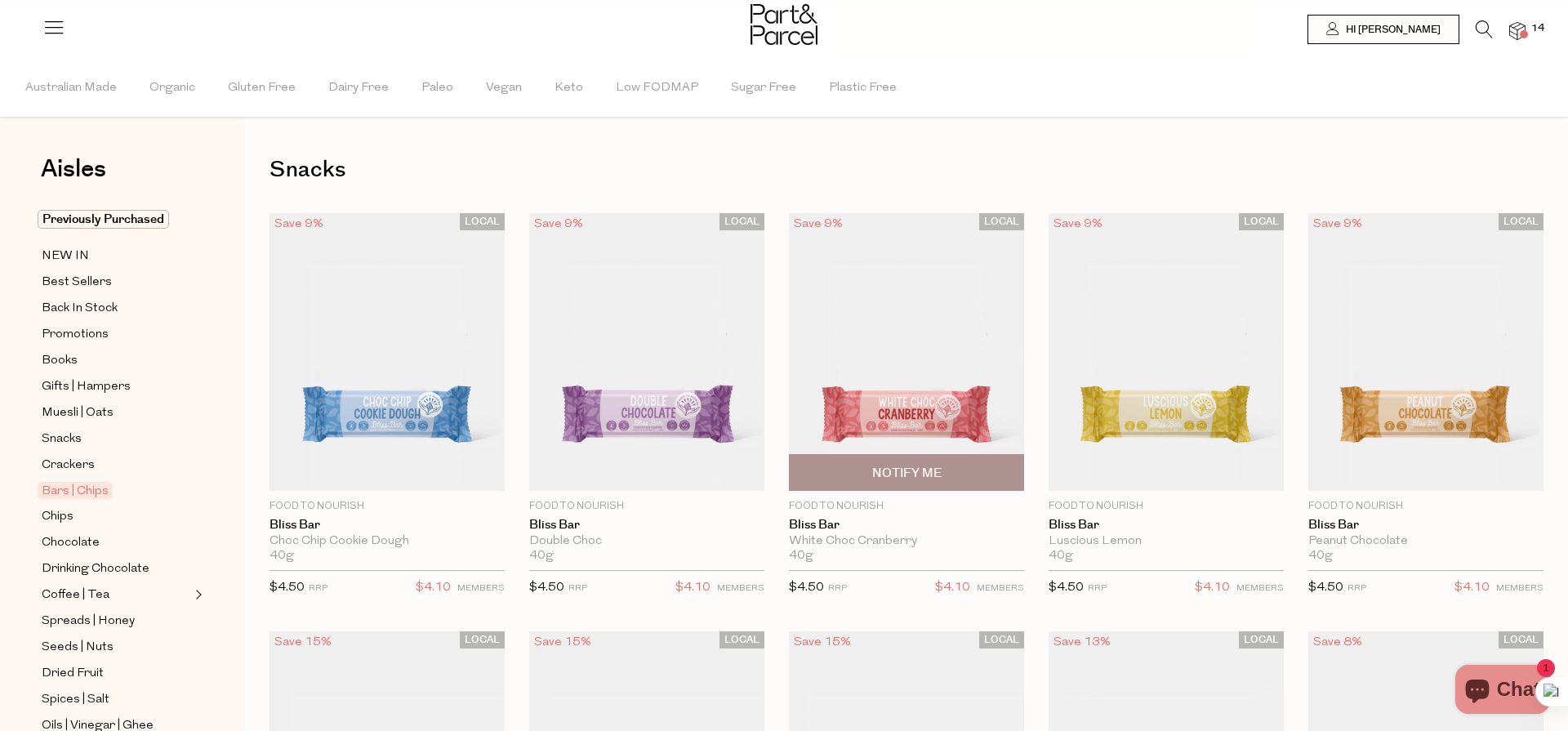
type input "2"
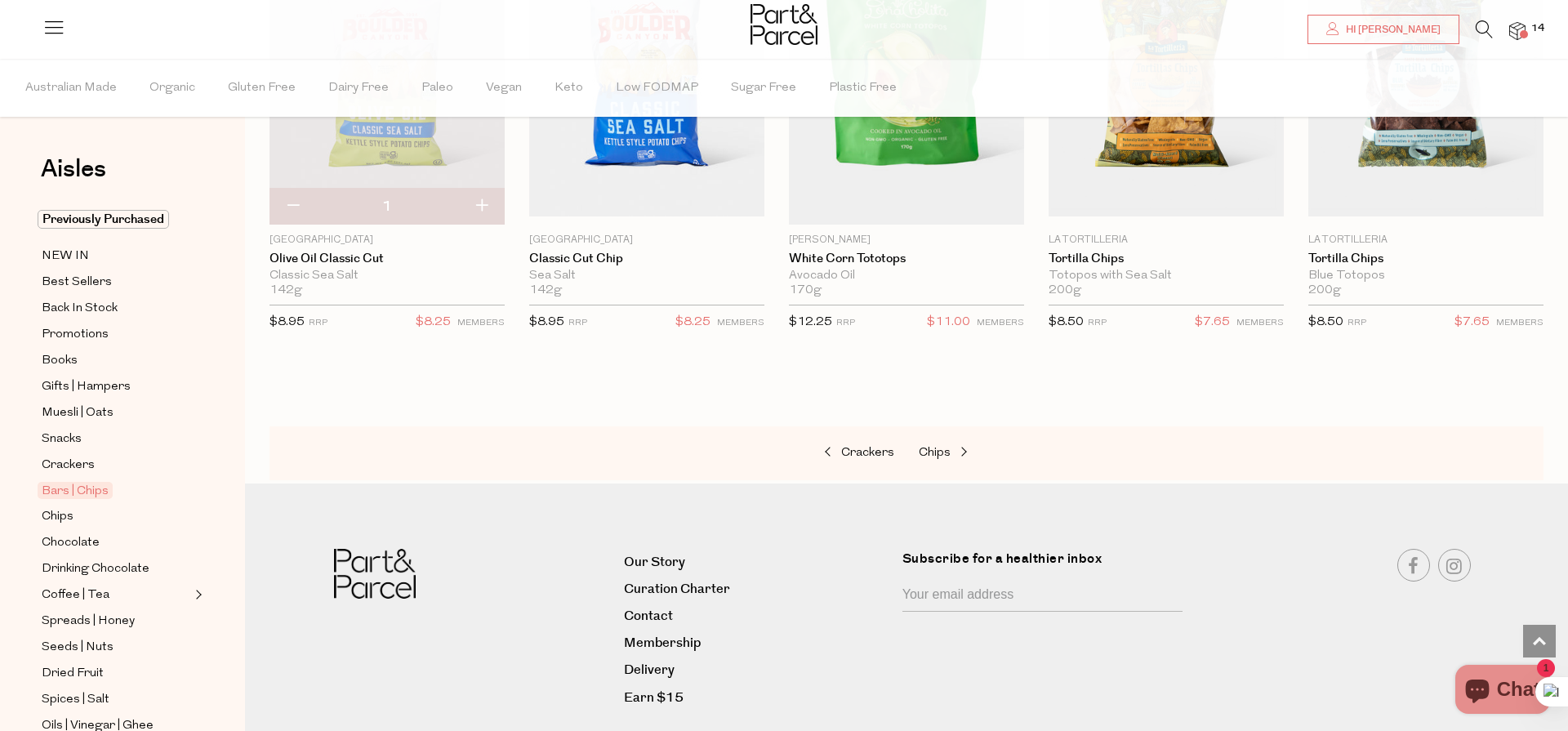
scroll to position [5838, 0]
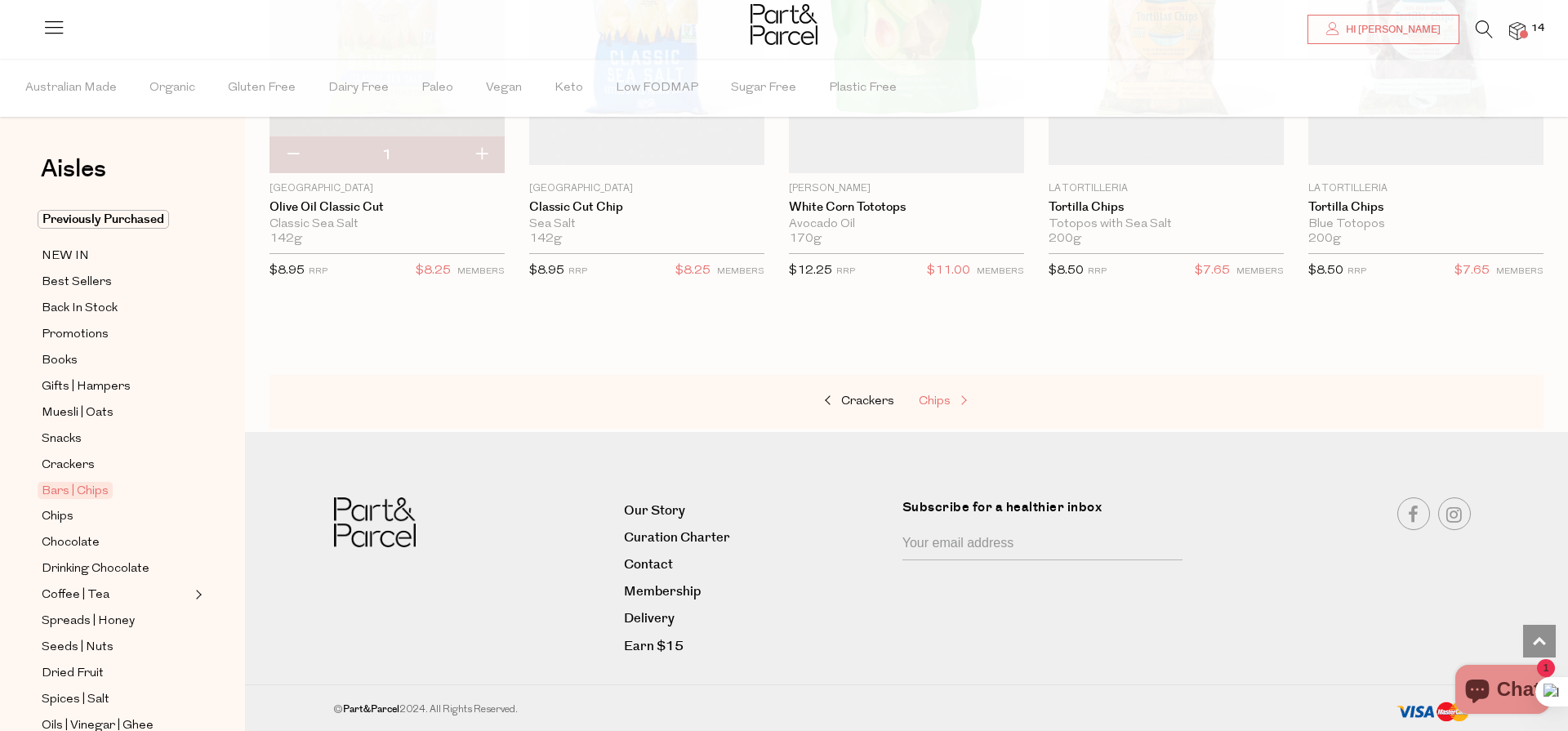
click at [942, 402] on span "Chips" at bounding box center [935, 402] width 32 height 12
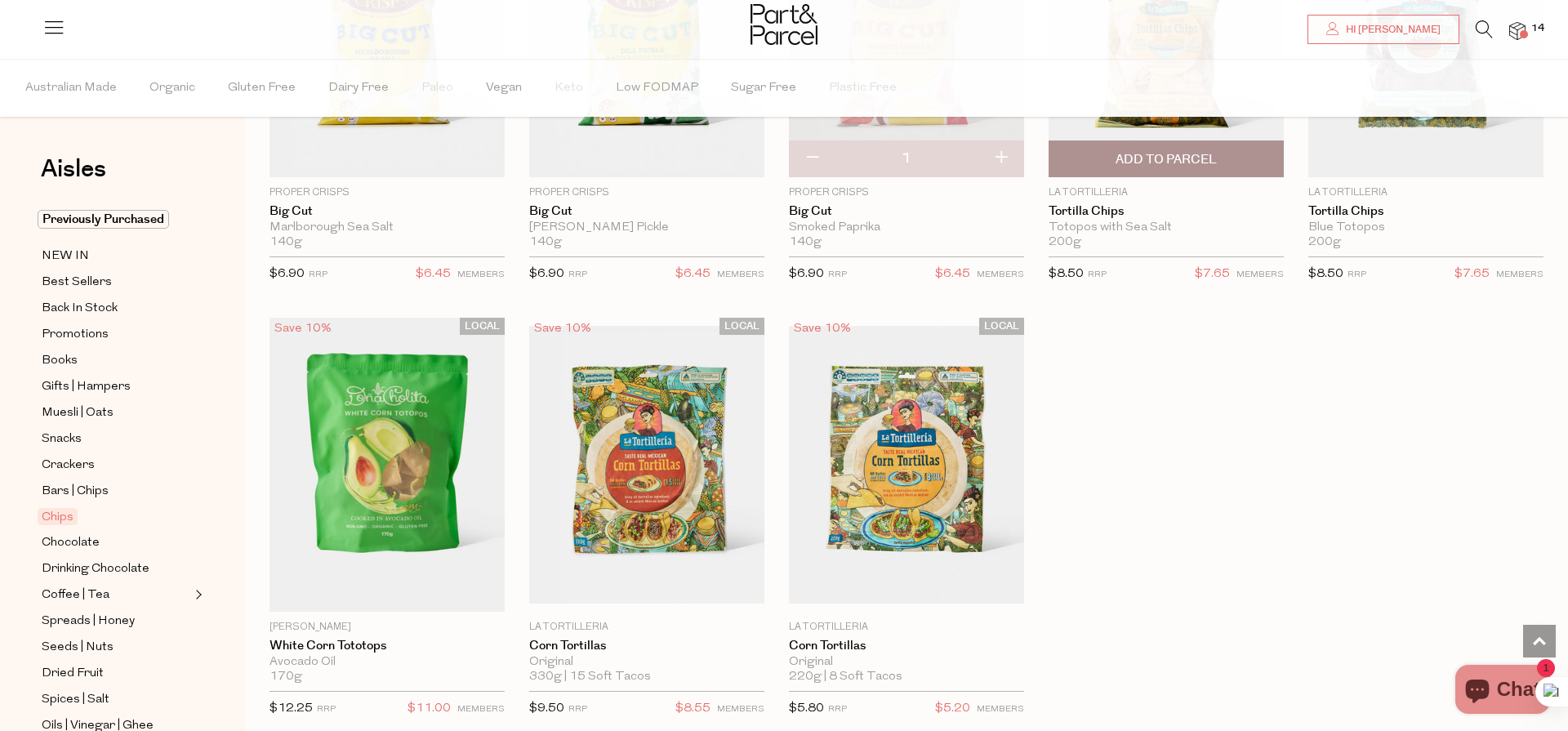
scroll to position [1169, 0]
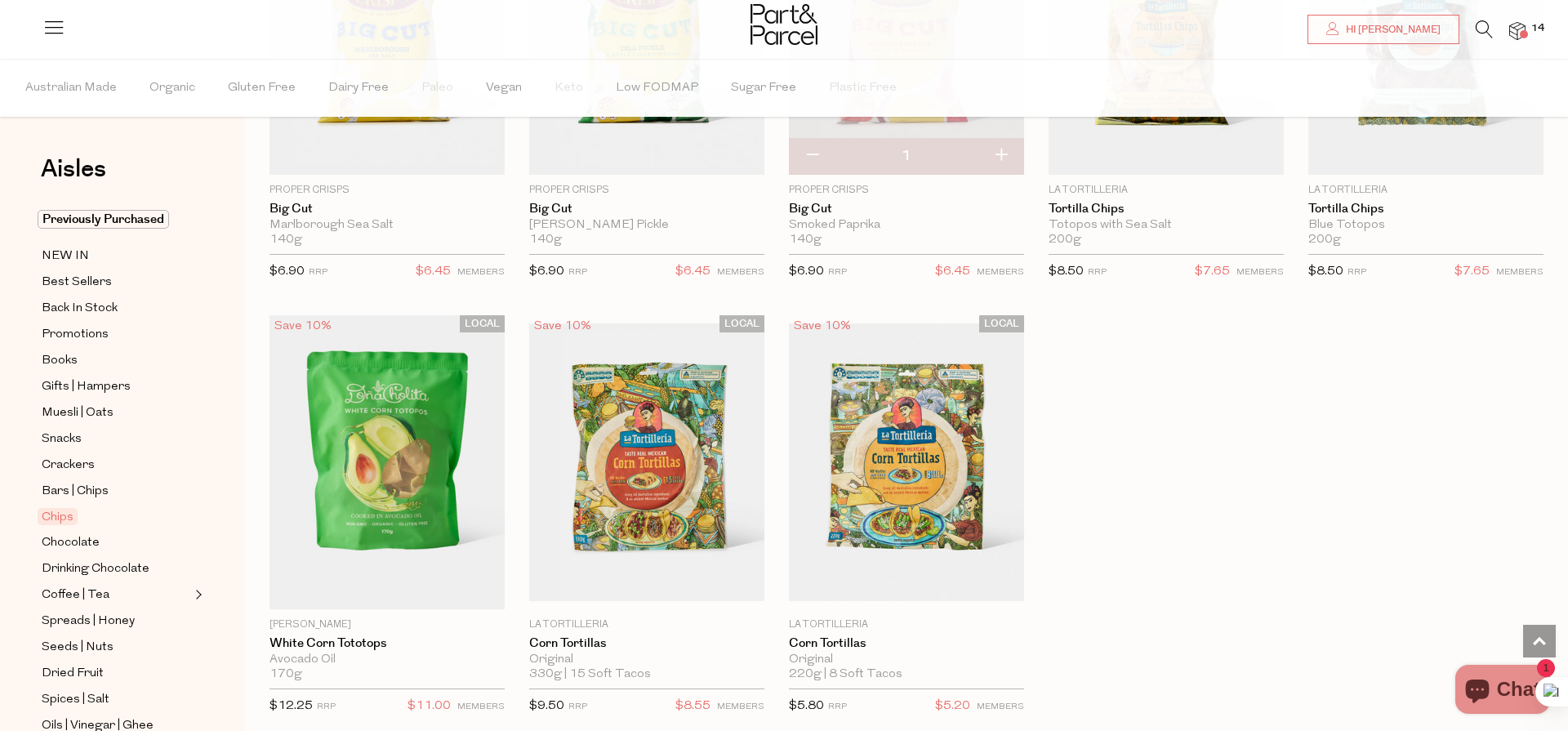
click at [1521, 28] on img at bounding box center [1517, 31] width 16 height 19
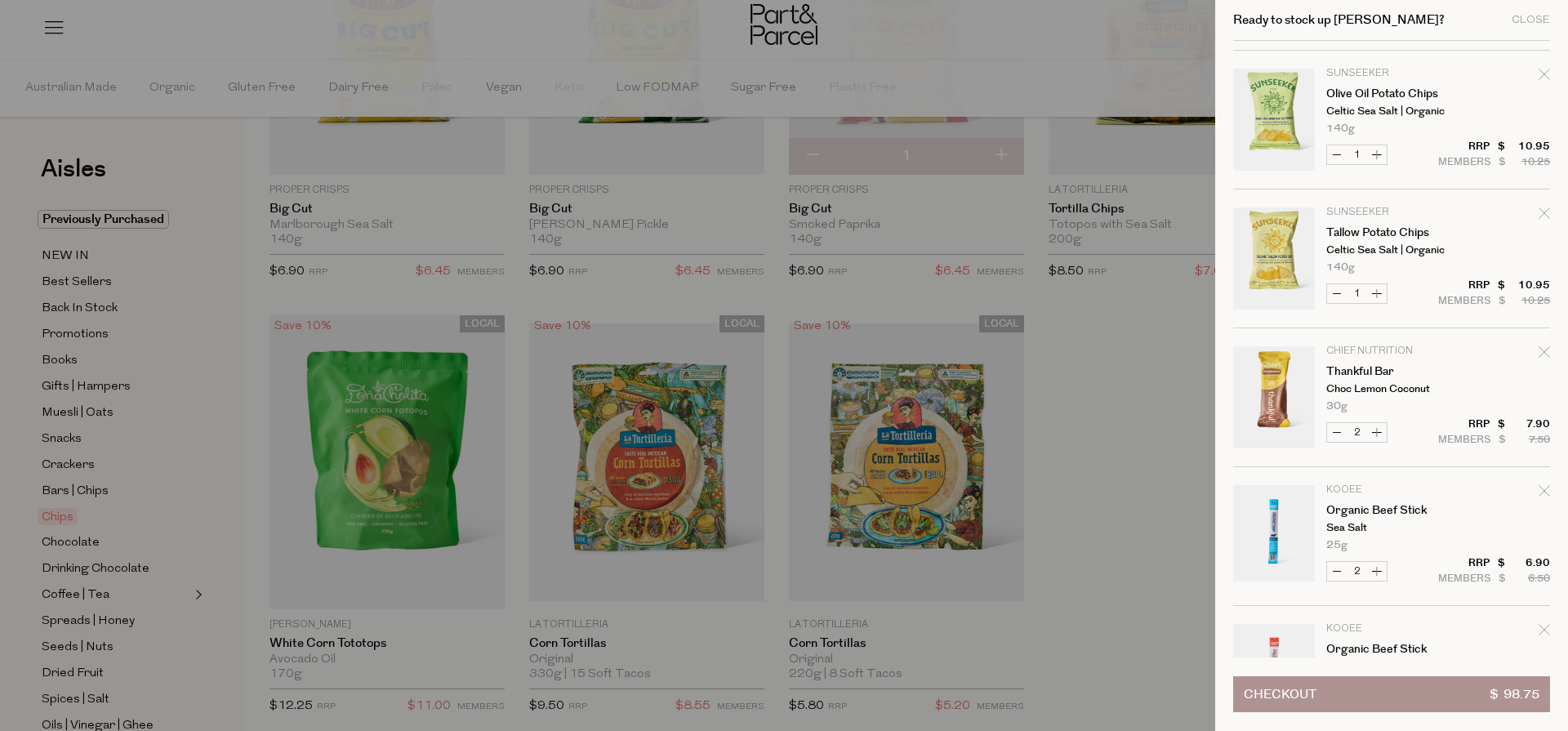
scroll to position [789, 0]
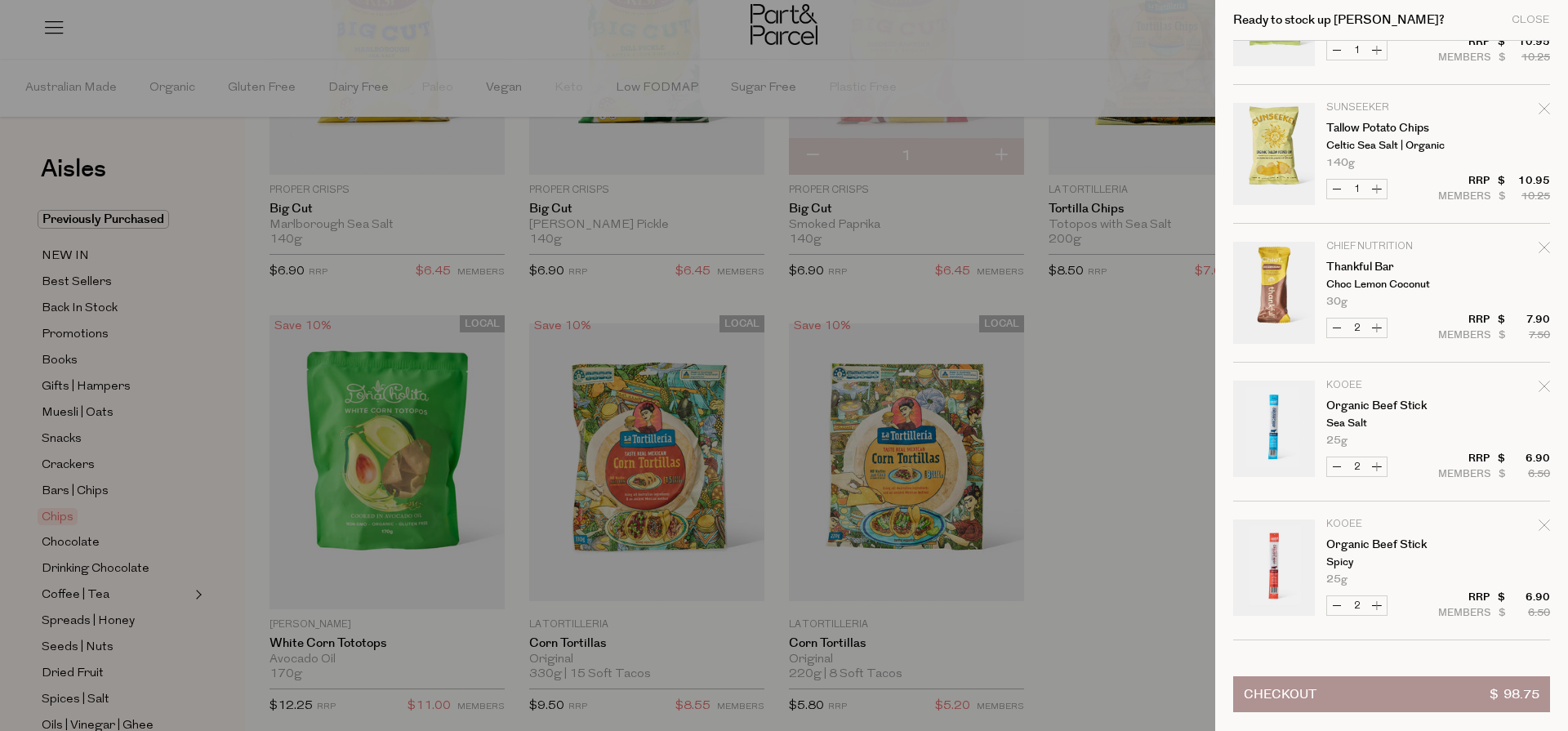
click at [1289, 697] on span "Checkout" at bounding box center [1280, 695] width 73 height 35
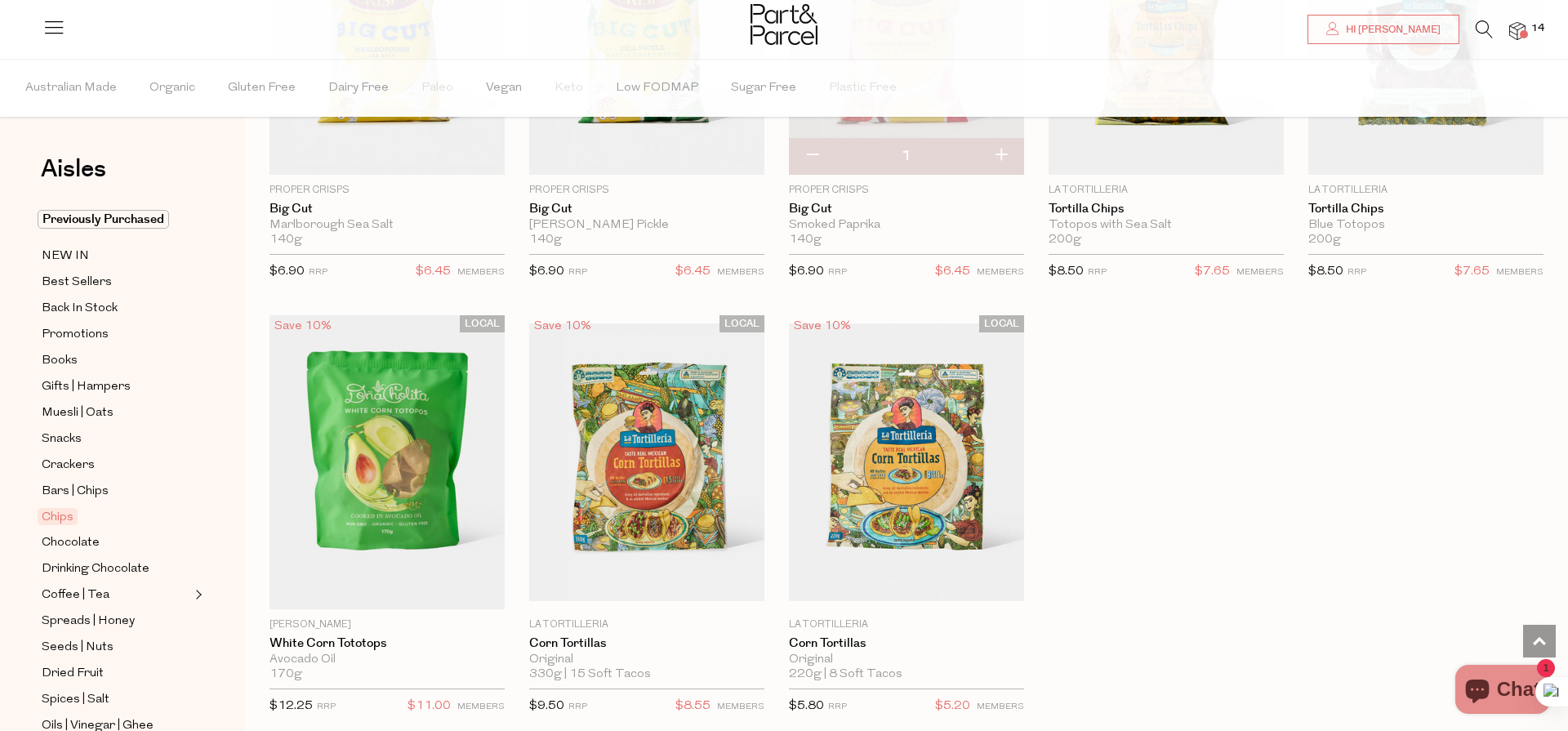
scroll to position [1171, 0]
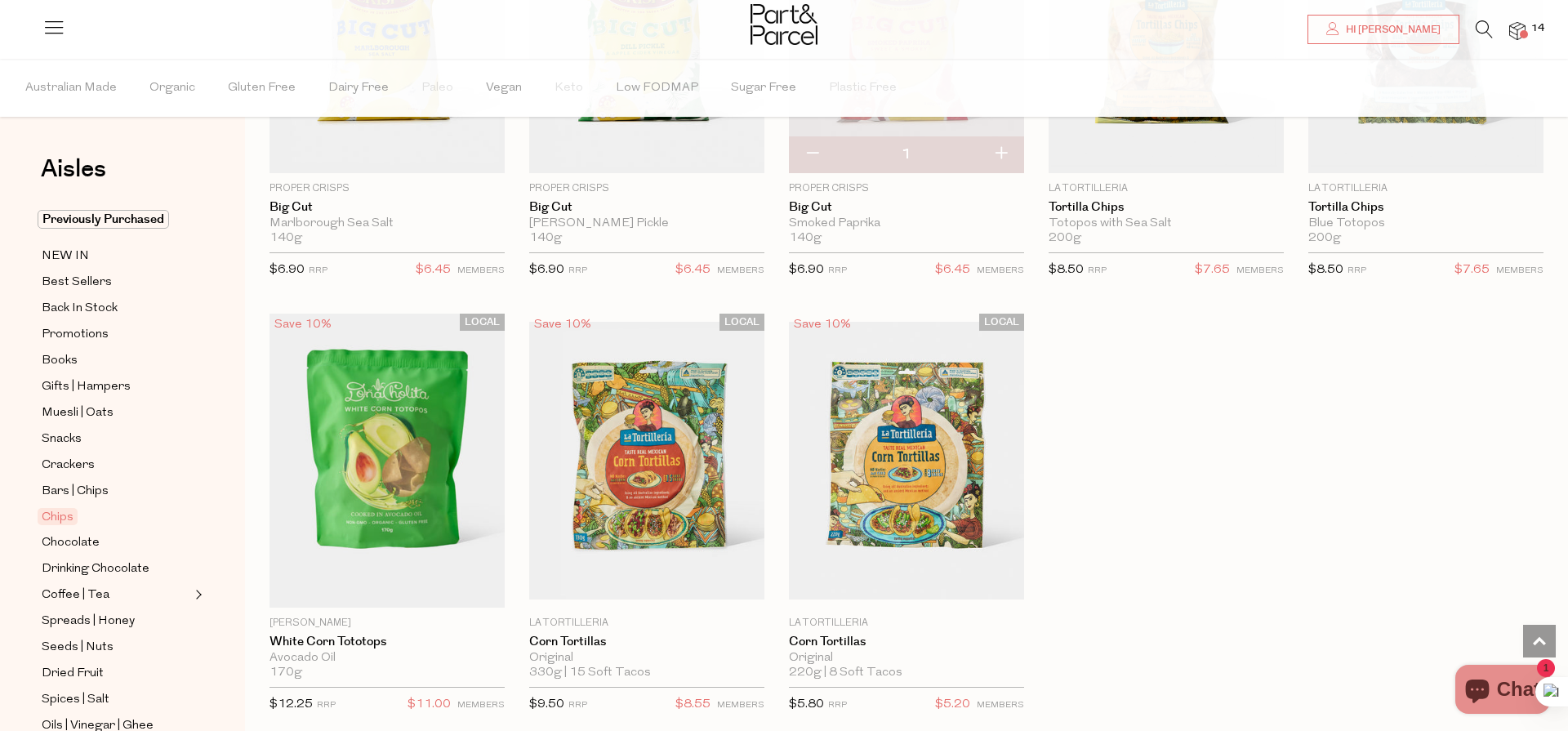
click at [1520, 29] on img at bounding box center [1517, 31] width 16 height 19
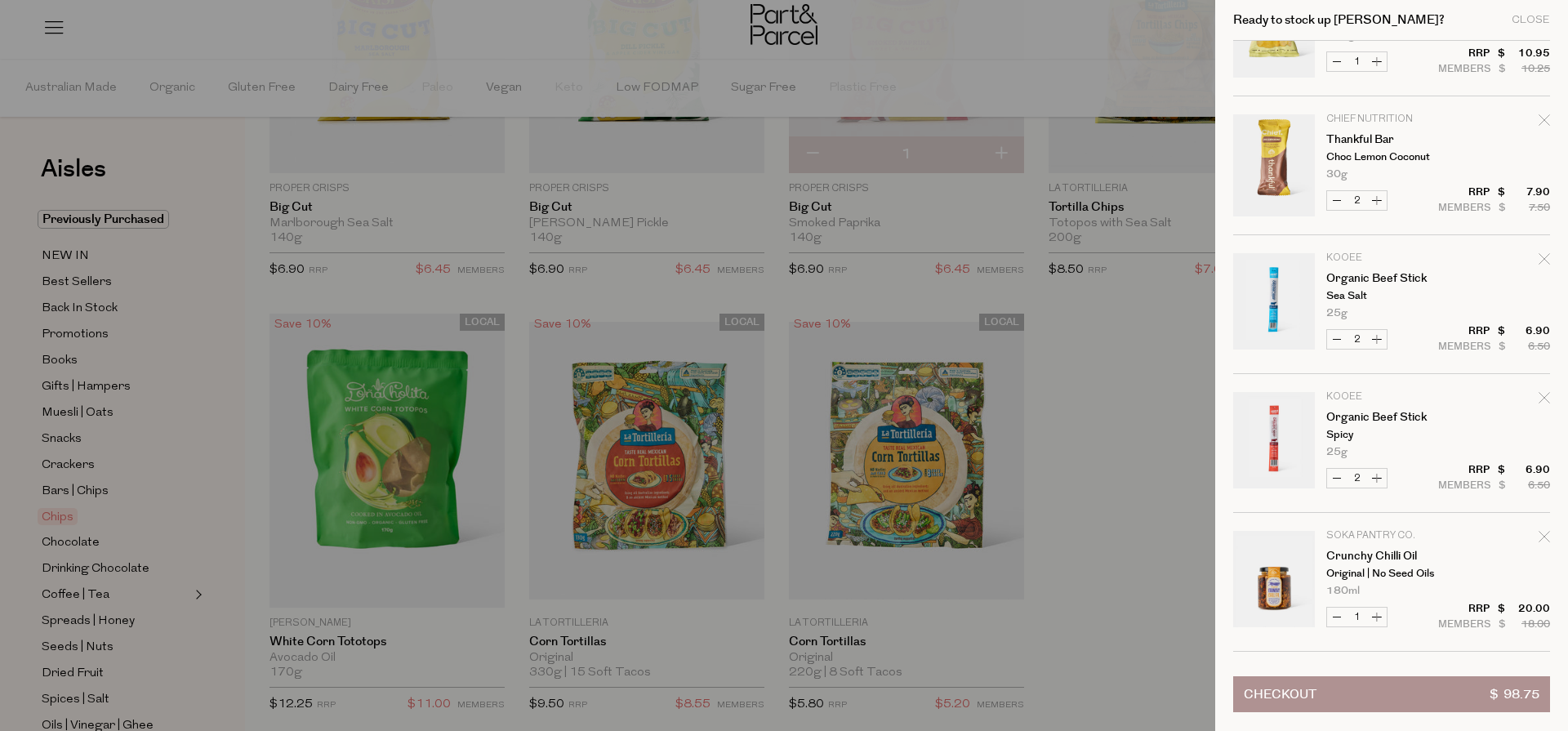
scroll to position [1053, 0]
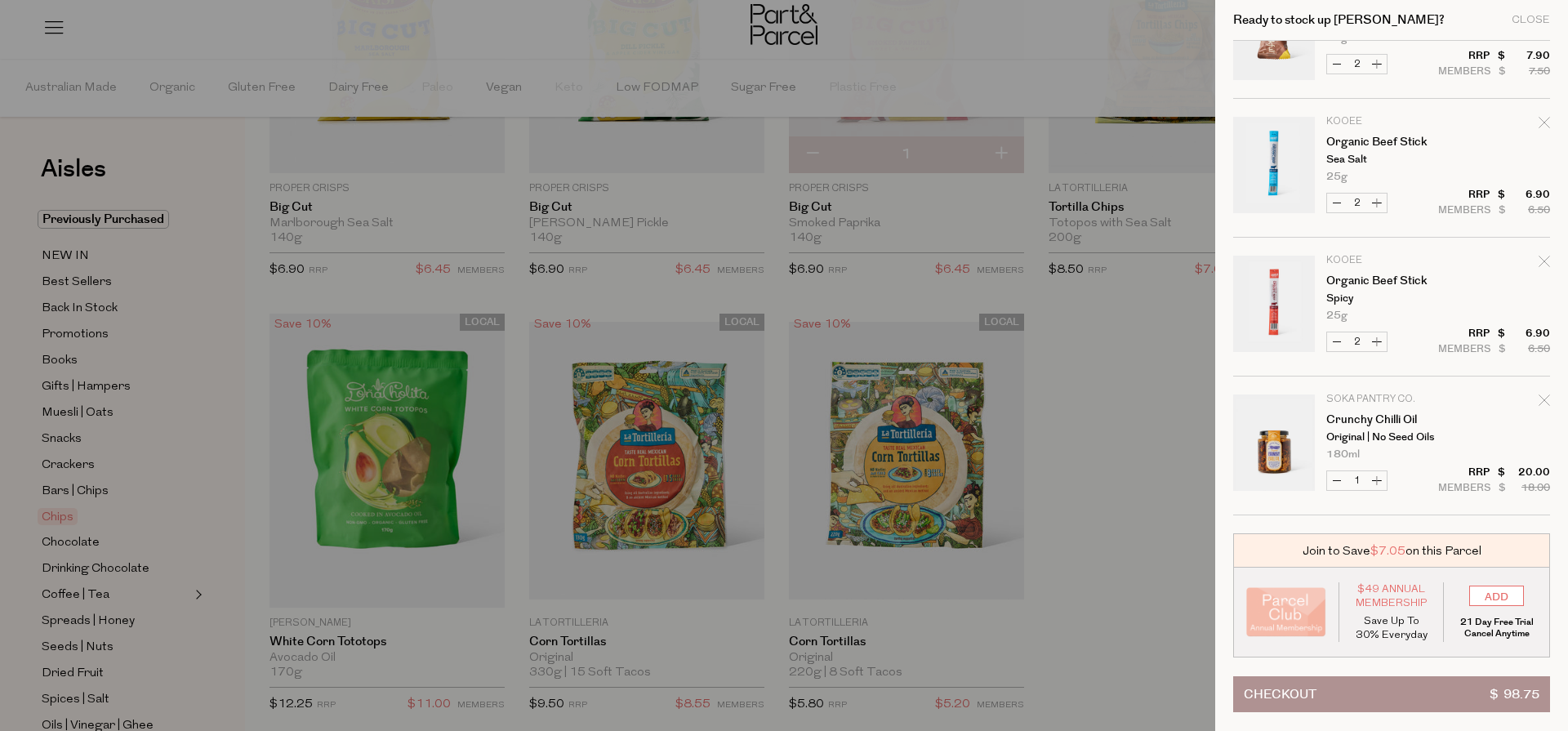
click at [1120, 405] on div at bounding box center [784, 366] width 1568 height 731
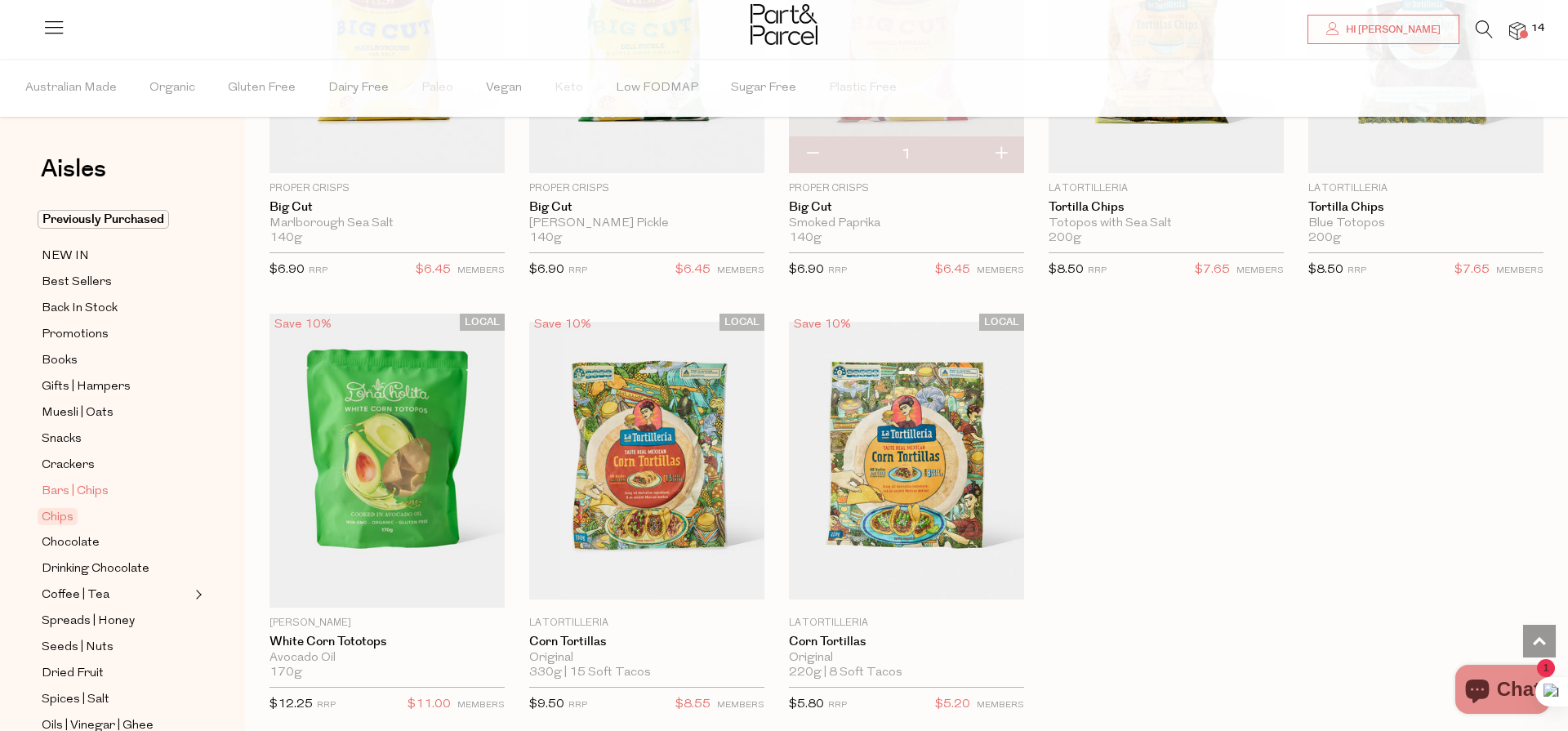
click at [76, 488] on span "Bars | Chips" at bounding box center [75, 491] width 67 height 20
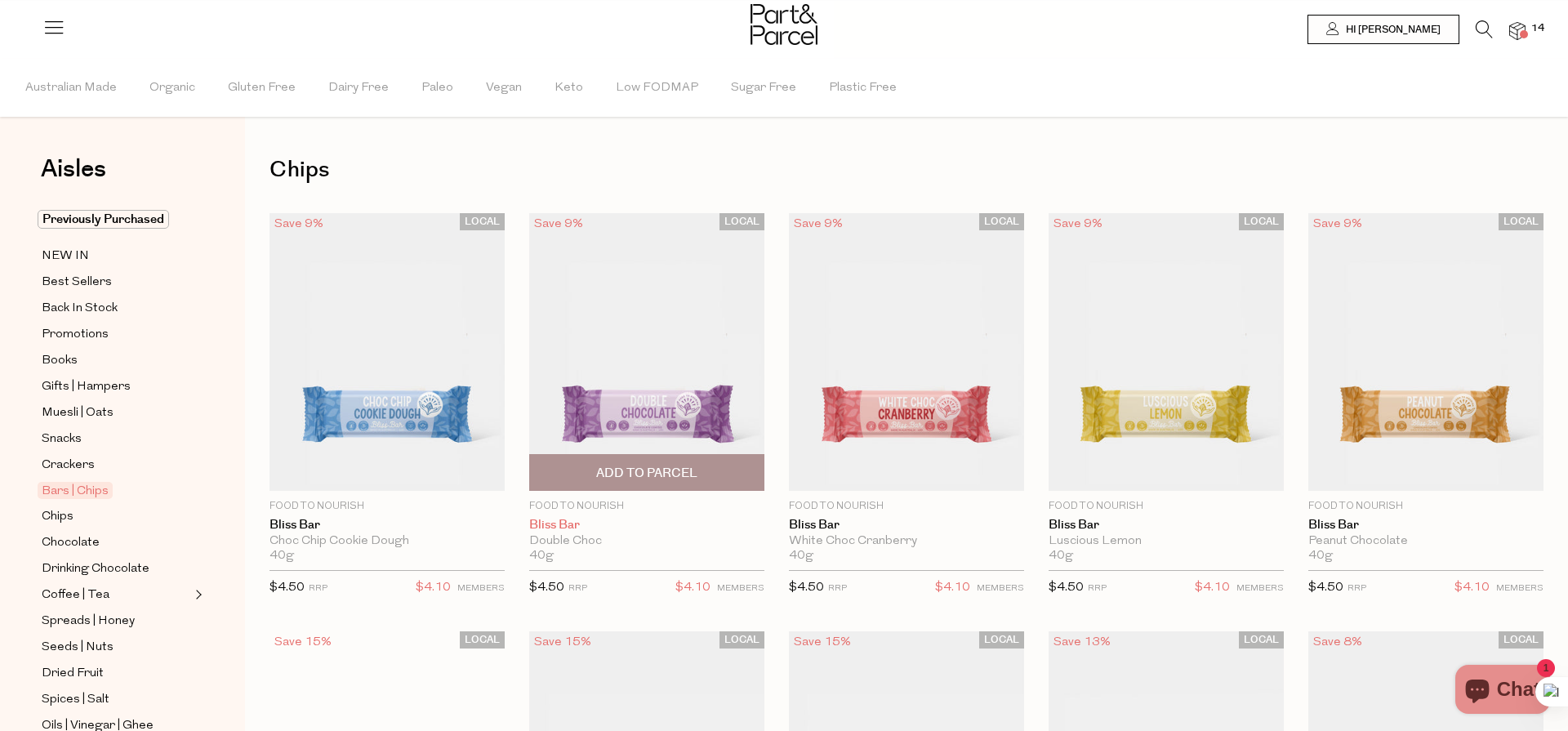
type input "2"
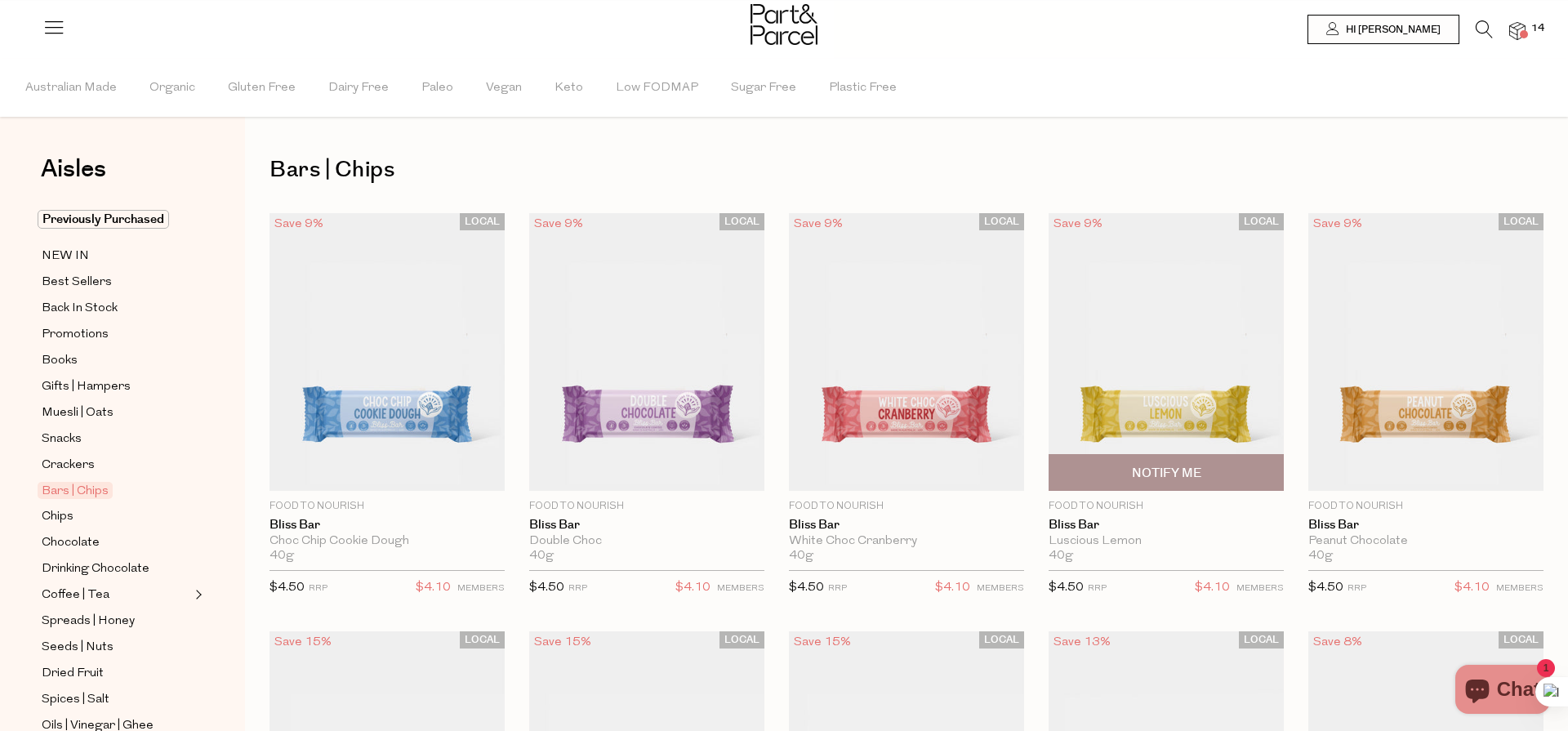
click at [1172, 419] on img at bounding box center [1165, 352] width 235 height 278
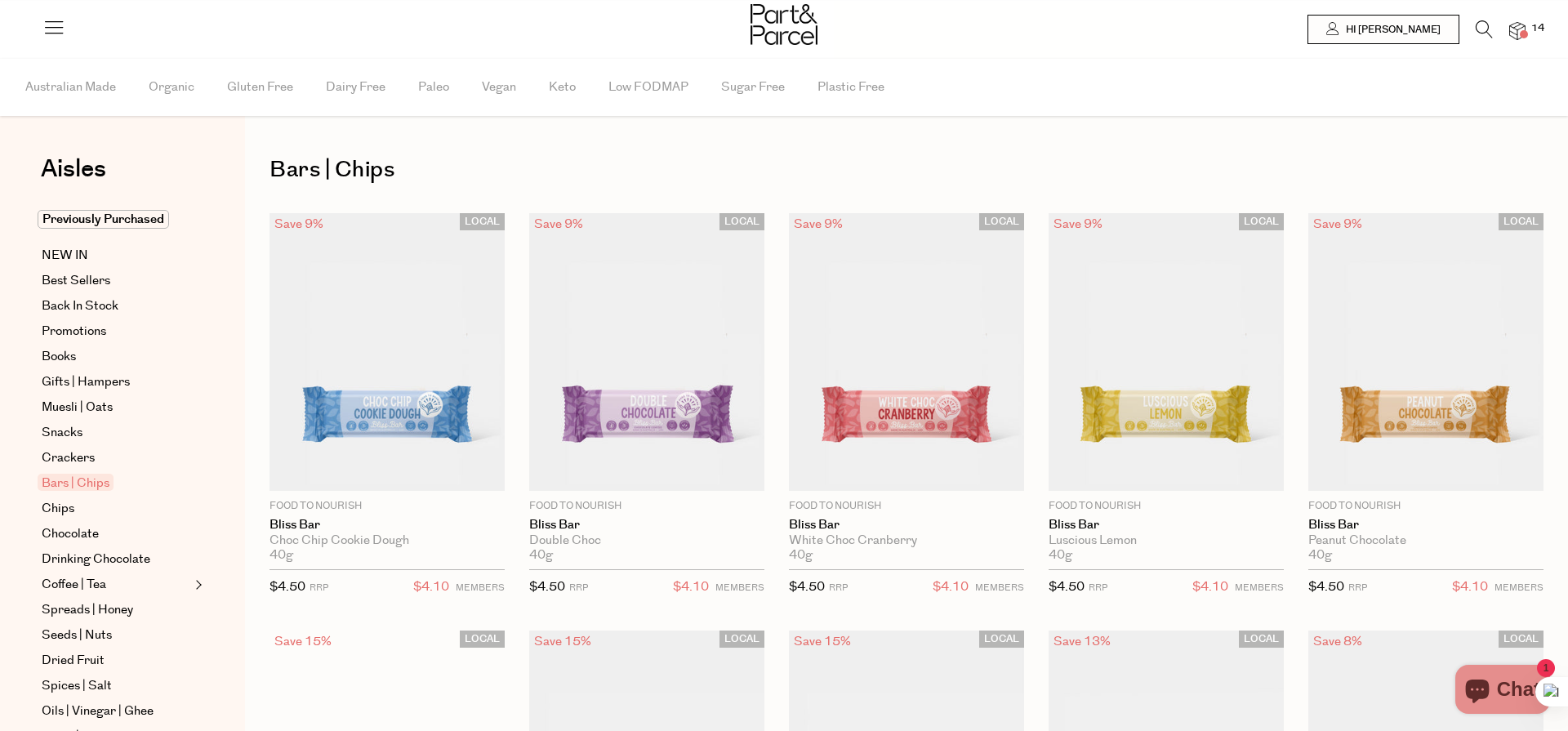
type input "2"
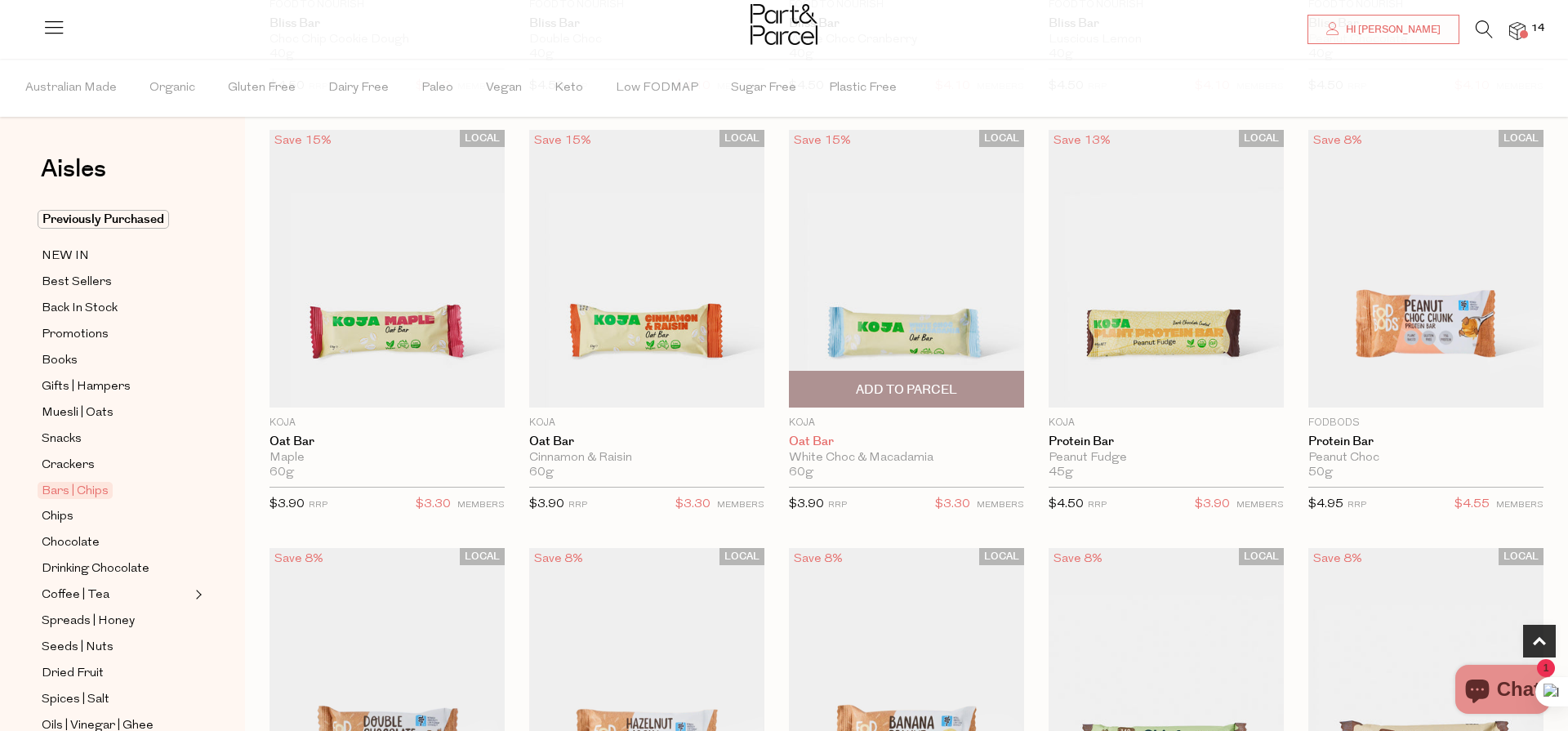
scroll to position [506, 0]
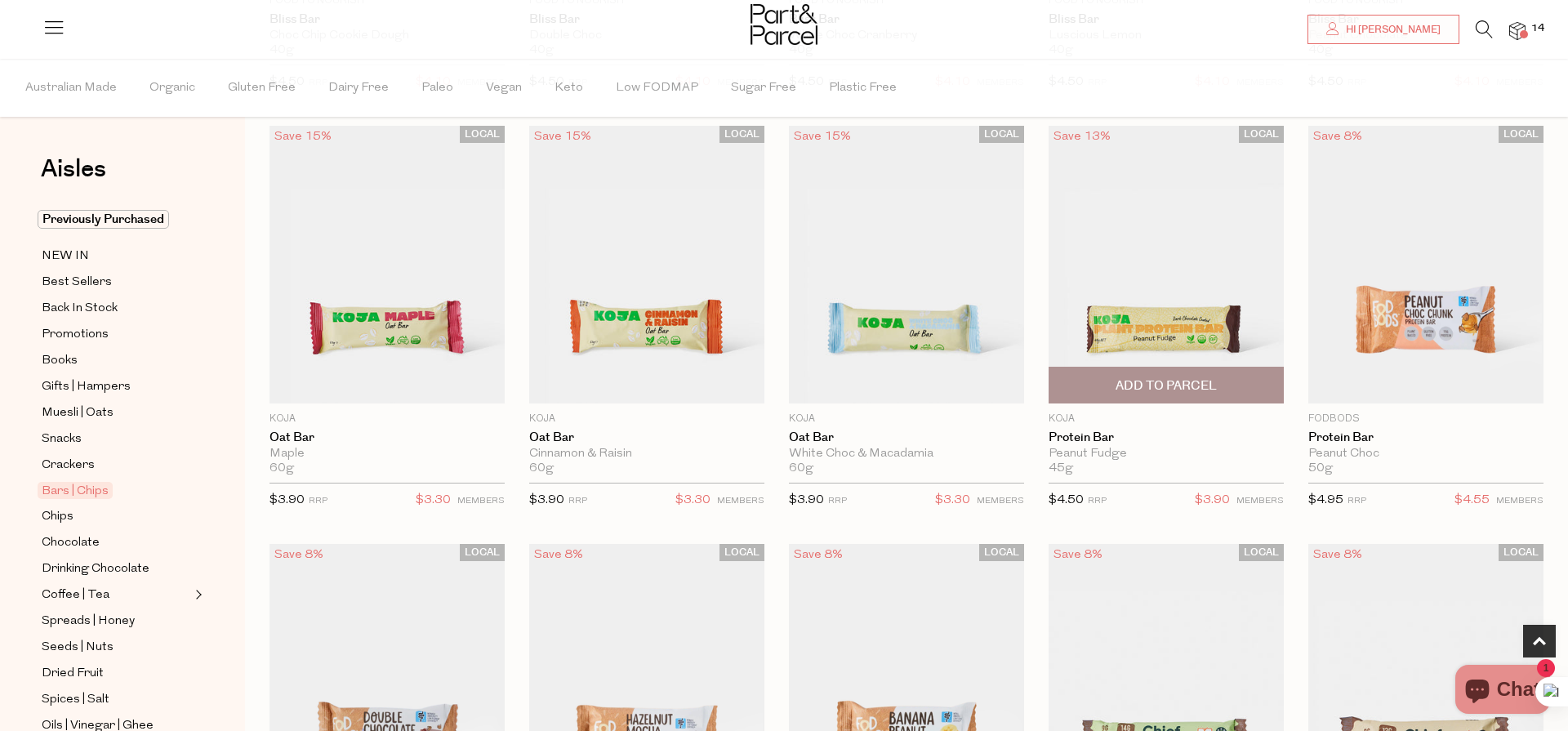
click at [1173, 386] on span "Add To Parcel" at bounding box center [1166, 386] width 102 height 17
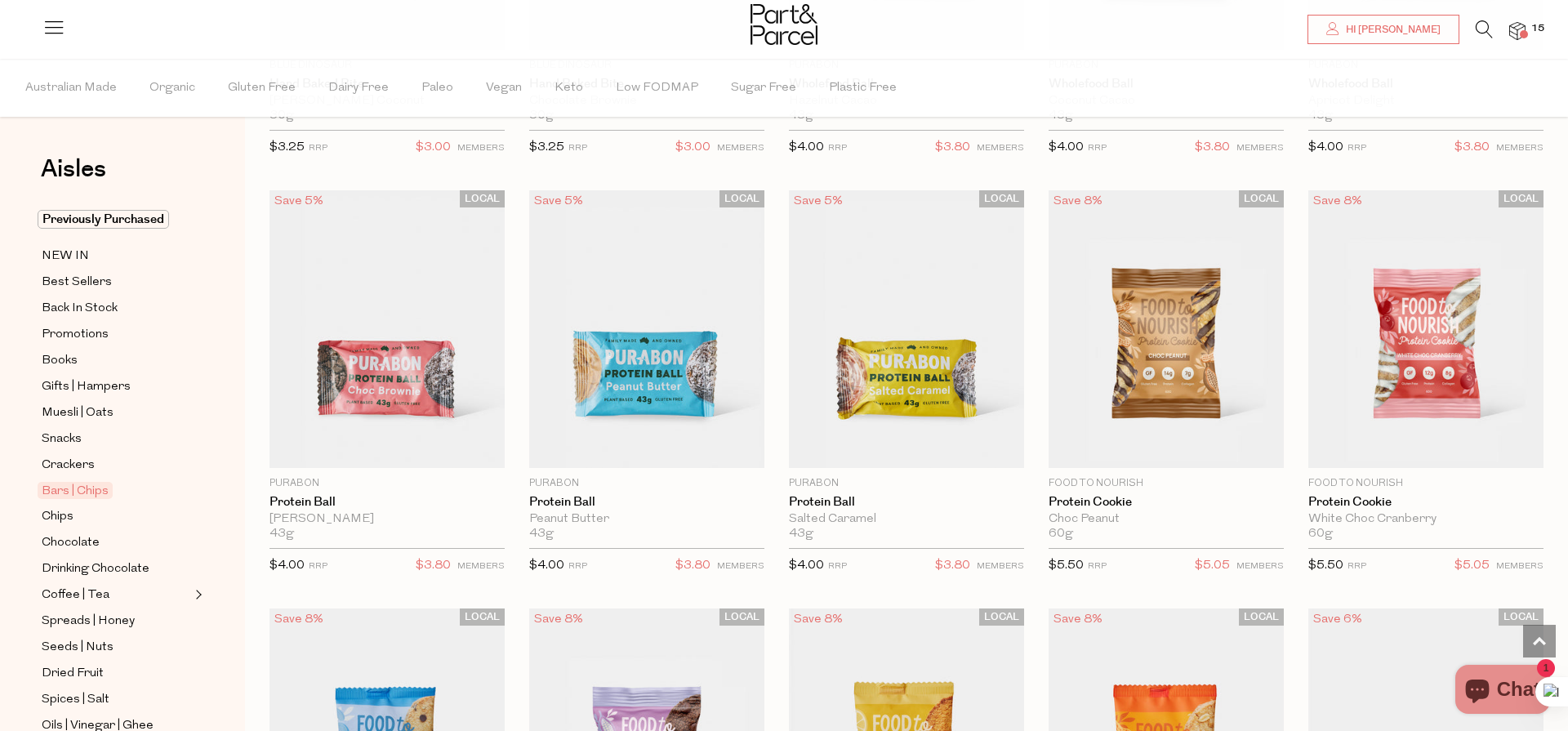
scroll to position [3420, 0]
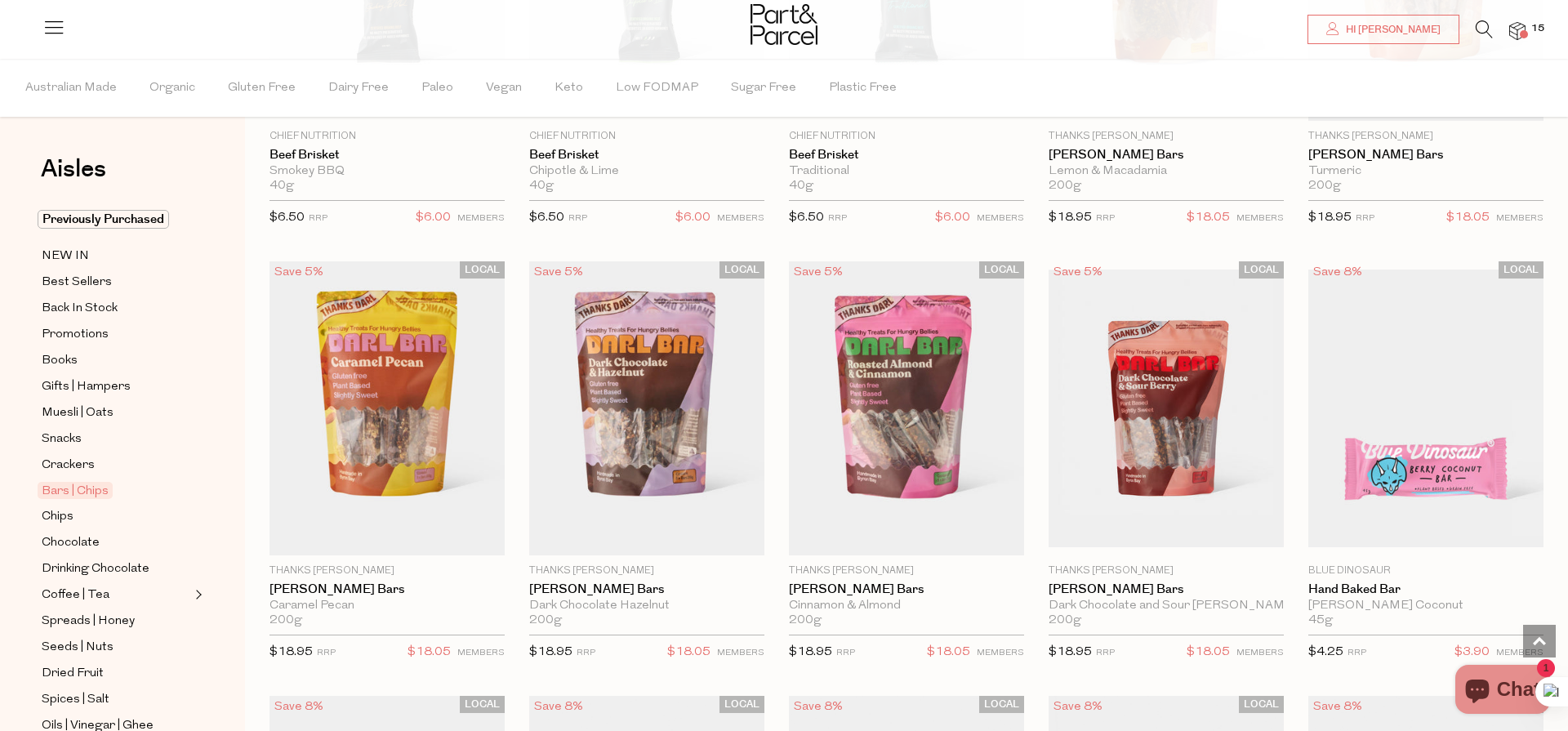
scroll to position [2063, 0]
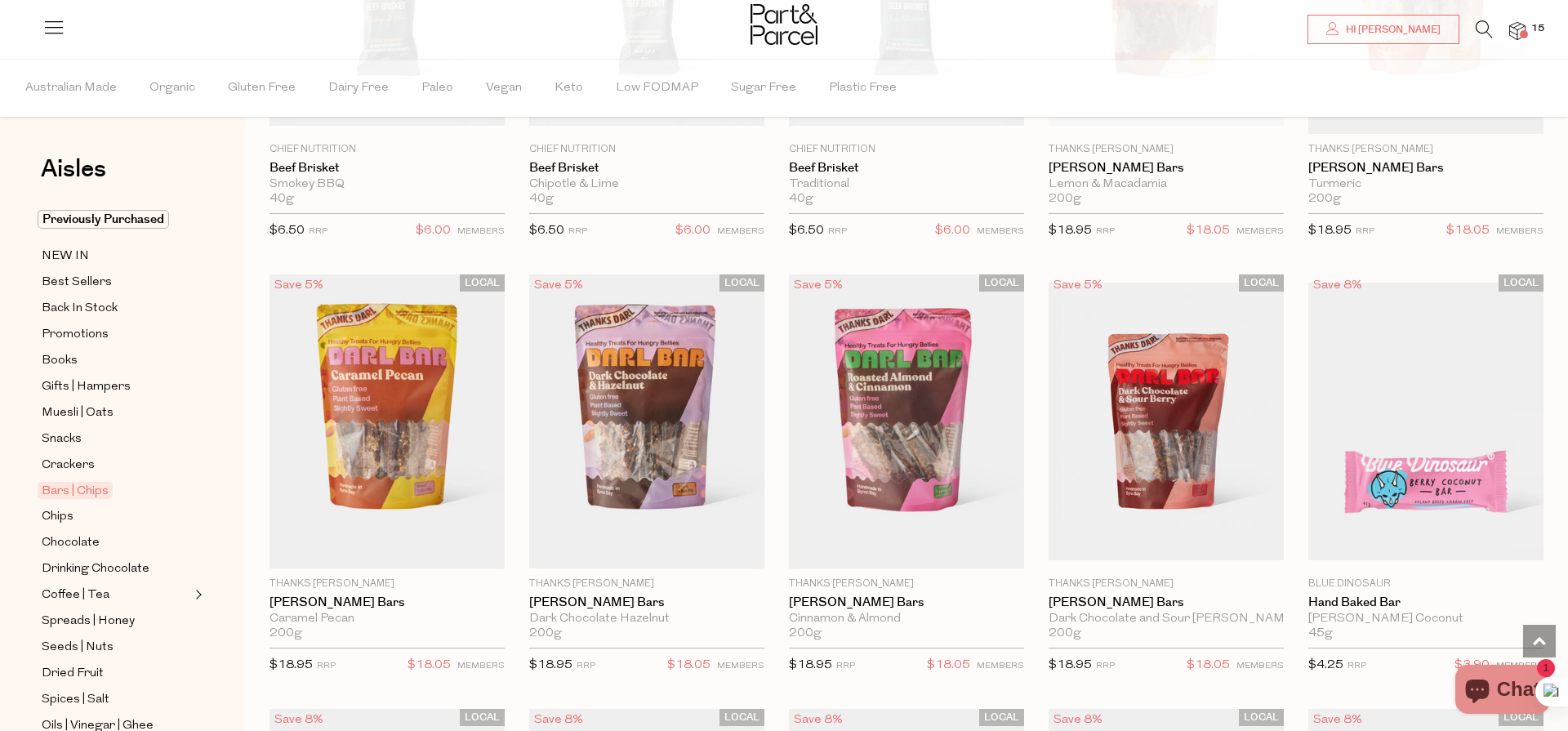
click at [1520, 30] on img at bounding box center [1517, 31] width 16 height 19
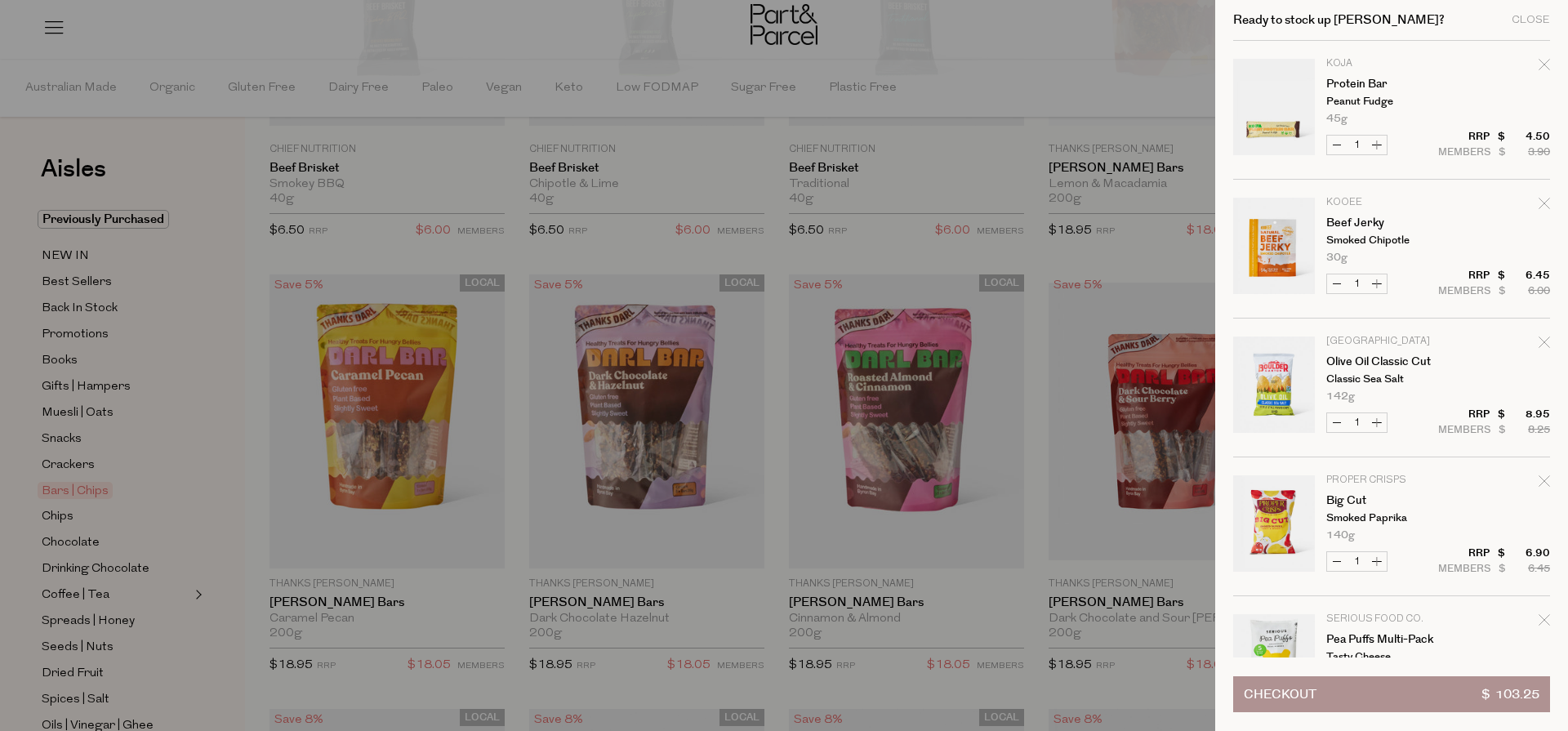
click at [1393, 695] on button "Checkout $ 103.25" at bounding box center [1391, 694] width 317 height 36
